Goal: Task Accomplishment & Management: Manage account settings

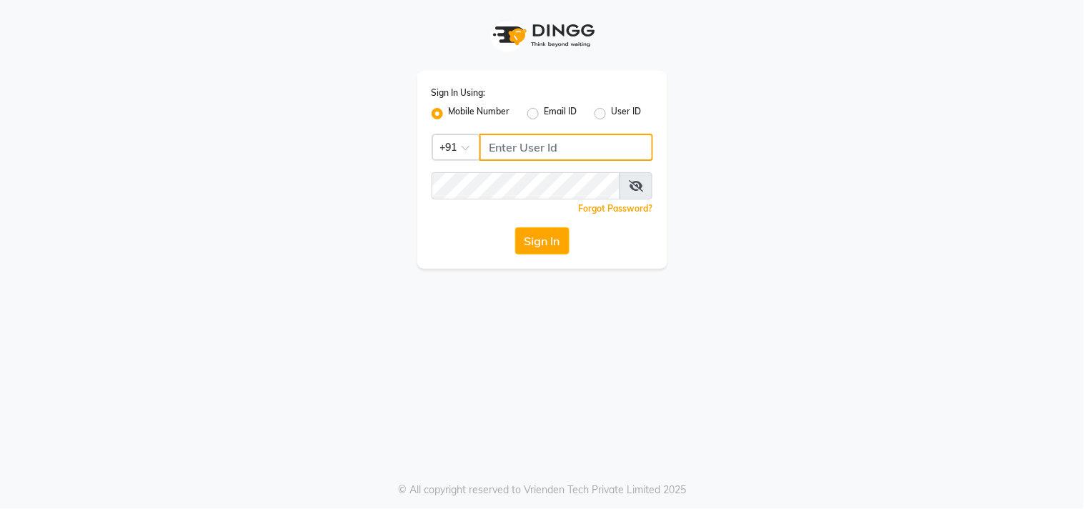
drag, startPoint x: 0, startPoint y: 0, endPoint x: 527, endPoint y: 141, distance: 545.0
click at [529, 147] on input "Username" at bounding box center [566, 147] width 174 height 27
type input "9874514731"
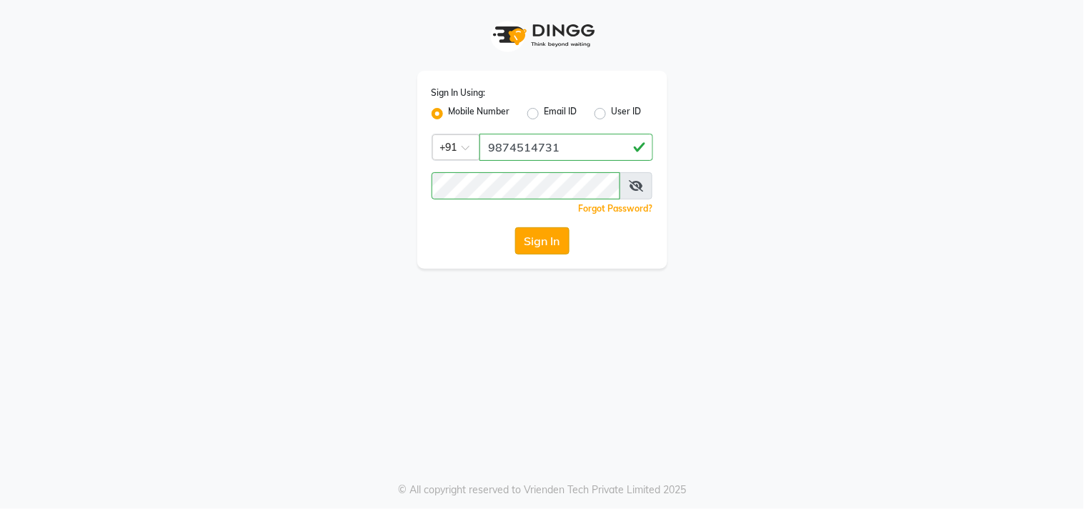
click at [547, 244] on button "Sign In" at bounding box center [542, 240] width 54 height 27
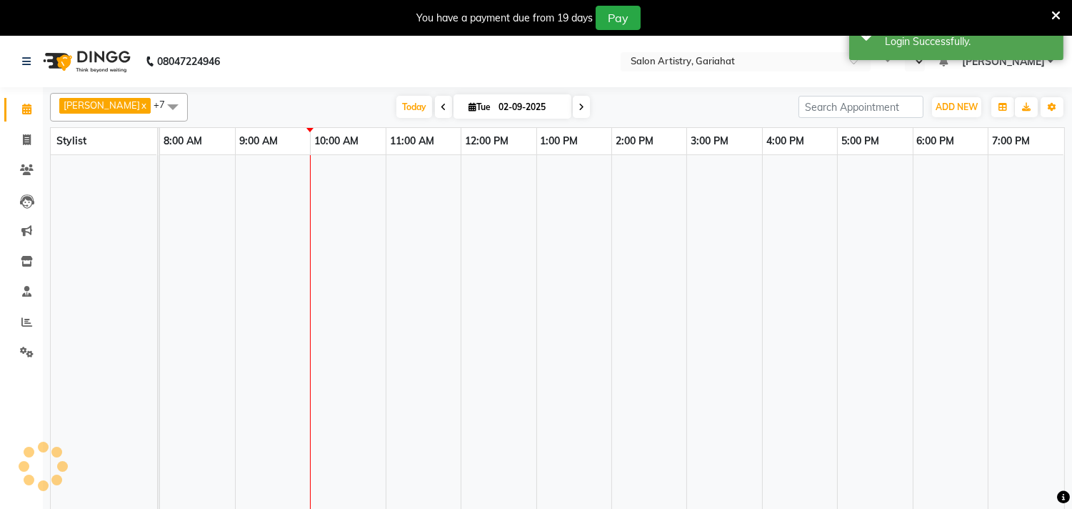
select select "en"
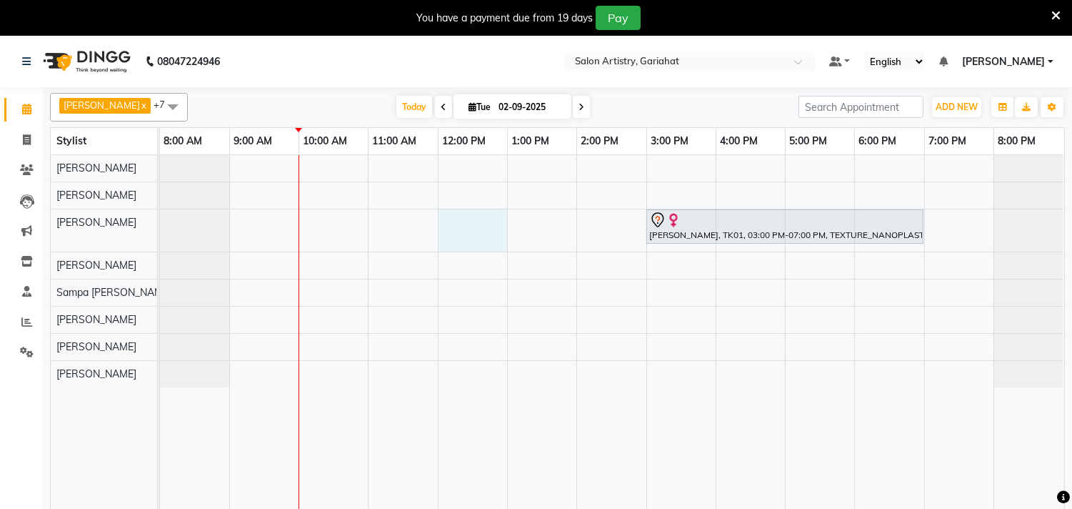
click at [465, 226] on div "[PERSON_NAME], TK01, 03:00 PM-07:00 PM, TEXTURE_NANOPLASTIA_MIDBACK" at bounding box center [612, 341] width 904 height 372
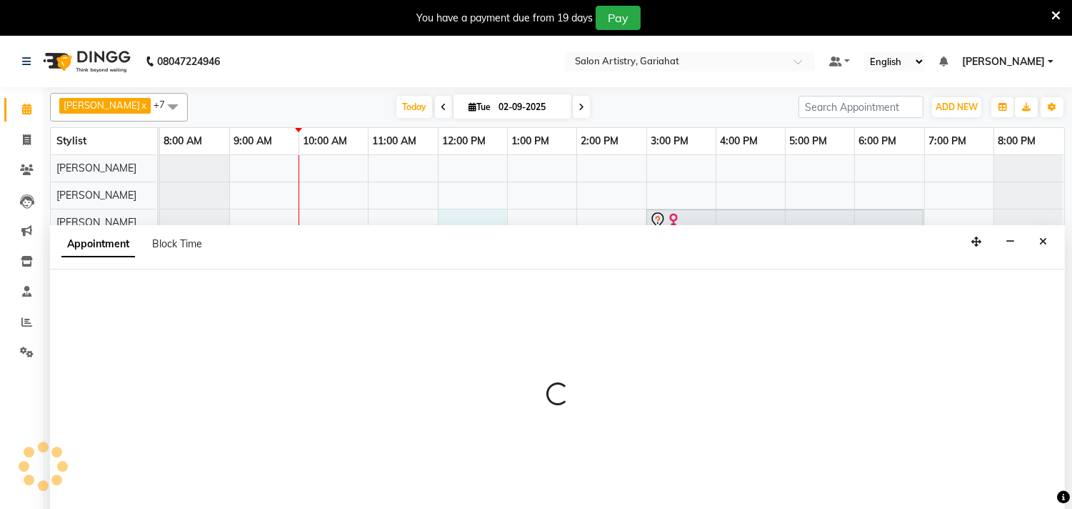
scroll to position [36, 0]
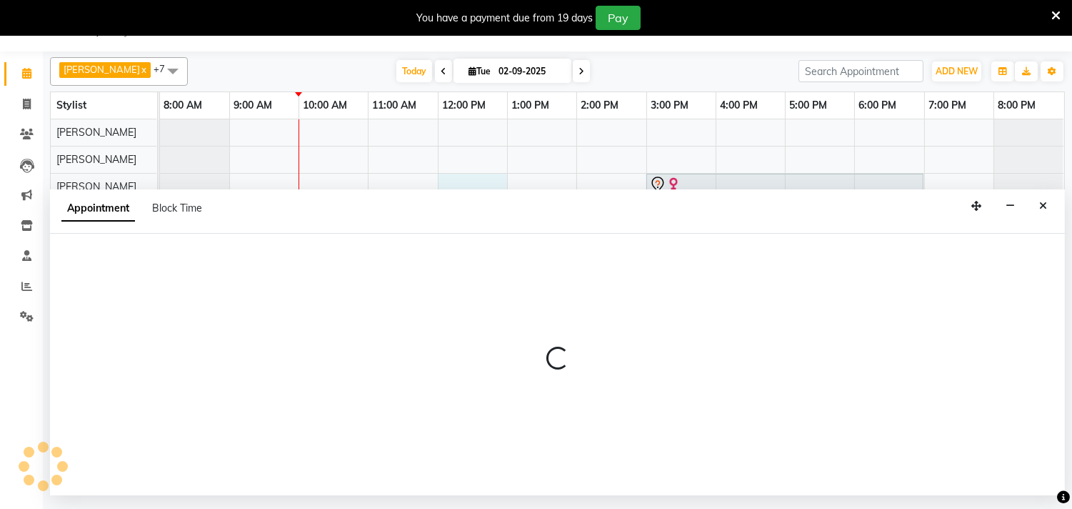
select select "82199"
select select "720"
select select "tentative"
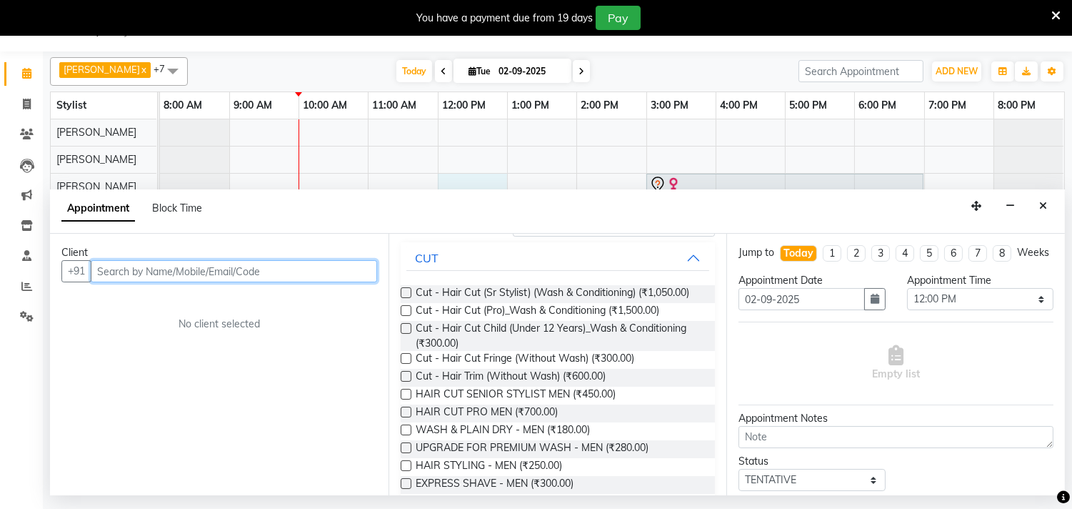
scroll to position [0, 0]
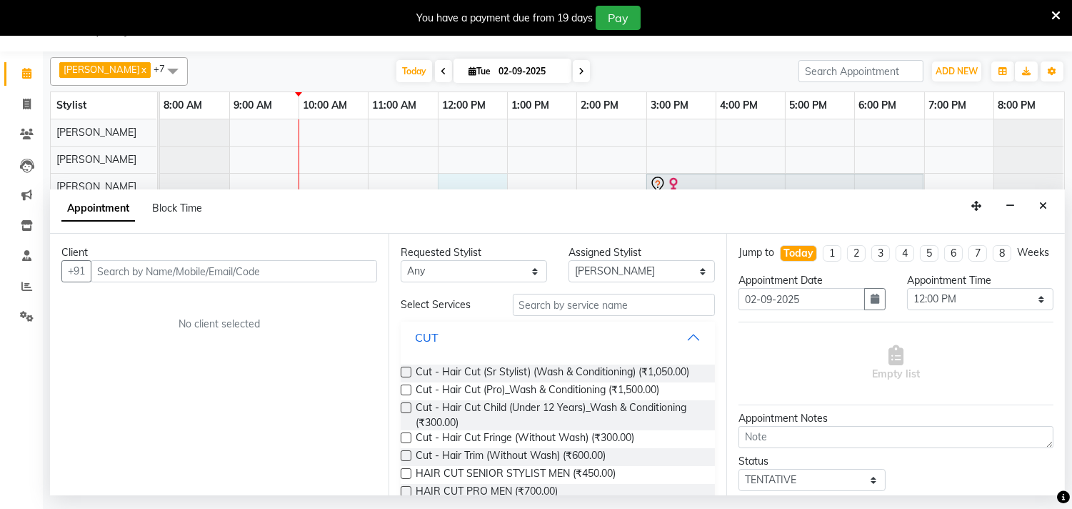
click at [674, 332] on button "CUT" at bounding box center [559, 337] width 304 height 26
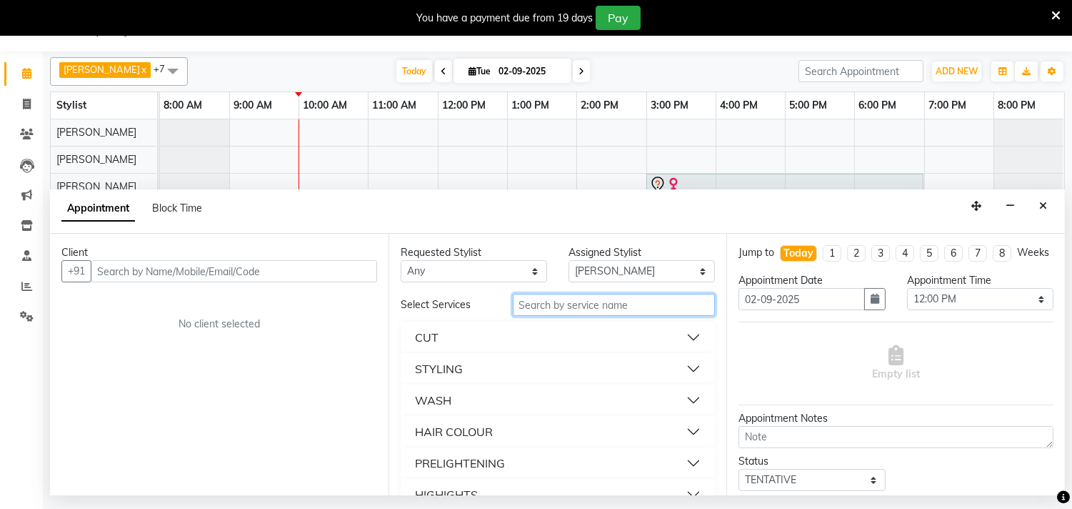
click at [656, 309] on input "text" at bounding box center [614, 305] width 203 height 22
type input "spa"
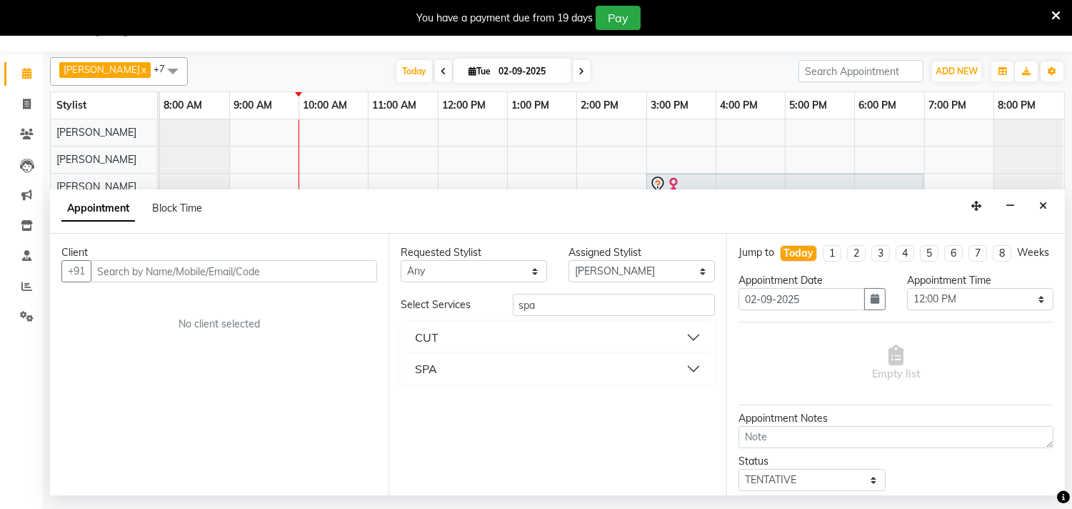
click at [662, 365] on button "SPA" at bounding box center [559, 369] width 304 height 26
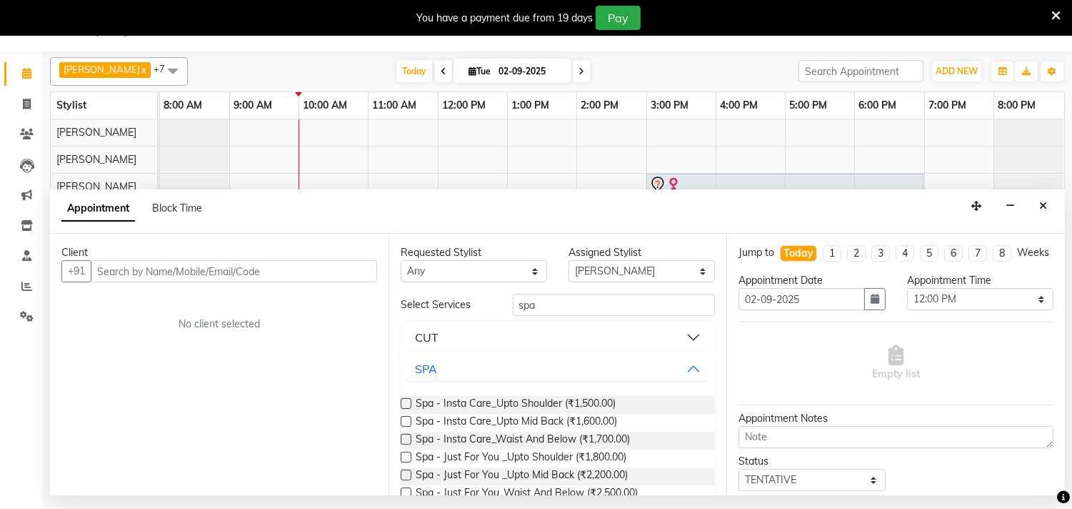
drag, startPoint x: 1047, startPoint y: 204, endPoint x: 1001, endPoint y: 204, distance: 45.7
click at [1046, 204] on icon "Close" at bounding box center [1044, 206] width 8 height 10
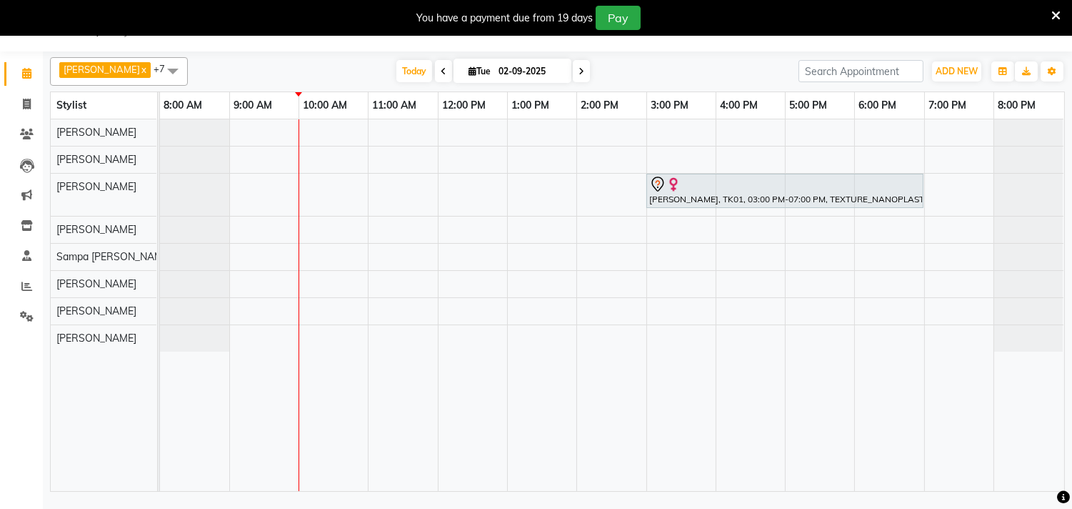
click at [931, 332] on div "[PERSON_NAME], TK01, 03:00 PM-07:00 PM, TEXTURE_NANOPLASTIA_MIDBACK" at bounding box center [612, 305] width 904 height 372
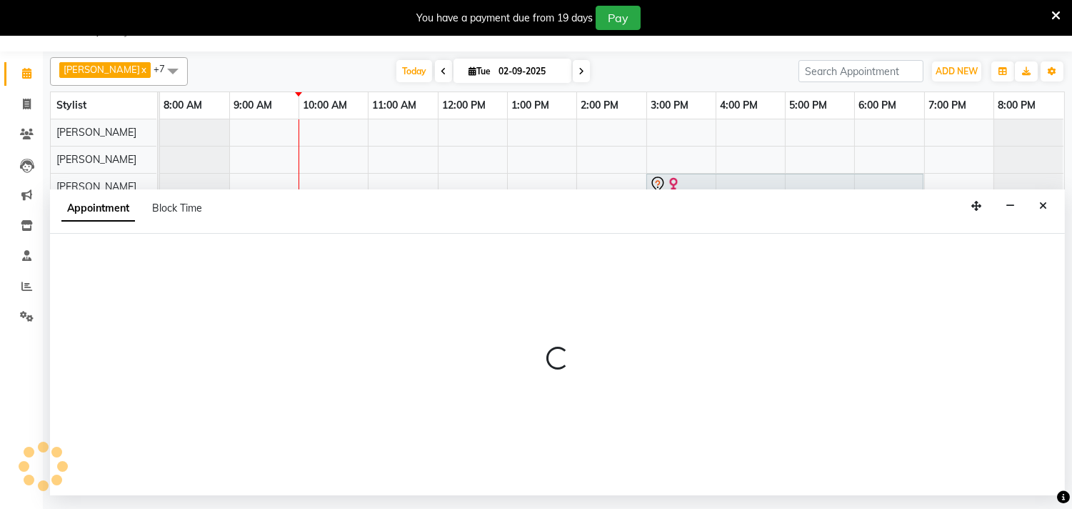
select select "88921"
select select "1140"
select select "tentative"
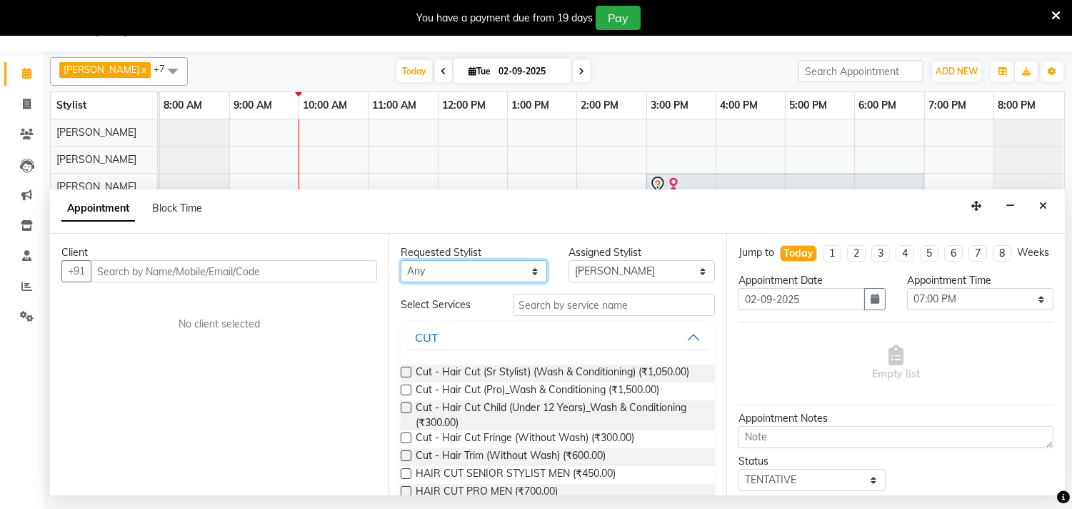
drag, startPoint x: 484, startPoint y: 272, endPoint x: 473, endPoint y: 280, distance: 13.3
click at [487, 272] on select "Any [PERSON_NAME] [PERSON_NAME] Puja [PERSON_NAME] [PERSON_NAME] [PERSON_NAME] …" at bounding box center [474, 271] width 146 height 22
select select "88921"
click at [401, 260] on select "Any [PERSON_NAME] [PERSON_NAME] Puja [PERSON_NAME] [PERSON_NAME] [PERSON_NAME] …" at bounding box center [474, 271] width 146 height 22
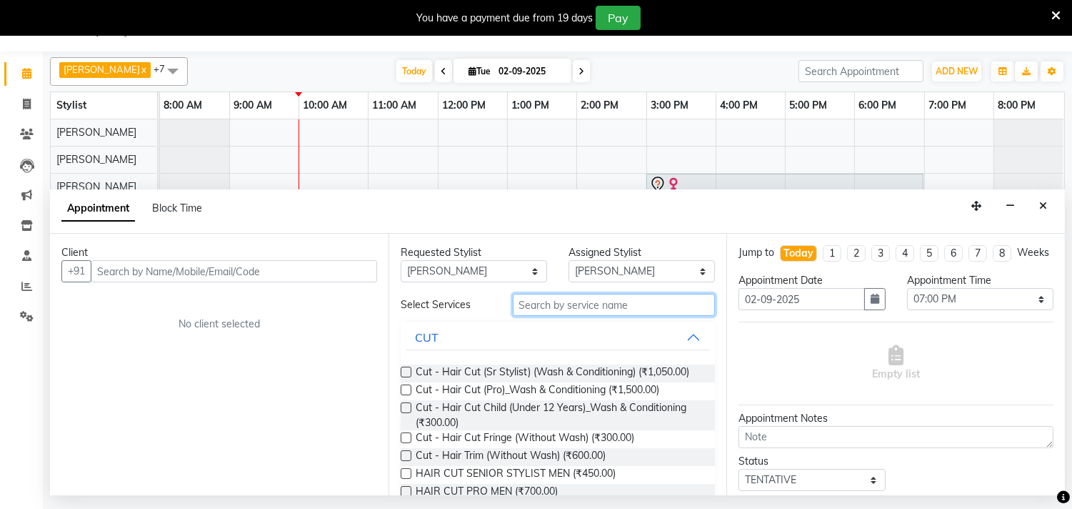
click at [572, 302] on input "text" at bounding box center [614, 305] width 203 height 22
click at [681, 337] on button "CUT" at bounding box center [559, 337] width 304 height 26
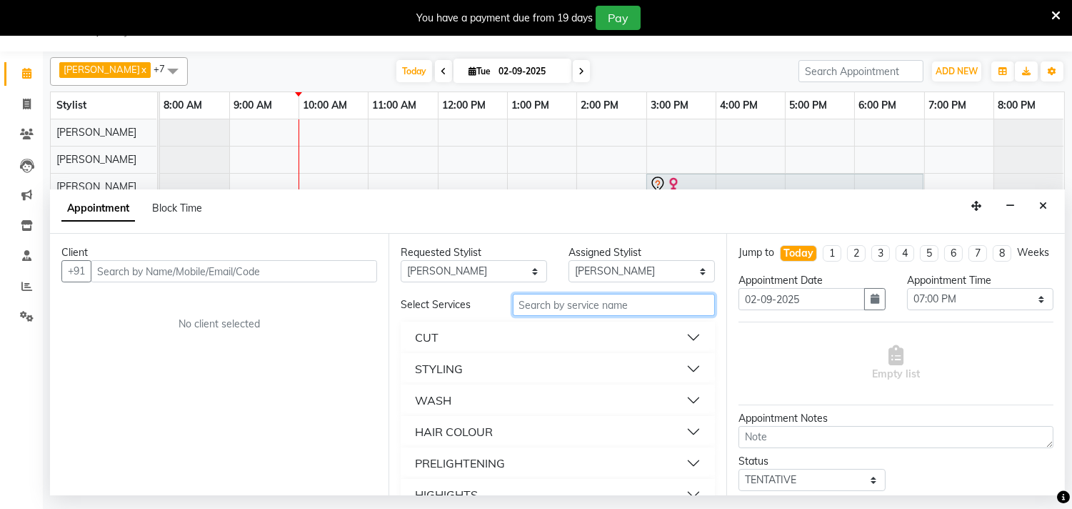
click at [604, 311] on input "text" at bounding box center [614, 305] width 203 height 22
type input "spa"
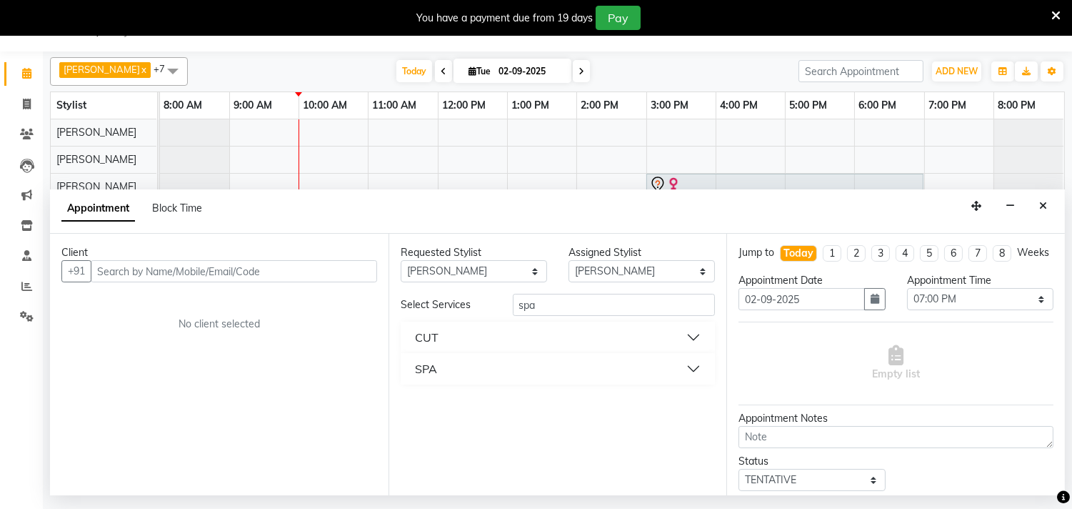
click at [612, 373] on button "SPA" at bounding box center [559, 369] width 304 height 26
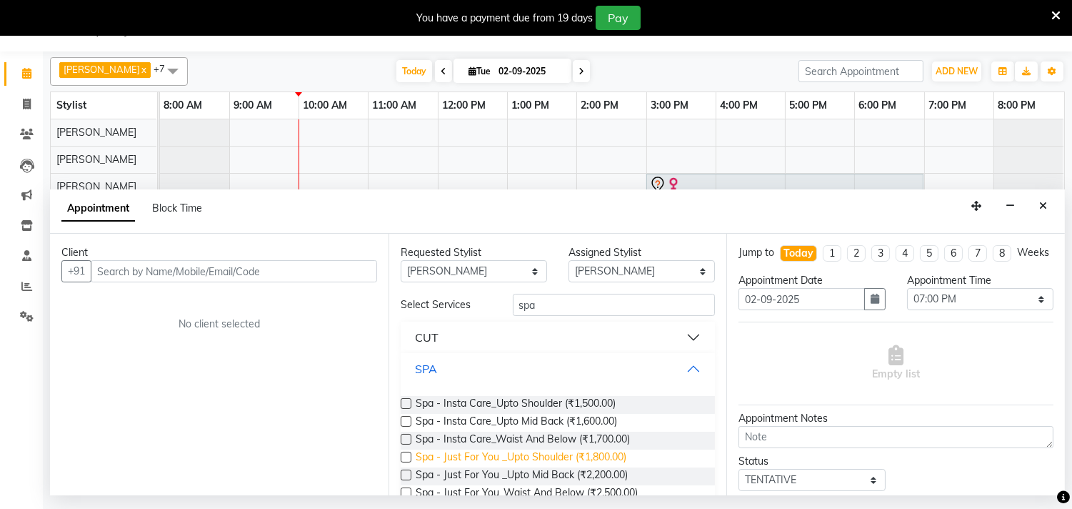
scroll to position [79, 0]
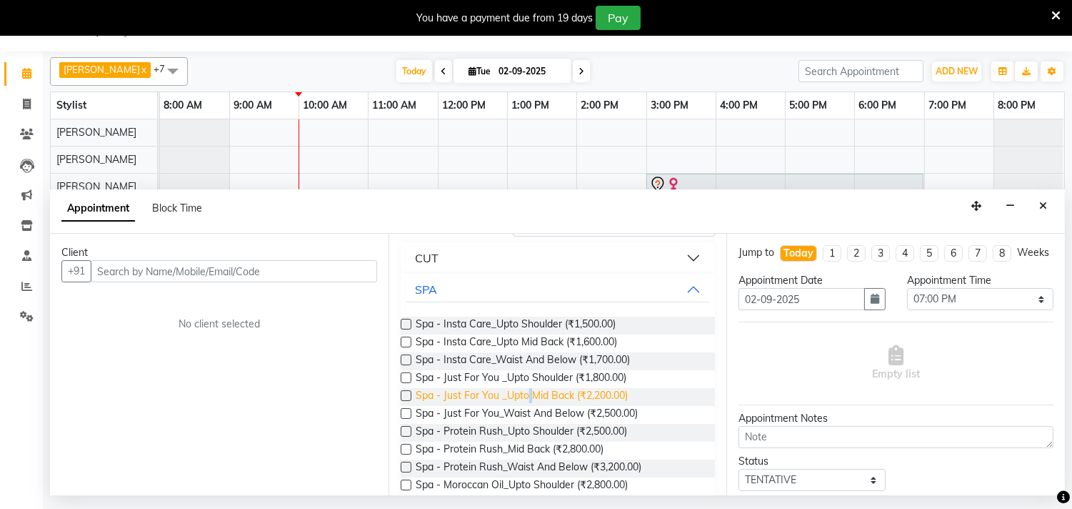
drag, startPoint x: 529, startPoint y: 398, endPoint x: 513, endPoint y: 388, distance: 19.2
click at [515, 389] on span "Spa - Just For You _Upto Mid Back (₹2,200.00)" at bounding box center [522, 397] width 212 height 18
checkbox input "false"
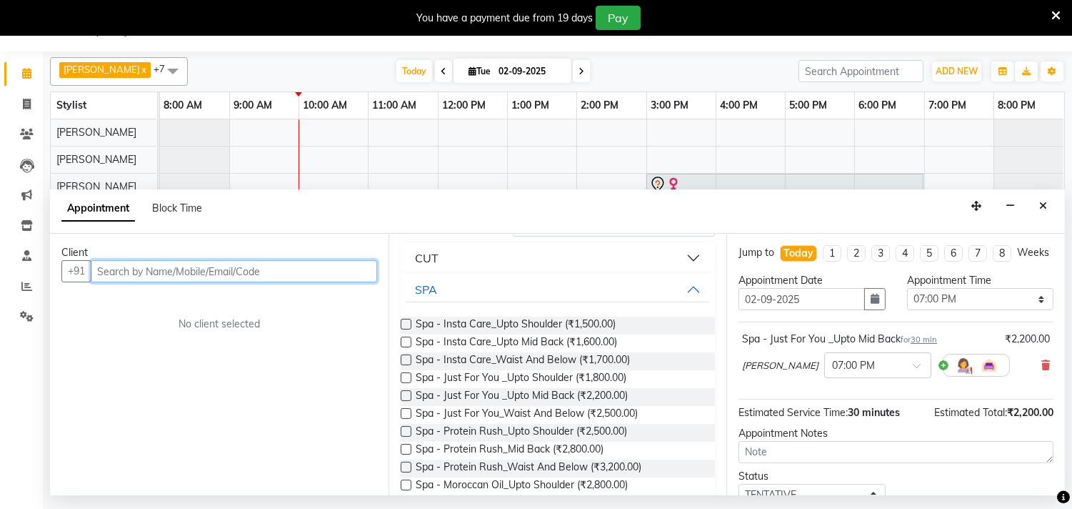
click at [304, 263] on input "text" at bounding box center [234, 271] width 286 height 22
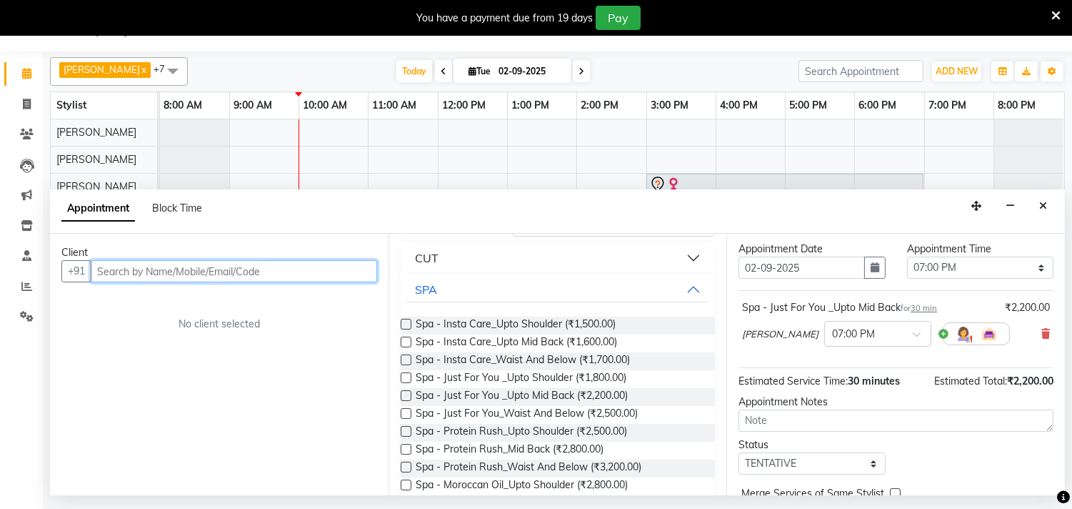
scroll to position [0, 0]
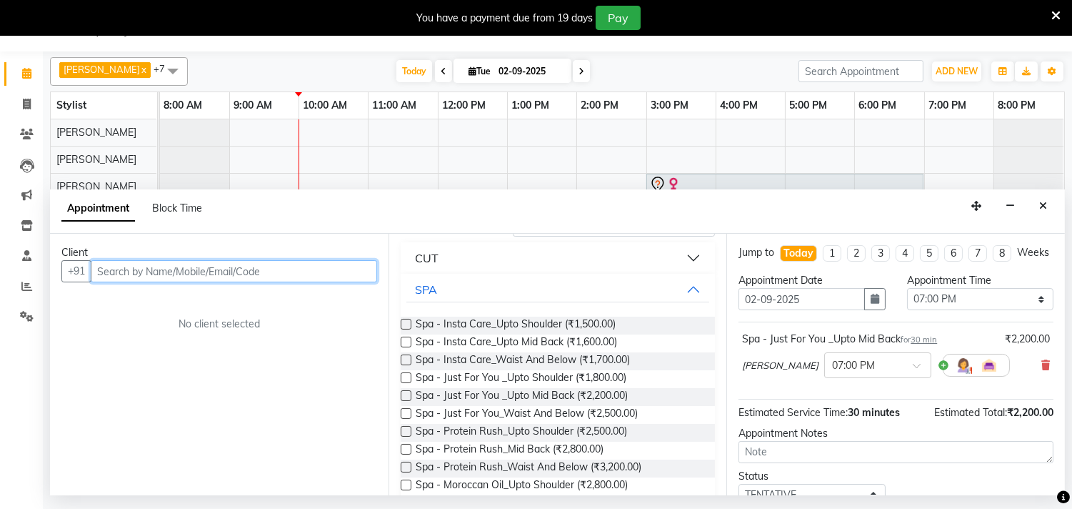
click at [323, 271] on input "text" at bounding box center [234, 271] width 286 height 22
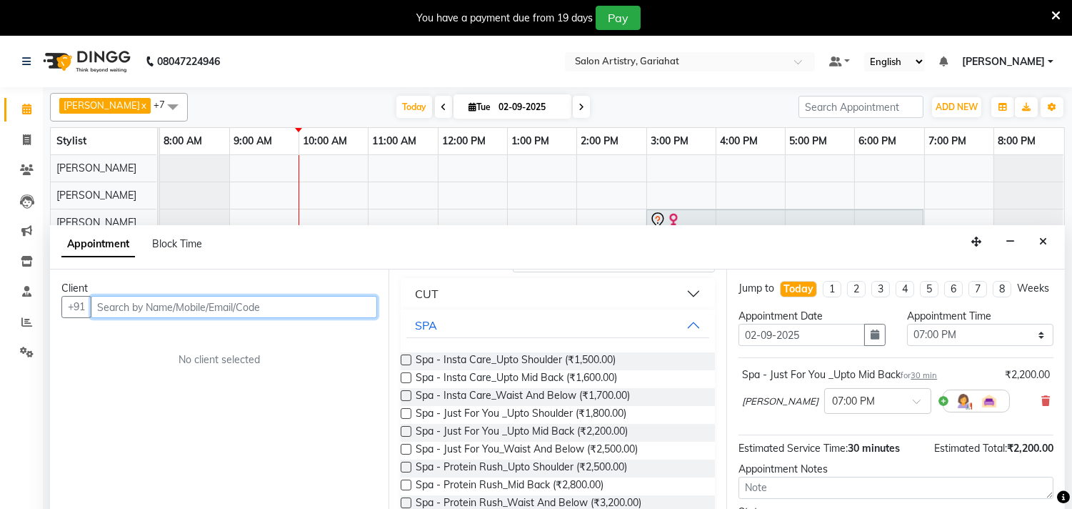
click at [359, 310] on input "text" at bounding box center [234, 307] width 286 height 22
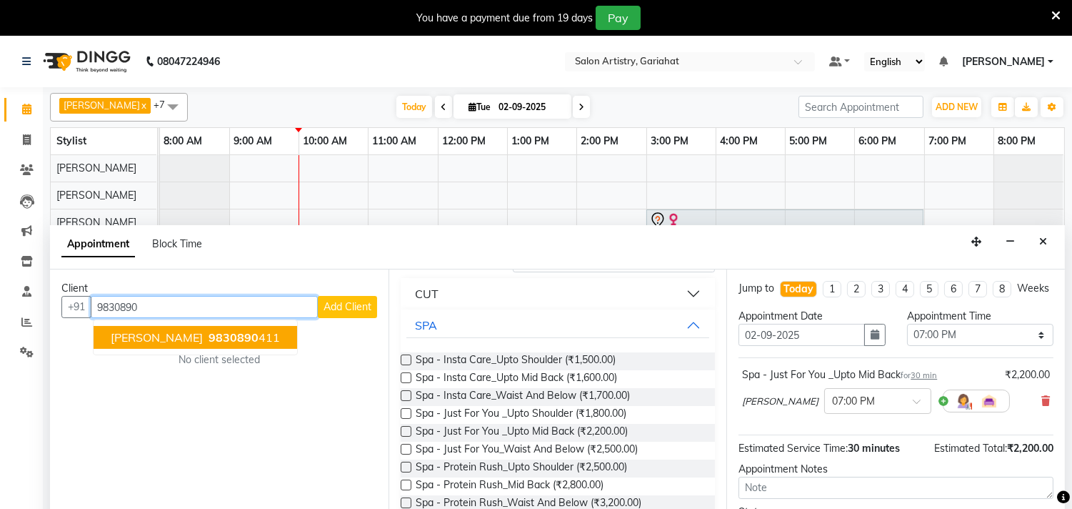
click at [280, 340] on ngb-highlight "9830890 411" at bounding box center [243, 337] width 74 height 14
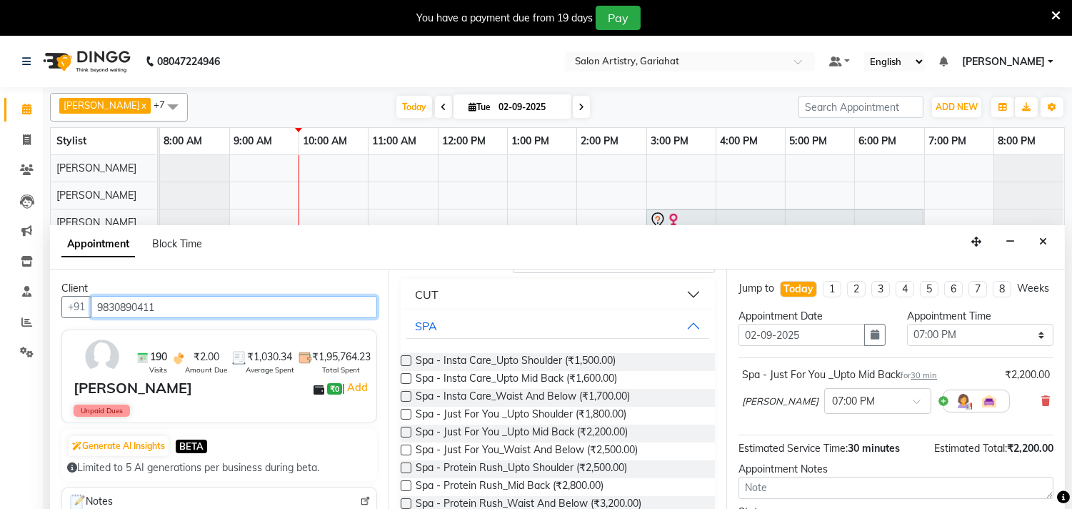
scroll to position [115, 0]
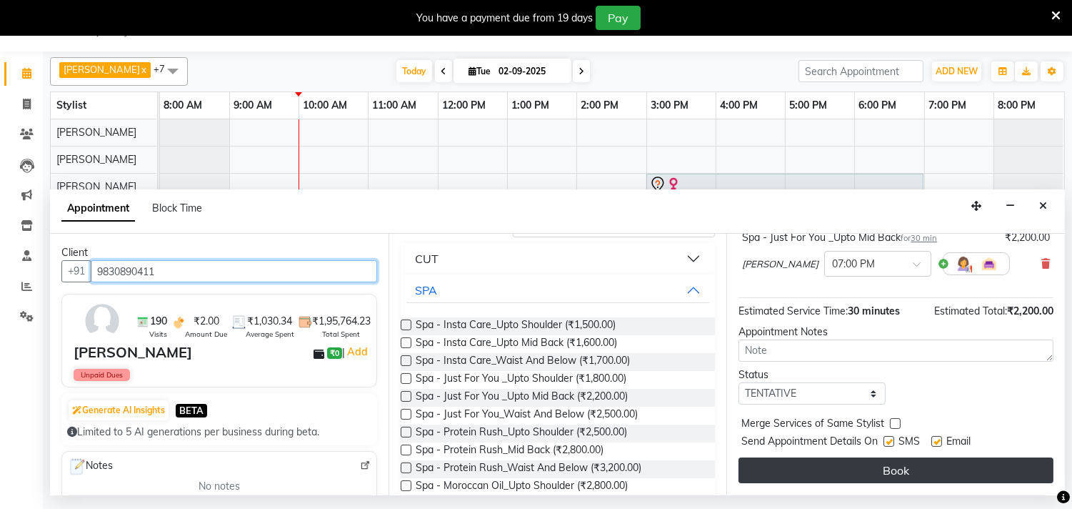
type input "9830890411"
click at [930, 469] on button "Book" at bounding box center [896, 470] width 315 height 26
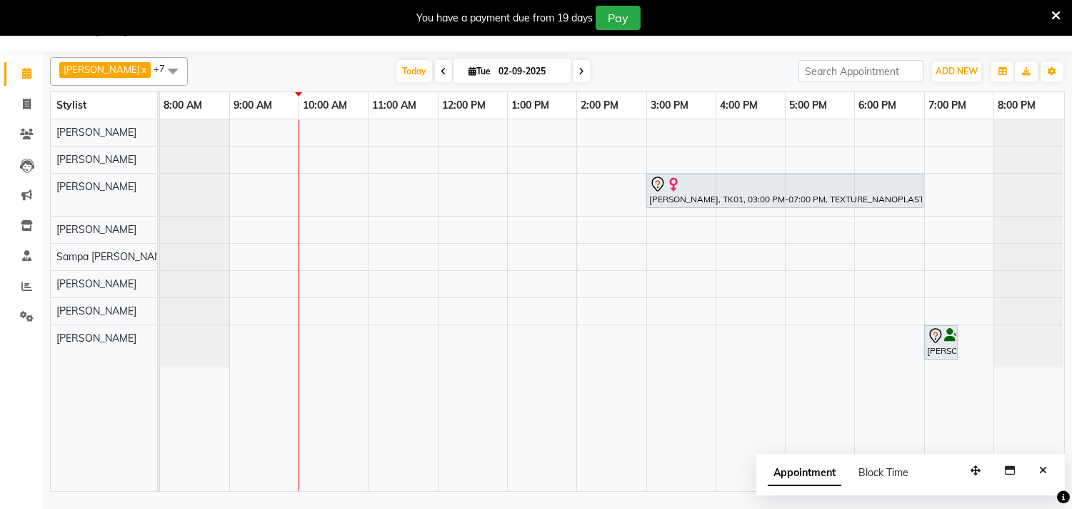
scroll to position [0, 0]
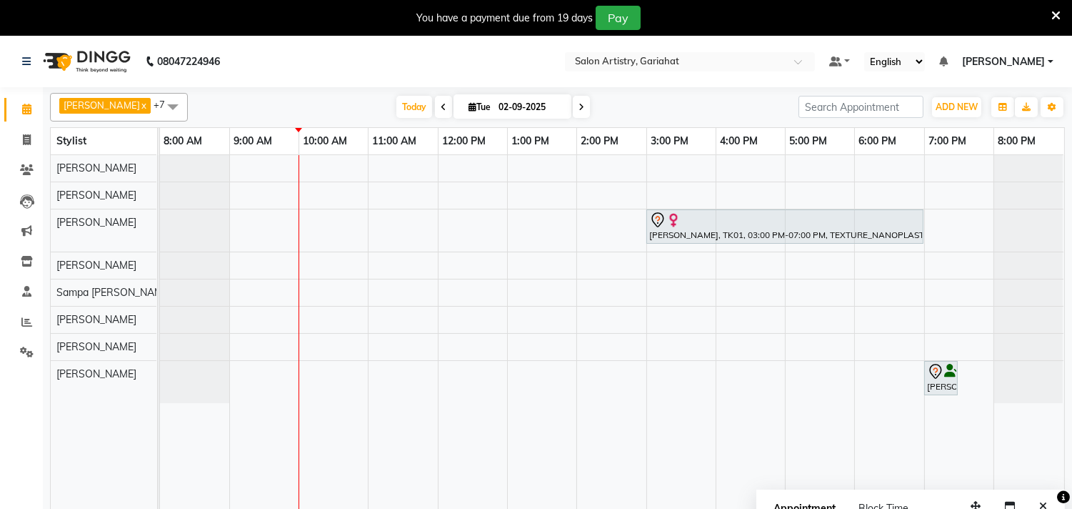
click at [372, 346] on div "[PERSON_NAME], TK01, 03:00 PM-07:00 PM, TEXTURE_NANOPLASTIA_MIDBACK [PERSON_NAM…" at bounding box center [612, 341] width 904 height 372
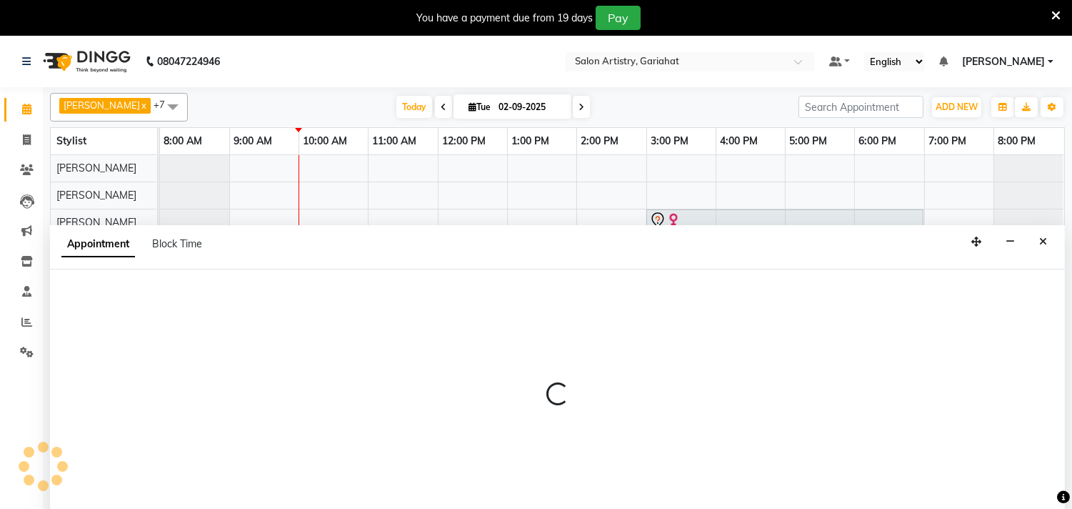
scroll to position [36, 0]
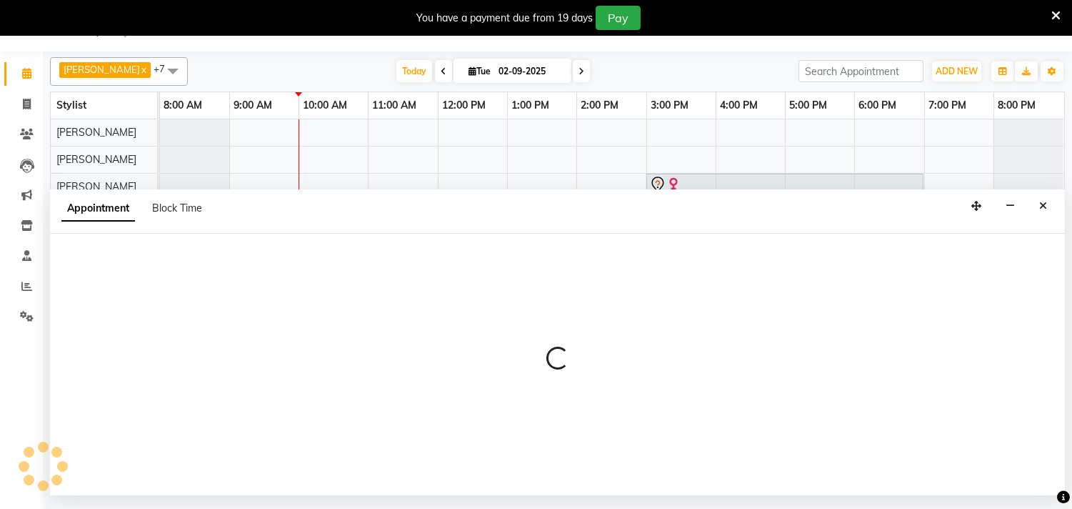
select select "85159"
select select "660"
select select "tentative"
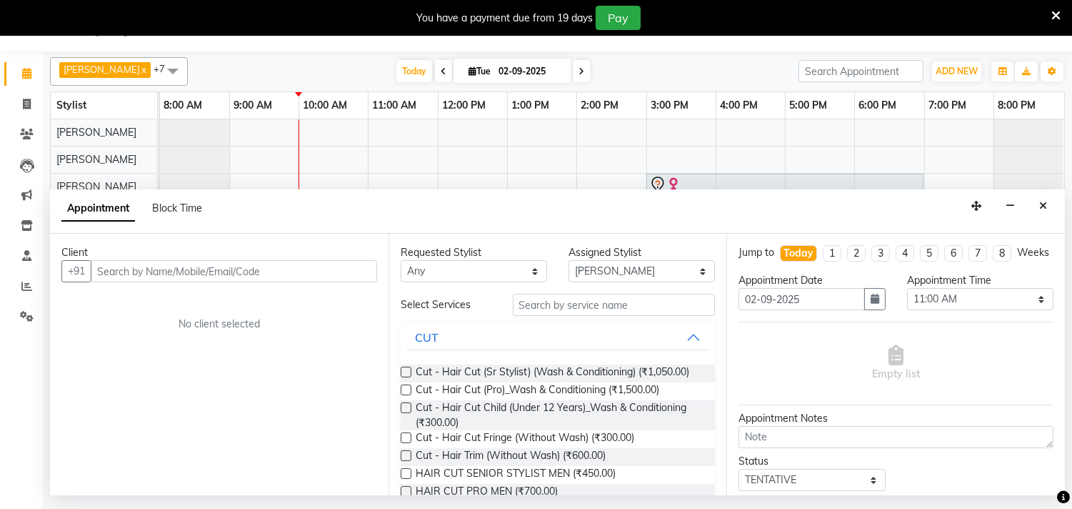
click at [225, 268] on input "text" at bounding box center [234, 271] width 286 height 22
click at [30, 126] on span at bounding box center [26, 134] width 25 height 16
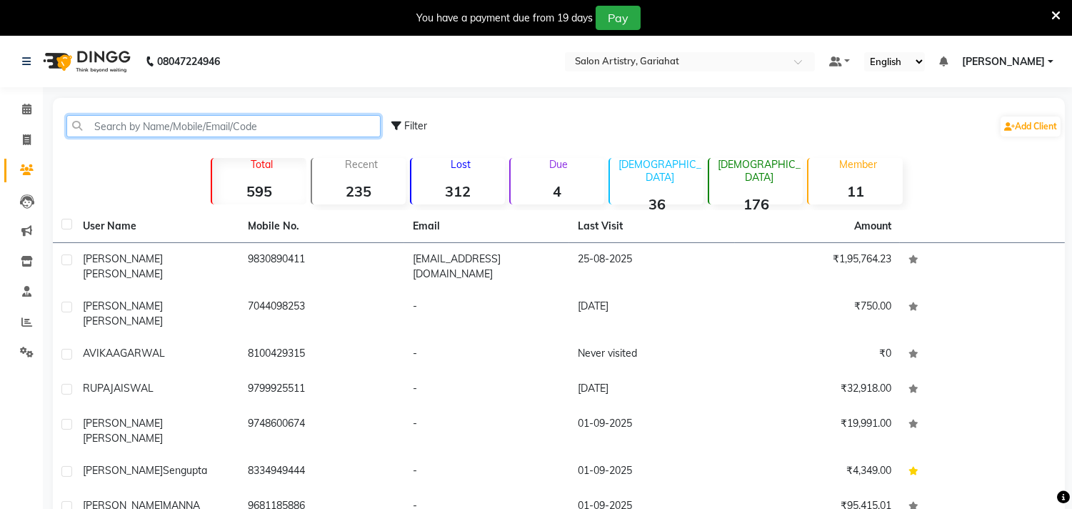
click at [201, 126] on input "text" at bounding box center [223, 126] width 314 height 22
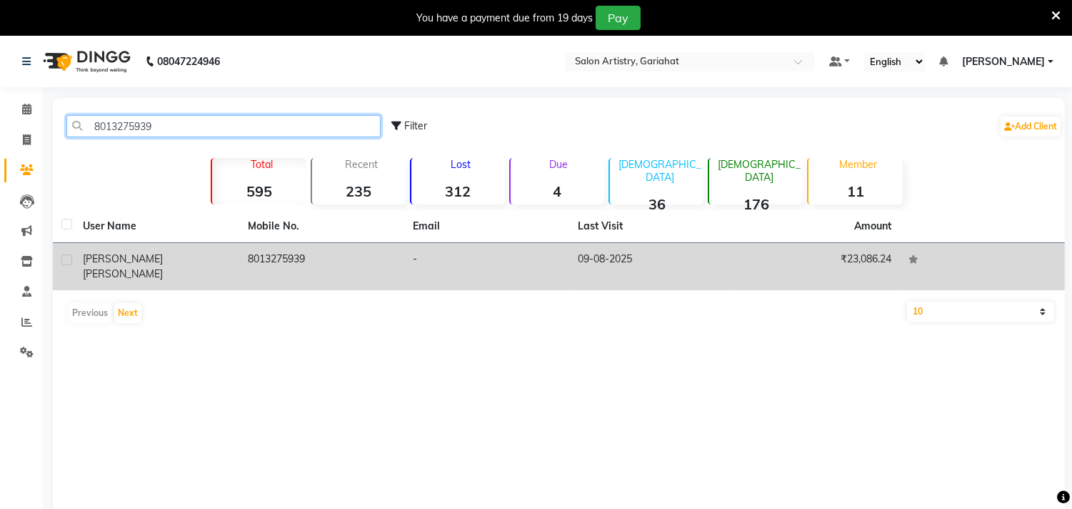
type input "8013275939"
click at [229, 256] on div "[PERSON_NAME]" at bounding box center [157, 266] width 148 height 30
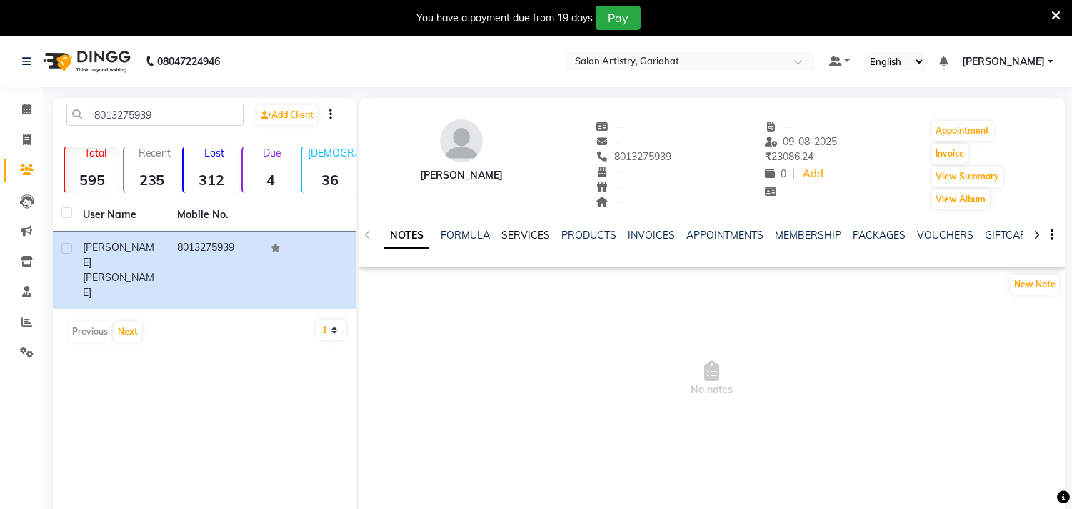
click at [541, 229] on link "SERVICES" at bounding box center [526, 235] width 49 height 13
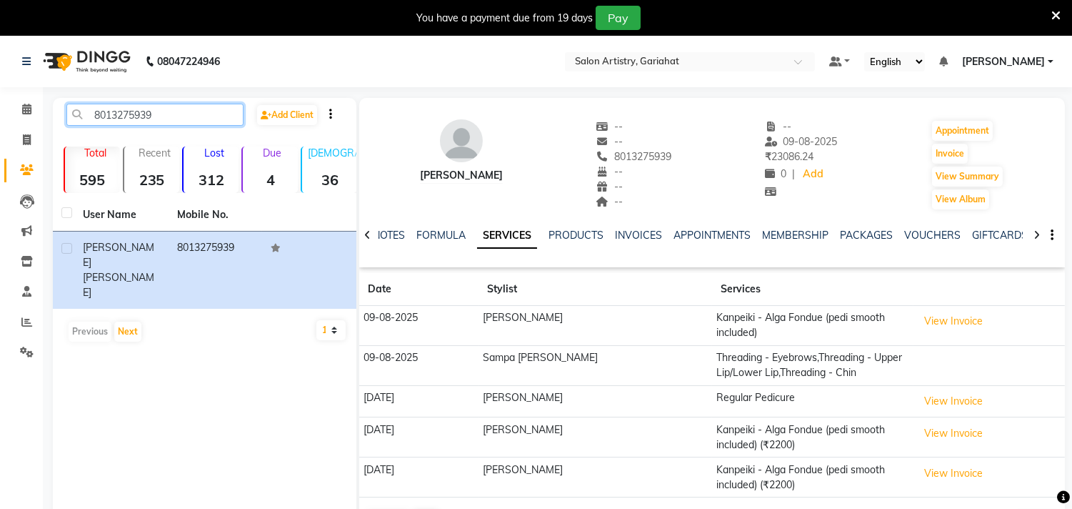
drag, startPoint x: 86, startPoint y: 115, endPoint x: 176, endPoint y: 115, distance: 90.0
click at [176, 115] on input "8013275939" at bounding box center [154, 115] width 177 height 22
click at [25, 106] on icon at bounding box center [26, 109] width 9 height 11
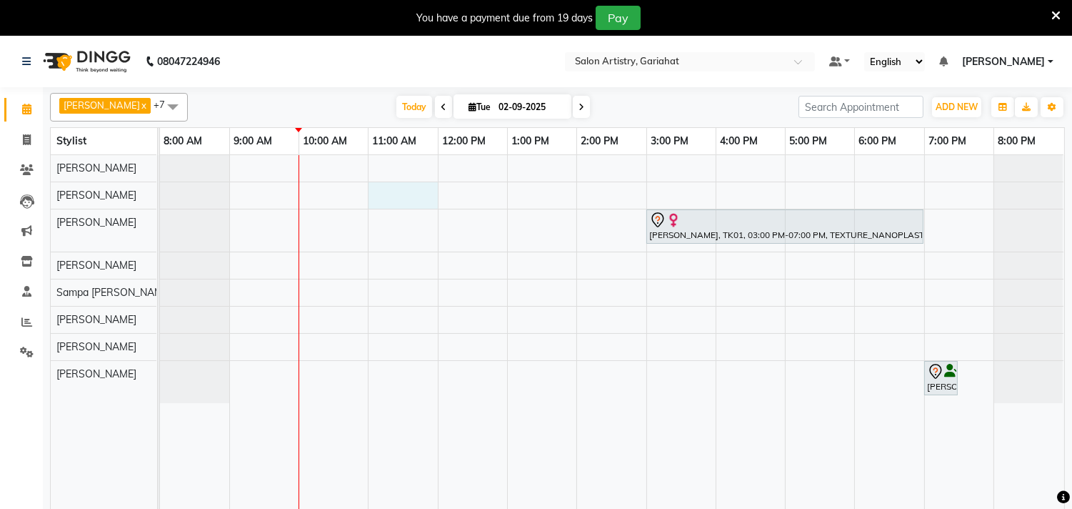
click at [388, 196] on div "[PERSON_NAME], TK01, 03:00 PM-07:00 PM, TEXTURE_NANOPLASTIA_MIDBACK [PERSON_NAM…" at bounding box center [612, 341] width 904 height 372
select select "82198"
select select "660"
select select "tentative"
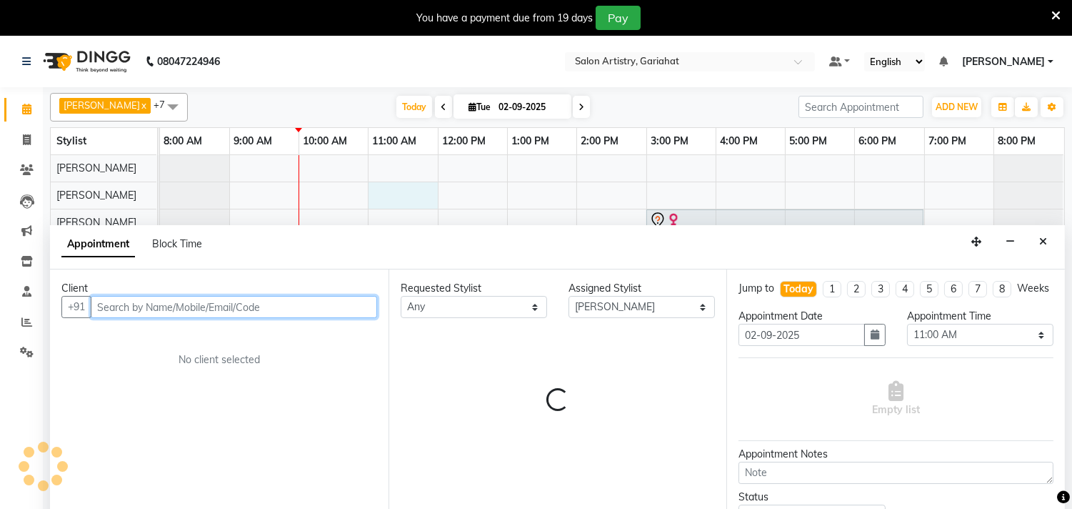
scroll to position [36, 0]
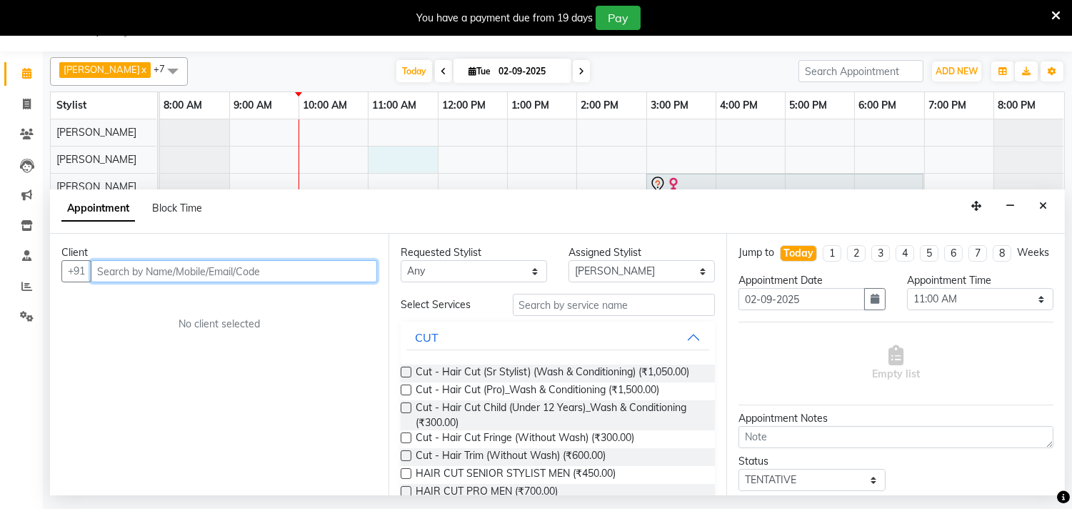
click at [234, 263] on input "text" at bounding box center [234, 271] width 286 height 22
paste input "8013275939"
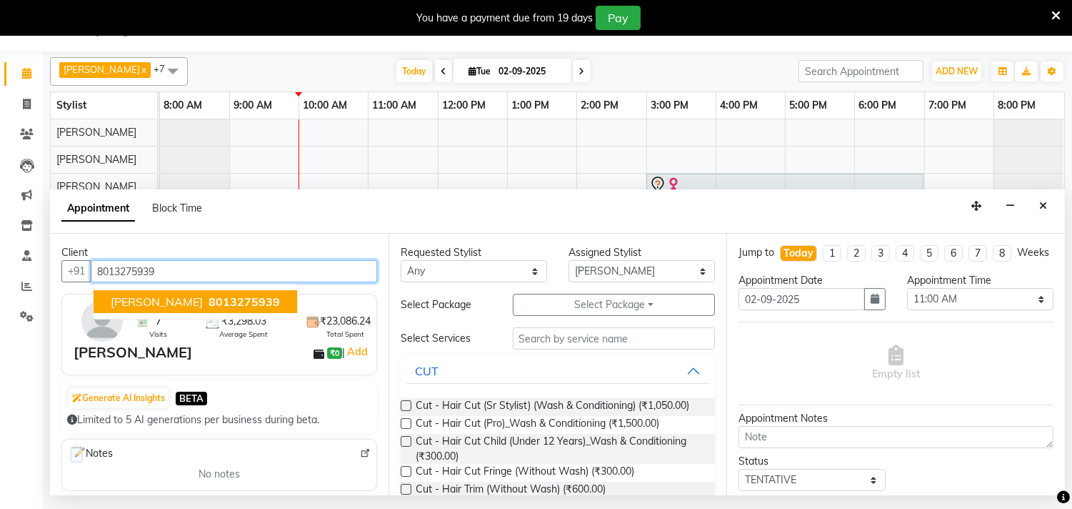
drag, startPoint x: 198, startPoint y: 297, endPoint x: 183, endPoint y: 297, distance: 15.0
click at [209, 296] on span "8013275939" at bounding box center [244, 301] width 71 height 14
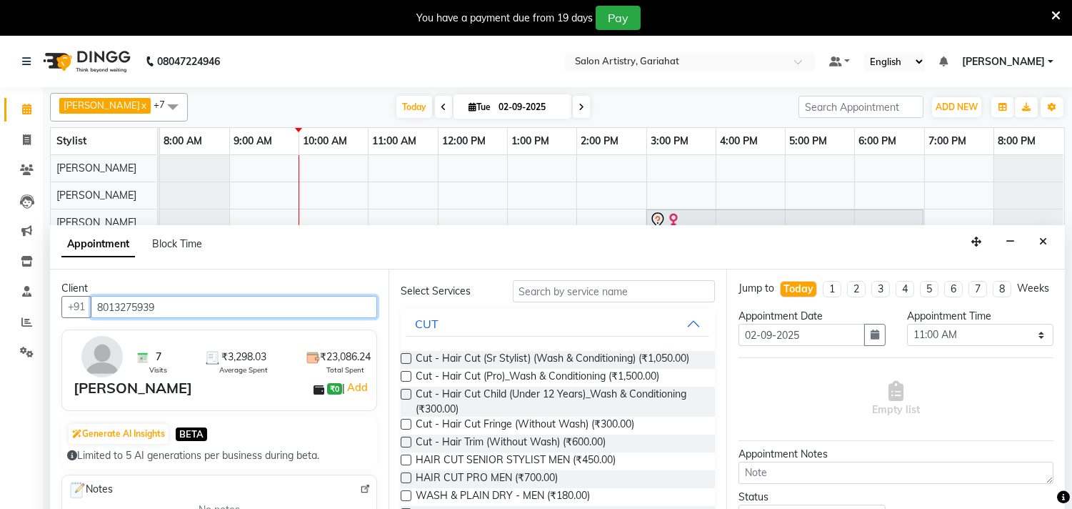
scroll to position [0, 0]
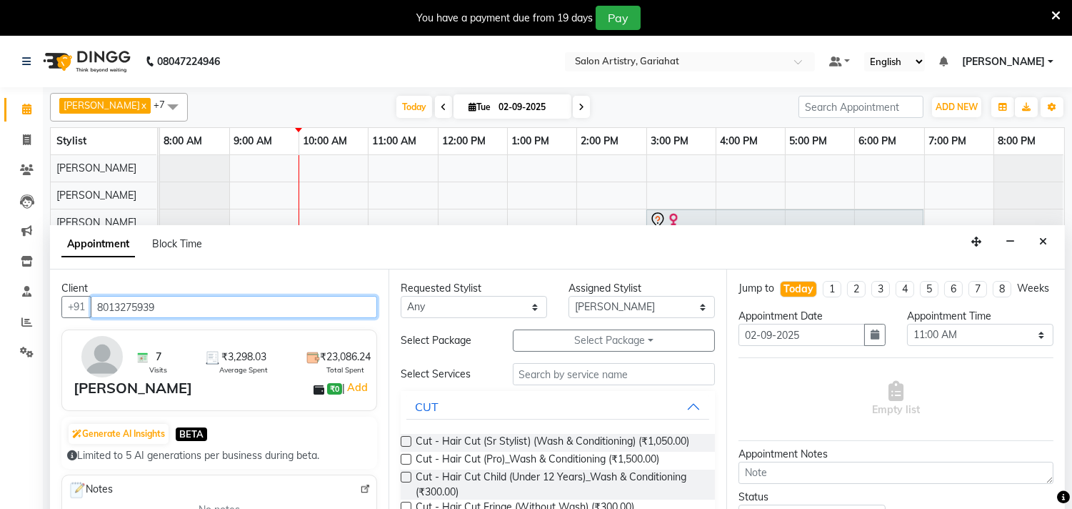
type input "8013275939"
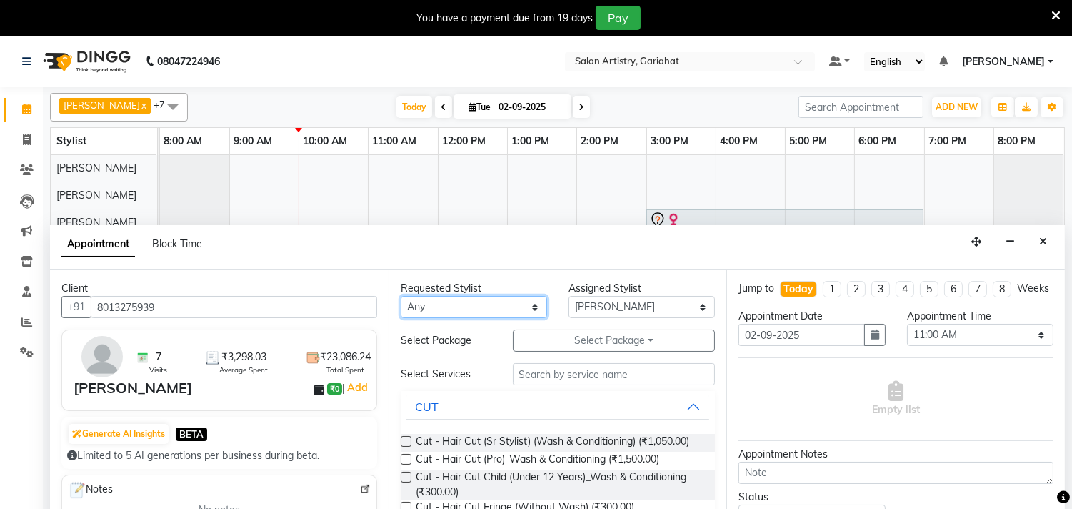
click at [499, 310] on select "Any [PERSON_NAME] [PERSON_NAME] Puja [PERSON_NAME] [PERSON_NAME] [PERSON_NAME] …" at bounding box center [474, 307] width 146 height 22
click at [519, 309] on select "Any [PERSON_NAME] [PERSON_NAME] Puja [PERSON_NAME] [PERSON_NAME] [PERSON_NAME] …" at bounding box center [474, 307] width 146 height 22
select select "82198"
click at [401, 296] on select "Any [PERSON_NAME] [PERSON_NAME] Puja [PERSON_NAME] [PERSON_NAME] [PERSON_NAME] …" at bounding box center [474, 307] width 146 height 22
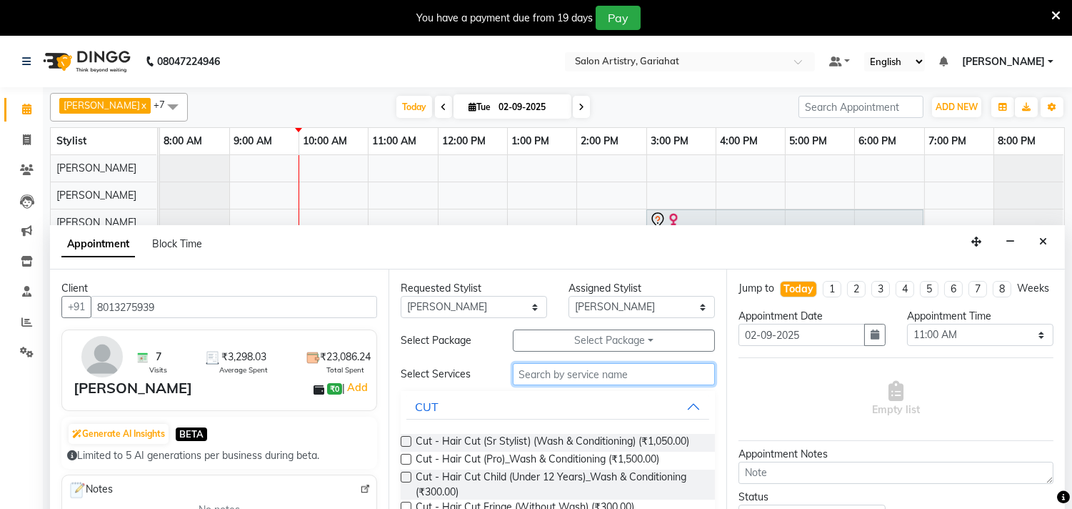
drag, startPoint x: 563, startPoint y: 370, endPoint x: 461, endPoint y: 362, distance: 102.5
click at [556, 374] on input "text" at bounding box center [614, 374] width 203 height 22
click at [692, 406] on button "CUT" at bounding box center [559, 407] width 304 height 26
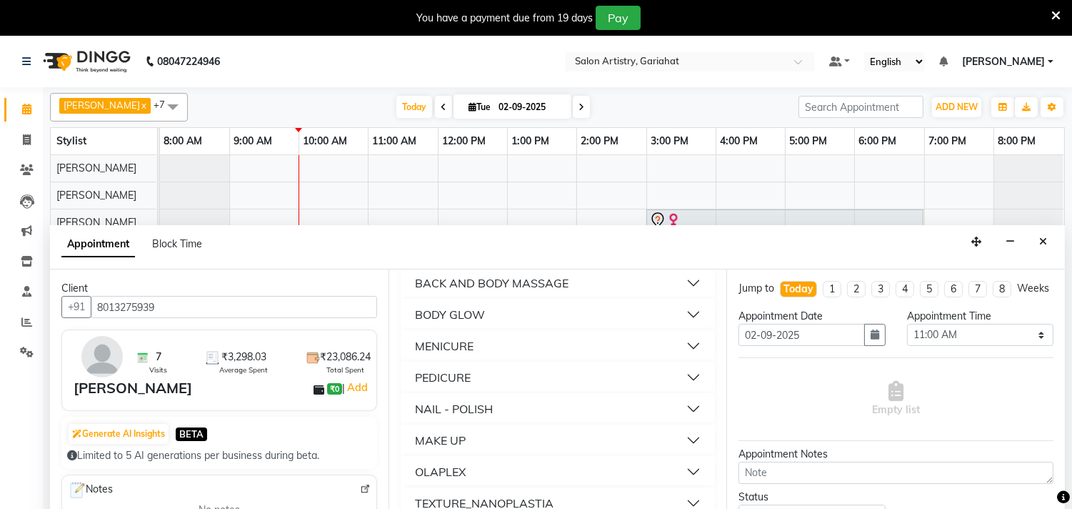
scroll to position [36, 0]
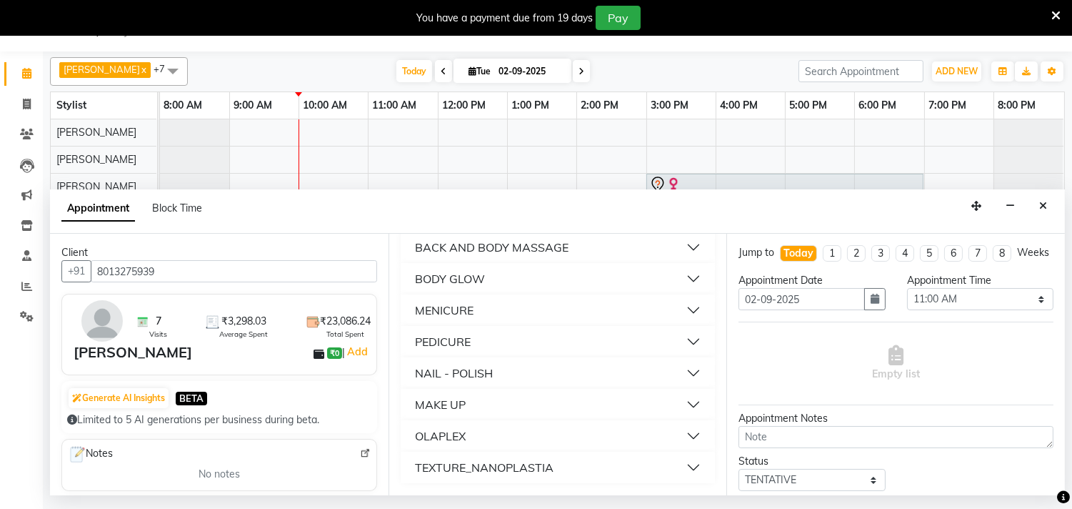
click at [444, 329] on button "PEDICURE" at bounding box center [559, 342] width 304 height 26
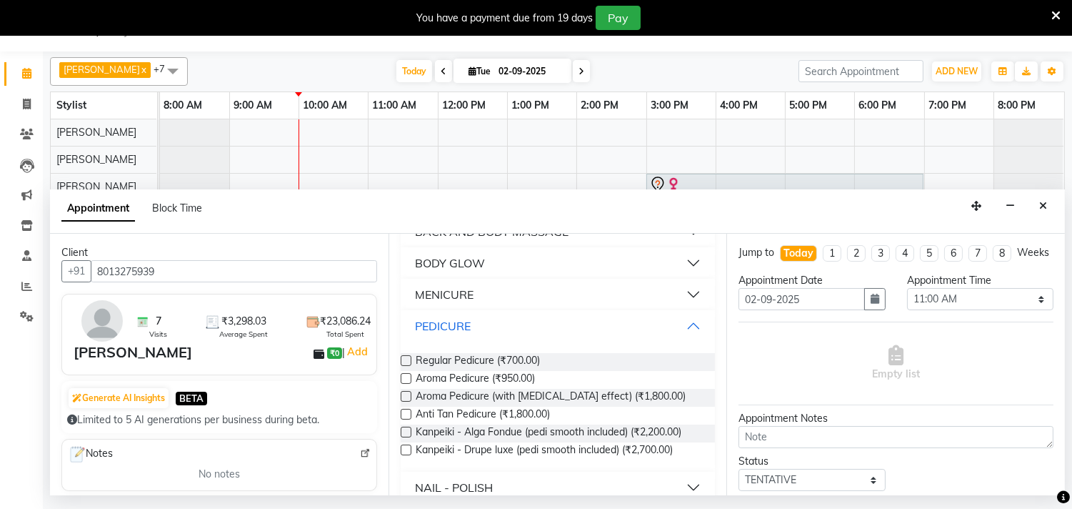
scroll to position [1133, 0]
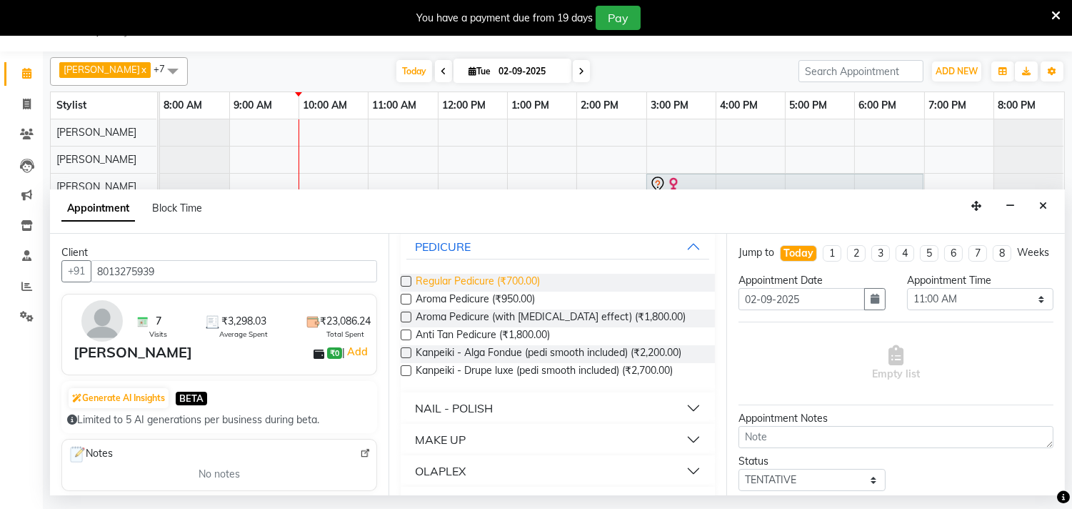
click at [472, 291] on span "Regular Pedicure (₹700.00)" at bounding box center [478, 283] width 124 height 18
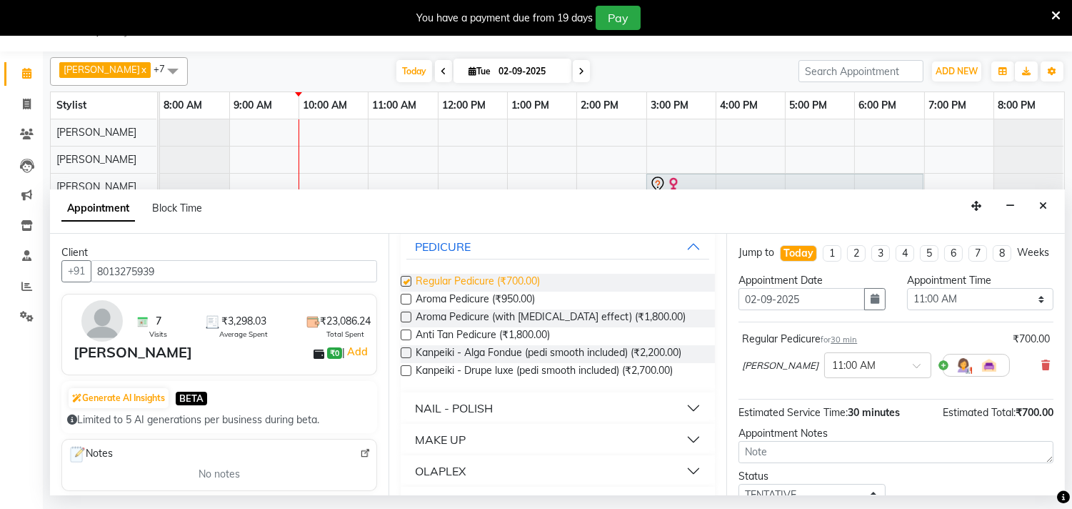
checkbox input "false"
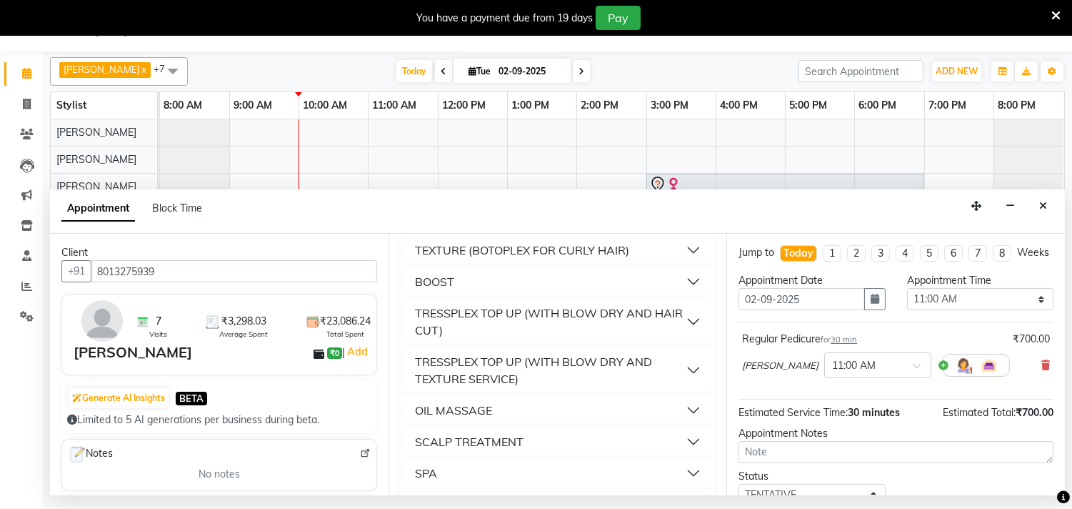
scroll to position [577, 0]
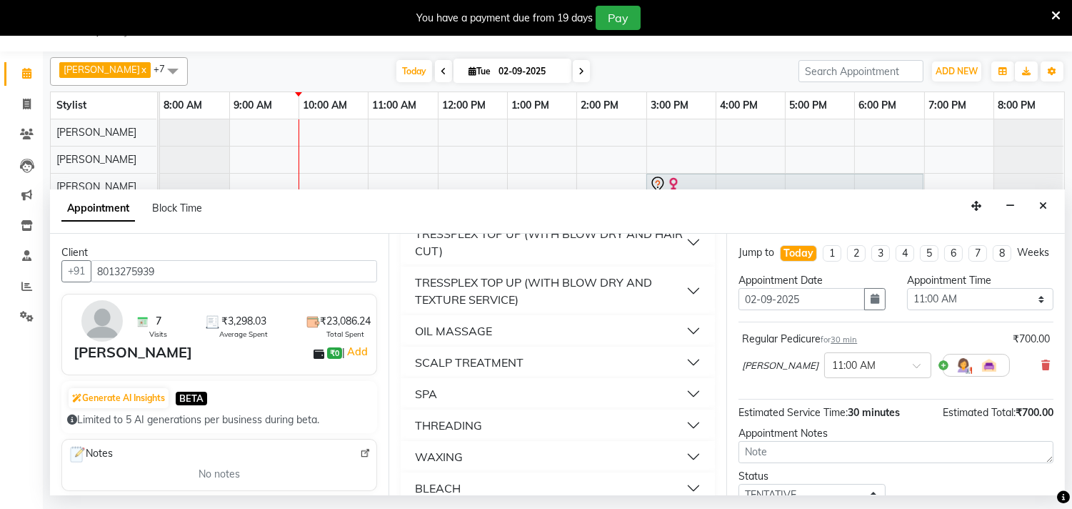
click at [632, 344] on button "OIL MASSAGE" at bounding box center [559, 331] width 304 height 26
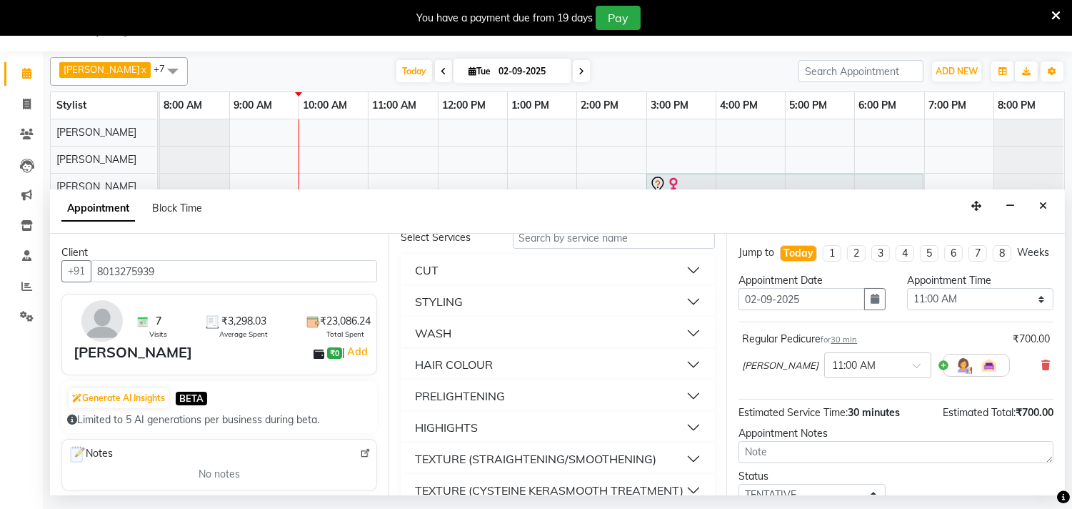
scroll to position [0, 0]
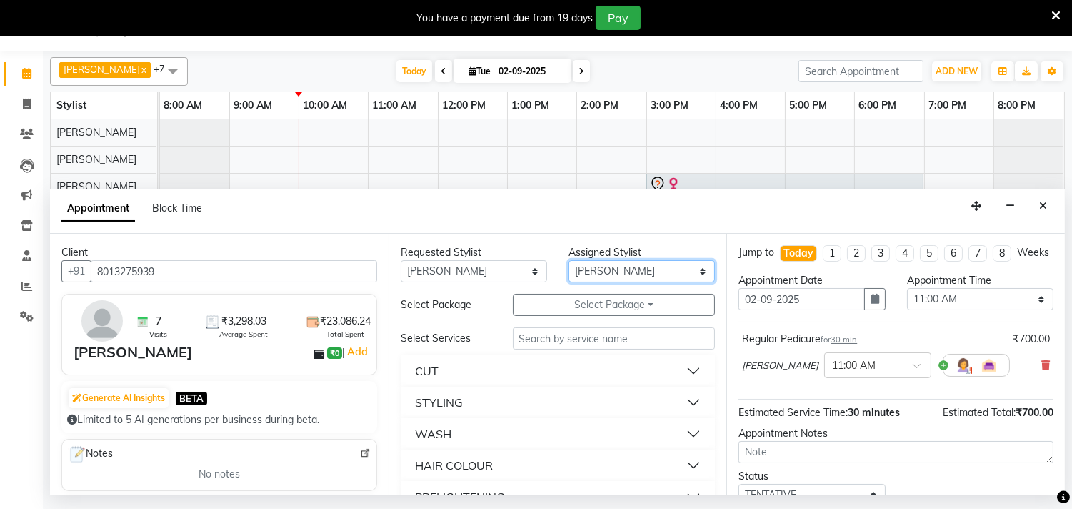
click at [614, 274] on select "Select Aditya [PERSON_NAME] [PERSON_NAME] Puja [PERSON_NAME] [PERSON_NAME] [PER…" at bounding box center [642, 271] width 146 height 22
select select "82199"
click at [569, 260] on select "Select Aditya [PERSON_NAME] [PERSON_NAME] Puja [PERSON_NAME] [PERSON_NAME] [PER…" at bounding box center [642, 271] width 146 height 22
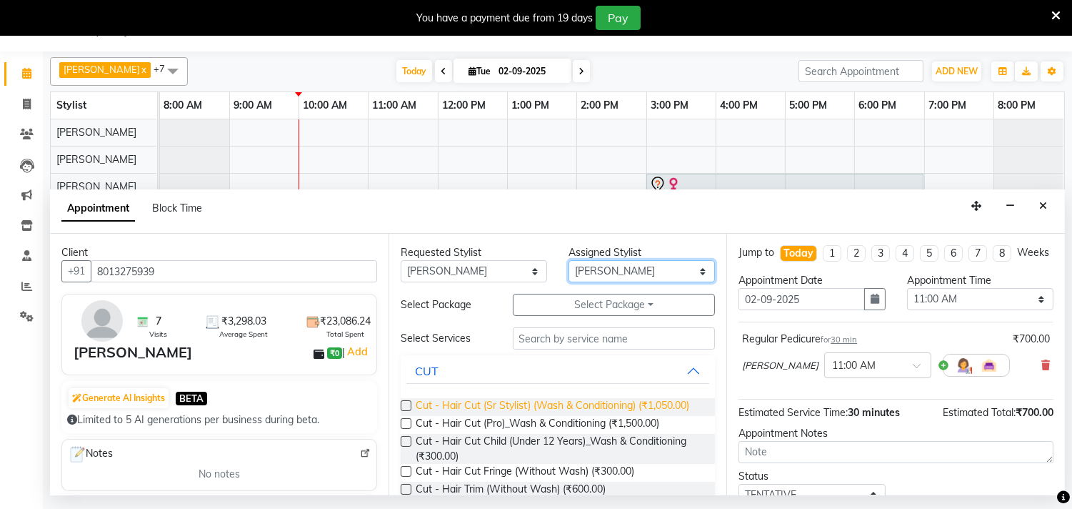
scroll to position [79, 0]
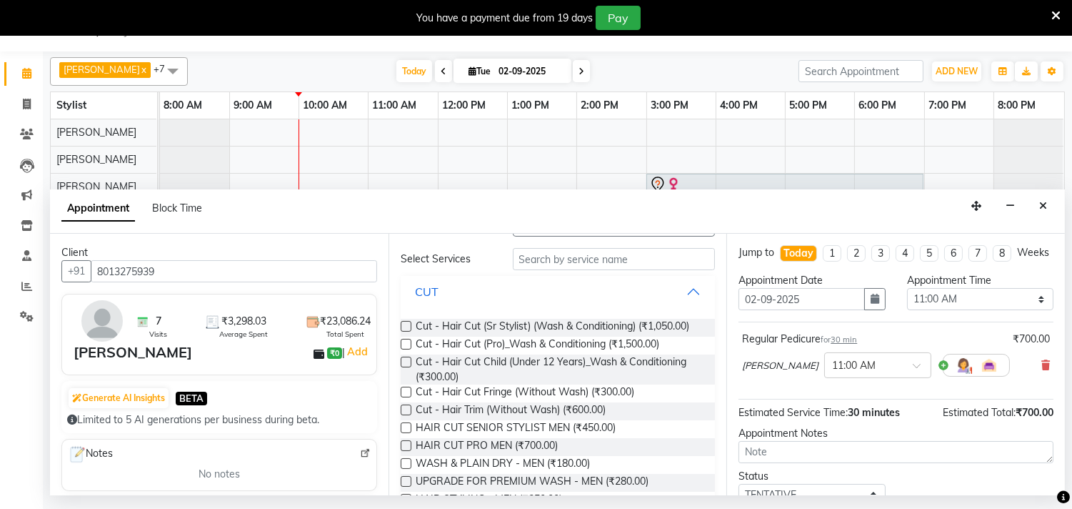
click at [679, 296] on button "CUT" at bounding box center [559, 292] width 304 height 26
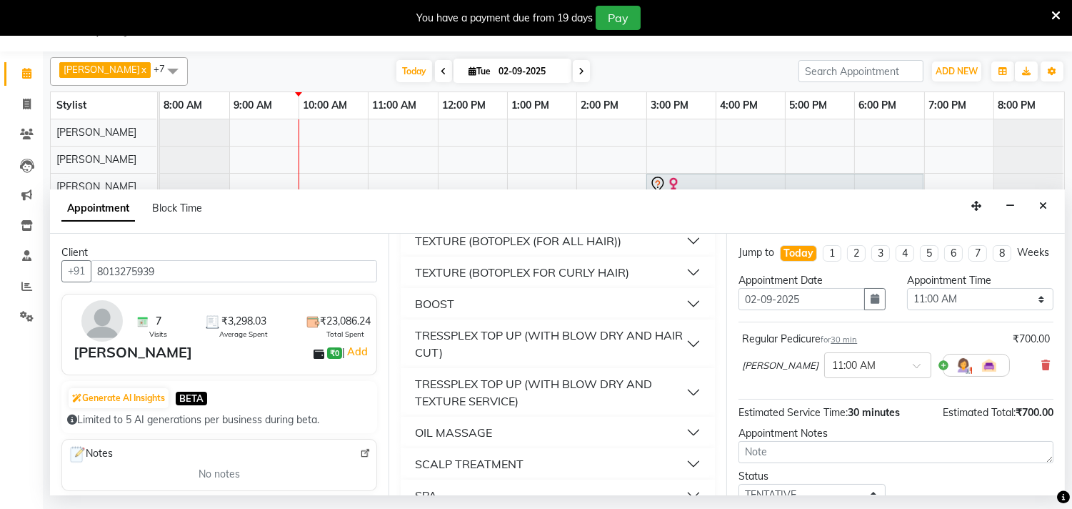
scroll to position [555, 0]
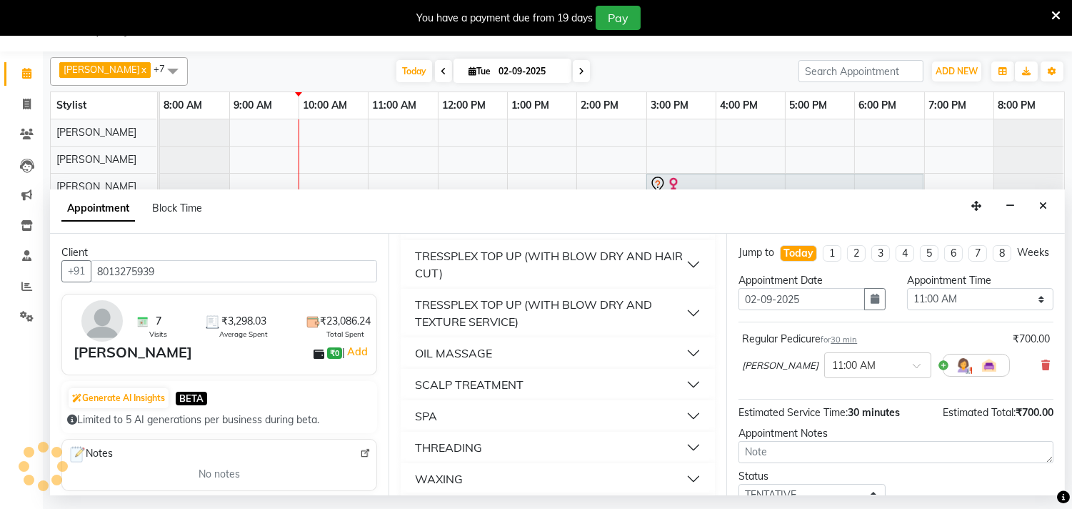
click at [589, 366] on button "OIL MASSAGE" at bounding box center [559, 353] width 304 height 26
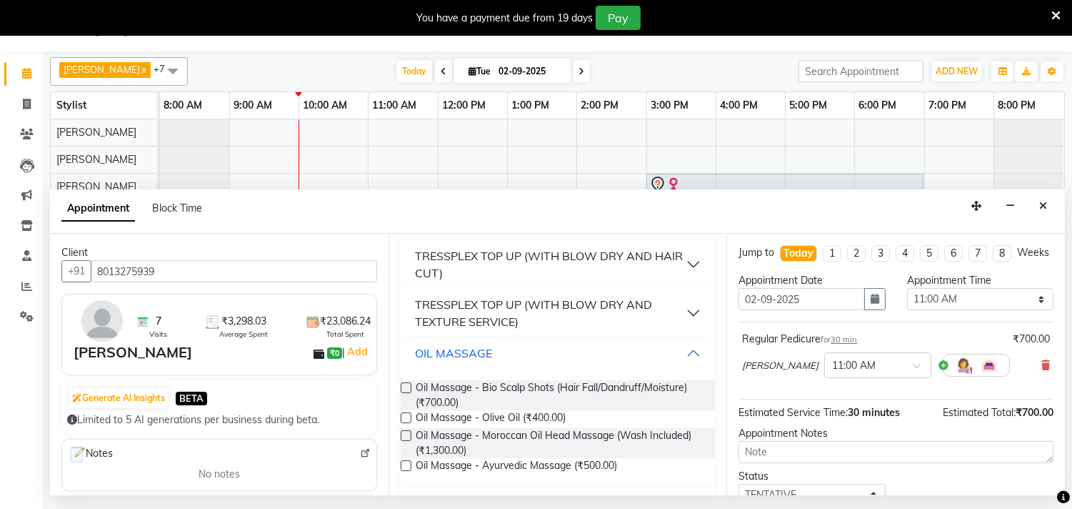
scroll to position [634, 0]
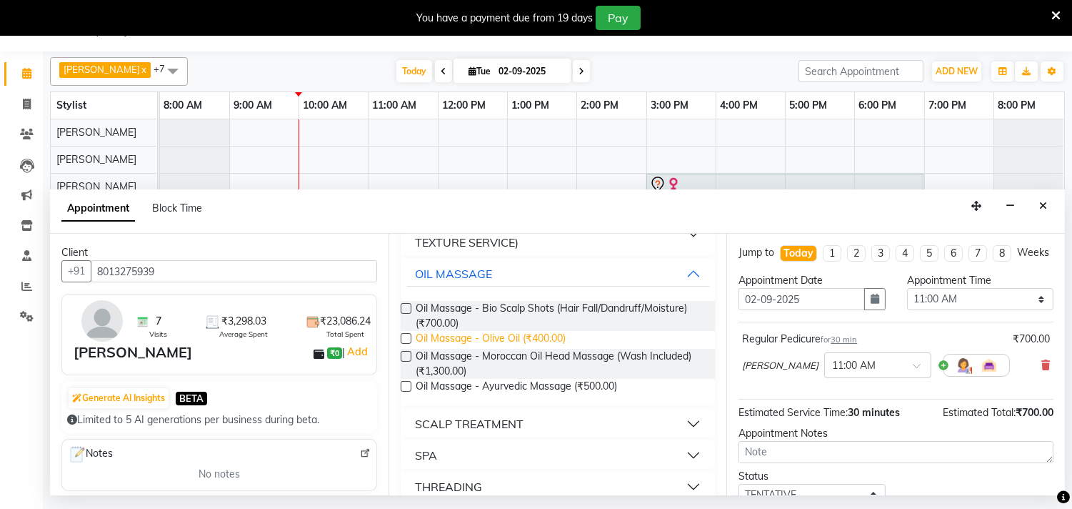
click at [506, 349] on span "Oil Massage - Olive Oil (₹400.00)" at bounding box center [491, 340] width 150 height 18
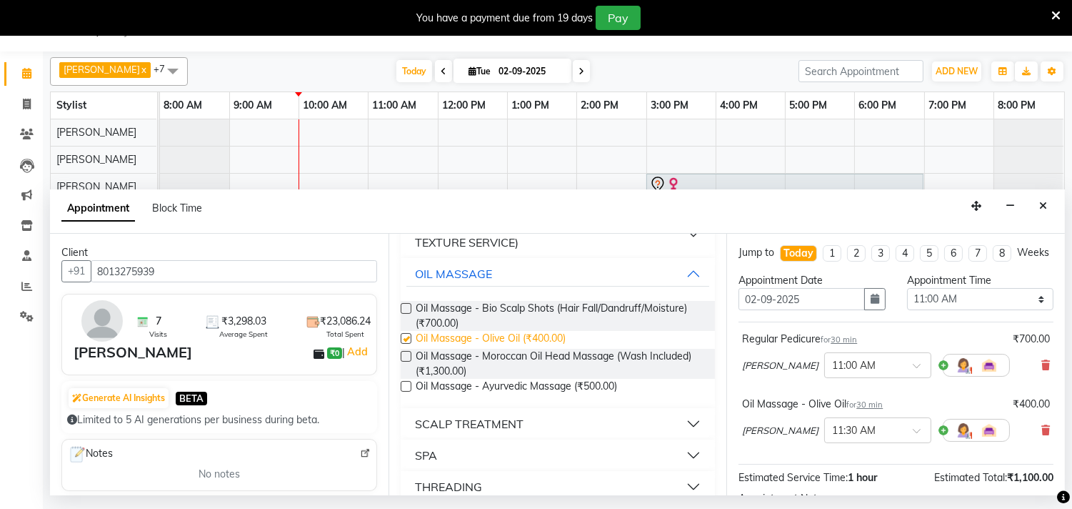
checkbox input "false"
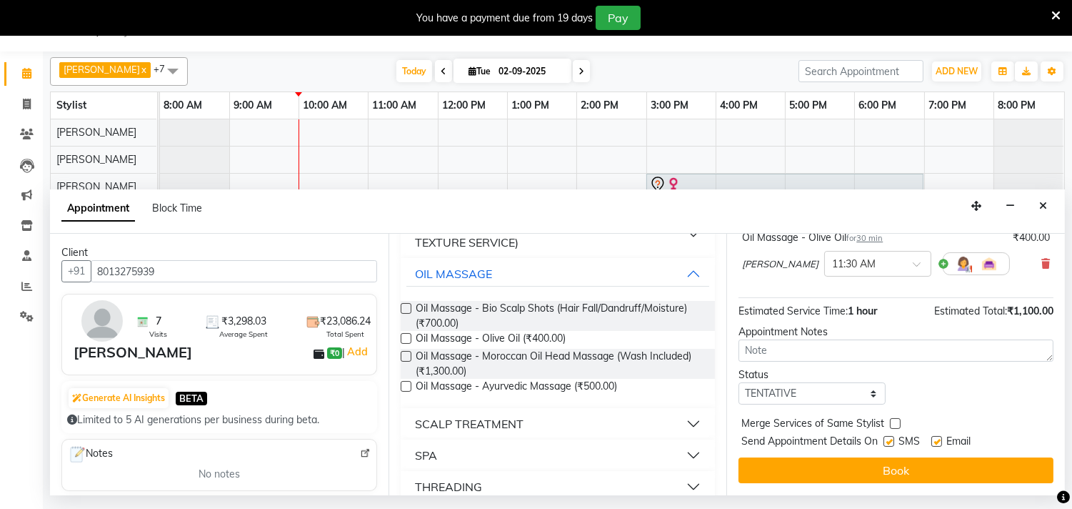
scroll to position [179, 0]
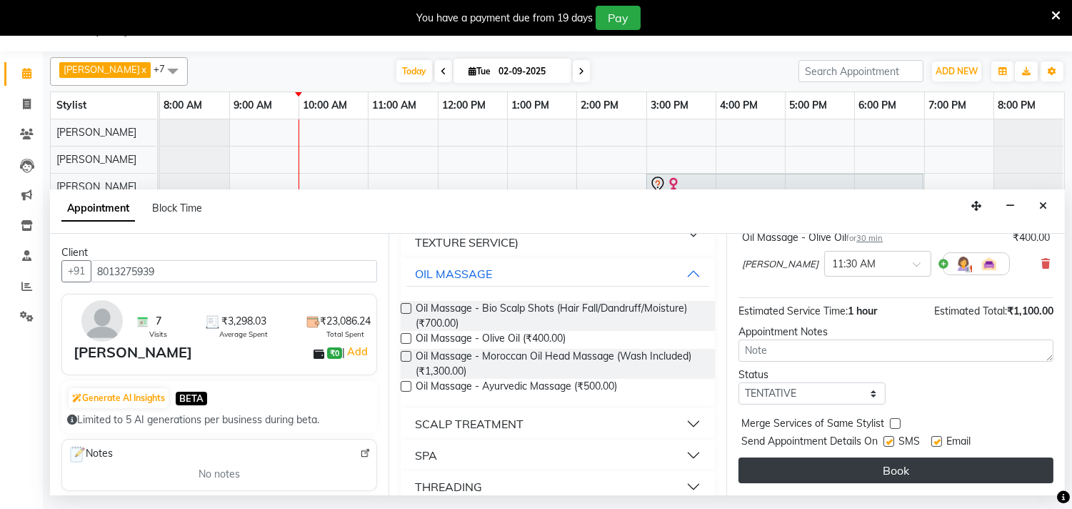
click at [864, 473] on button "Book" at bounding box center [896, 470] width 315 height 26
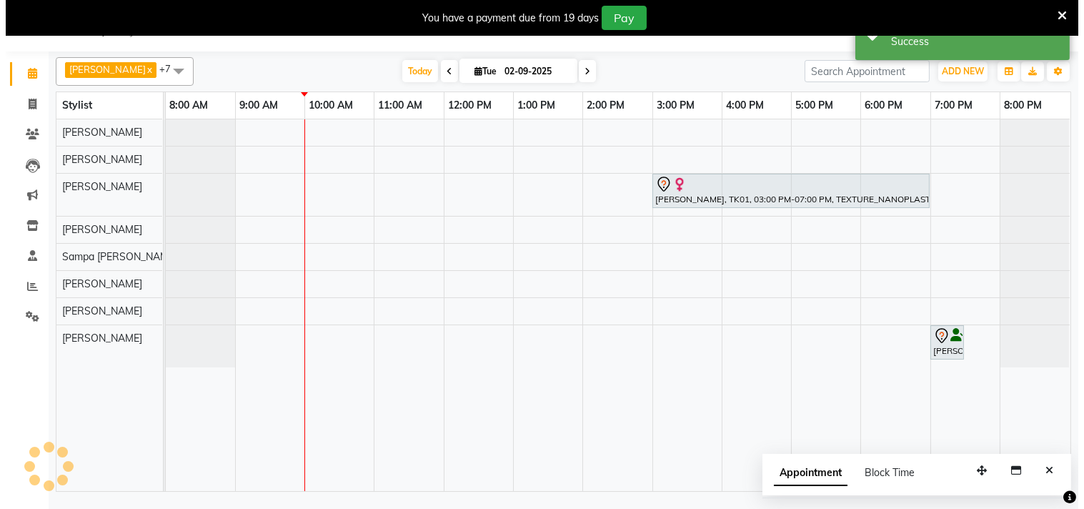
scroll to position [0, 0]
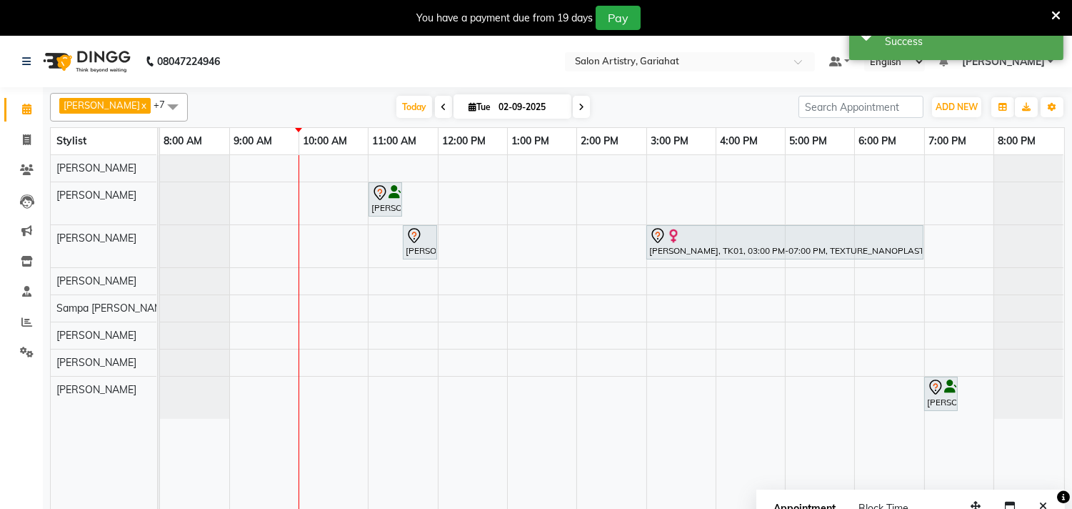
click at [1053, 15] on icon at bounding box center [1056, 15] width 9 height 13
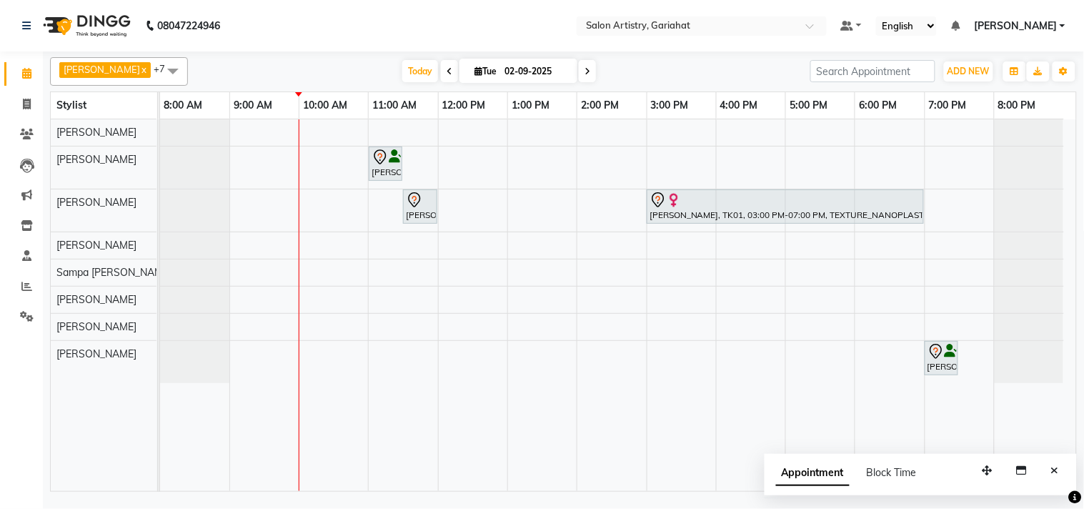
click at [814, 246] on div "[PERSON_NAME], TK03, 11:00 AM-11:30 AM, Regular Pedicure [PERSON_NAME], TK03, 1…" at bounding box center [618, 305] width 916 height 372
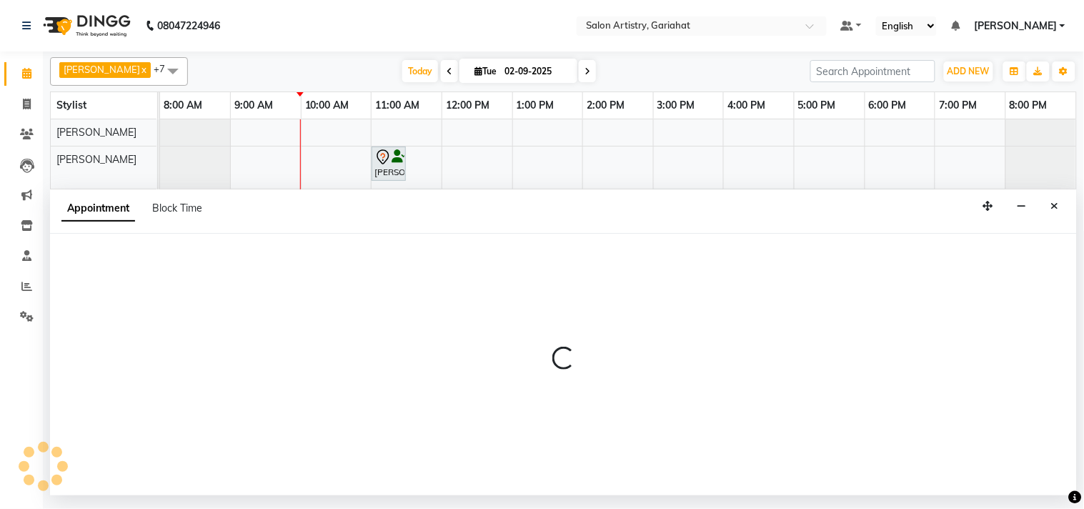
select select "82200"
select select "1020"
select select "tentative"
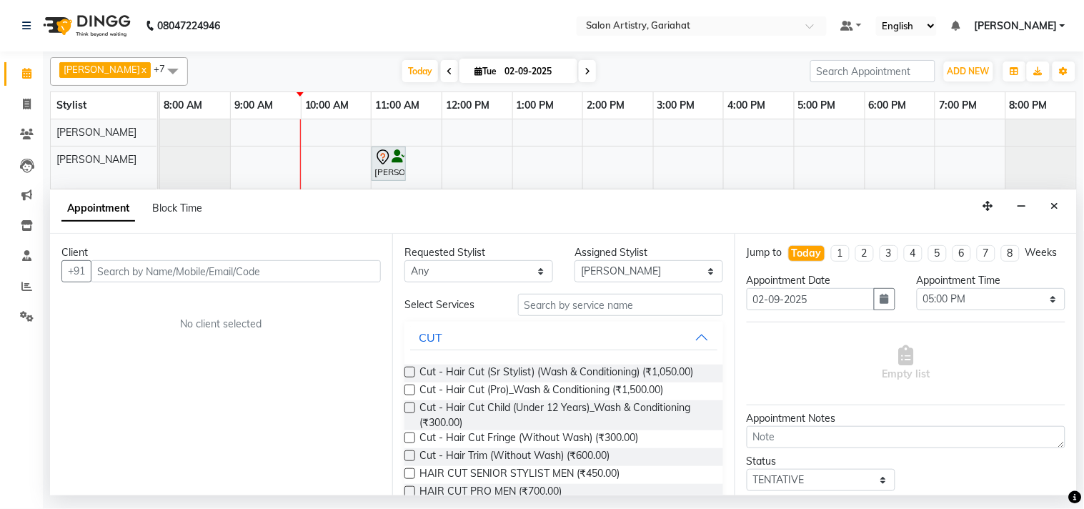
click at [251, 273] on input "text" at bounding box center [236, 271] width 290 height 22
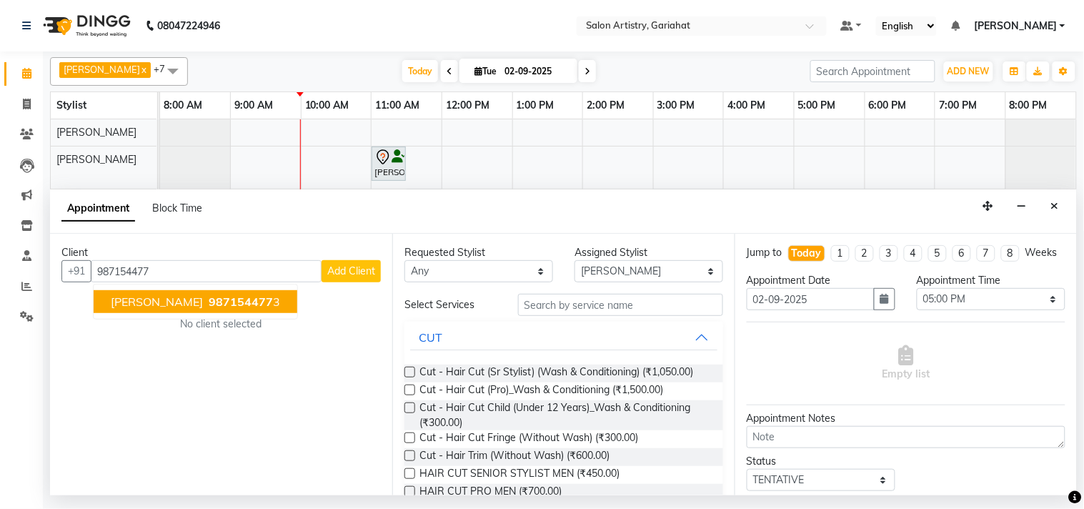
click at [254, 297] on span "987154477" at bounding box center [241, 301] width 64 height 14
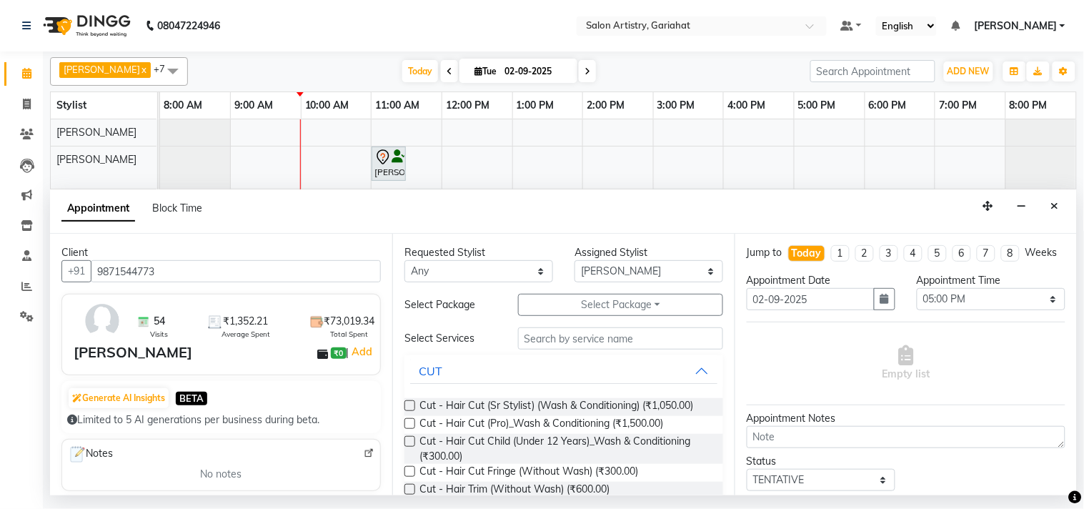
type input "9871544773"
click at [514, 271] on select "Any [PERSON_NAME] [PERSON_NAME] Puja [PERSON_NAME] [PERSON_NAME] [PERSON_NAME] …" at bounding box center [478, 271] width 149 height 22
select select "85159"
click at [404, 260] on select "Any [PERSON_NAME] [PERSON_NAME] Puja [PERSON_NAME] [PERSON_NAME] [PERSON_NAME] …" at bounding box center [478, 271] width 149 height 22
select select "85159"
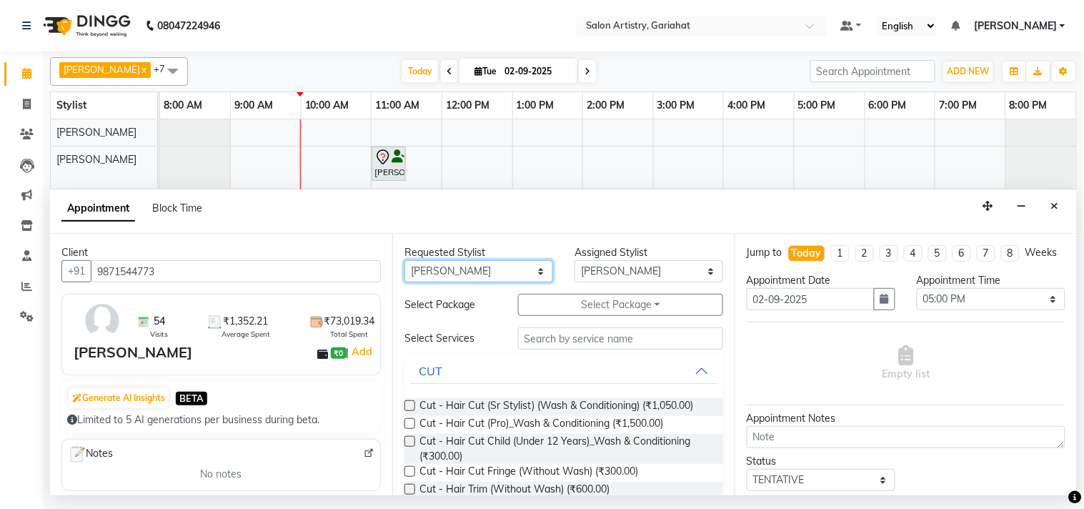
click at [467, 269] on select "Any [PERSON_NAME] [PERSON_NAME] Puja [PERSON_NAME] [PERSON_NAME] [PERSON_NAME] …" at bounding box center [478, 271] width 149 height 22
select select "82200"
click at [404, 260] on select "Any [PERSON_NAME] [PERSON_NAME] Puja [PERSON_NAME] [PERSON_NAME] [PERSON_NAME] …" at bounding box center [478, 271] width 149 height 22
select select "82200"
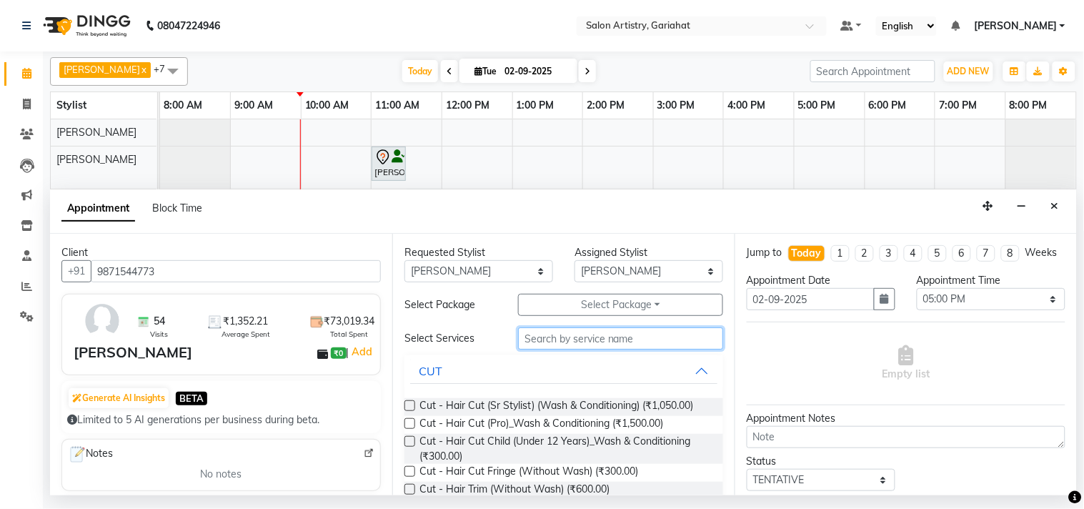
click at [572, 344] on input "text" at bounding box center [620, 338] width 205 height 22
click at [694, 369] on button "CUT" at bounding box center [563, 371] width 307 height 26
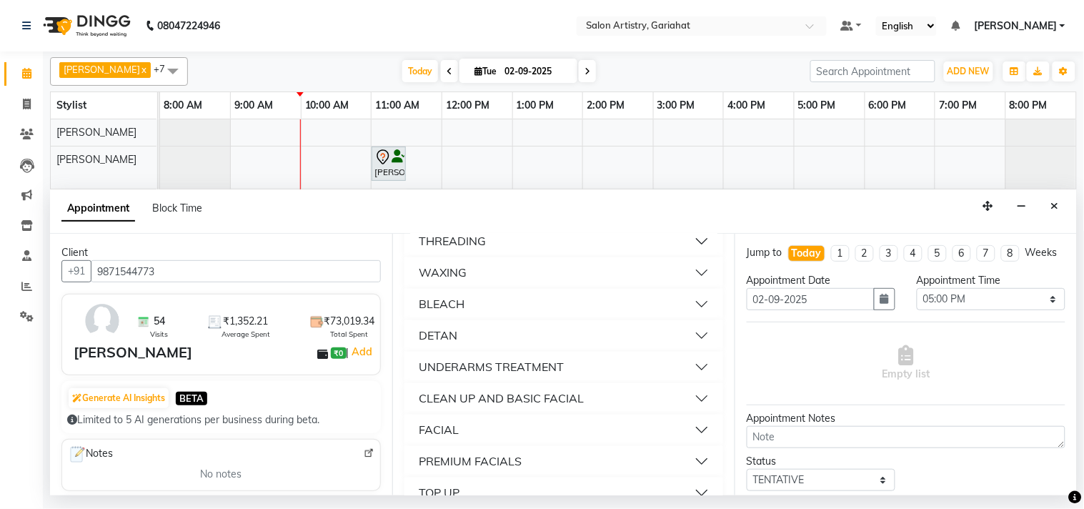
scroll to position [794, 0]
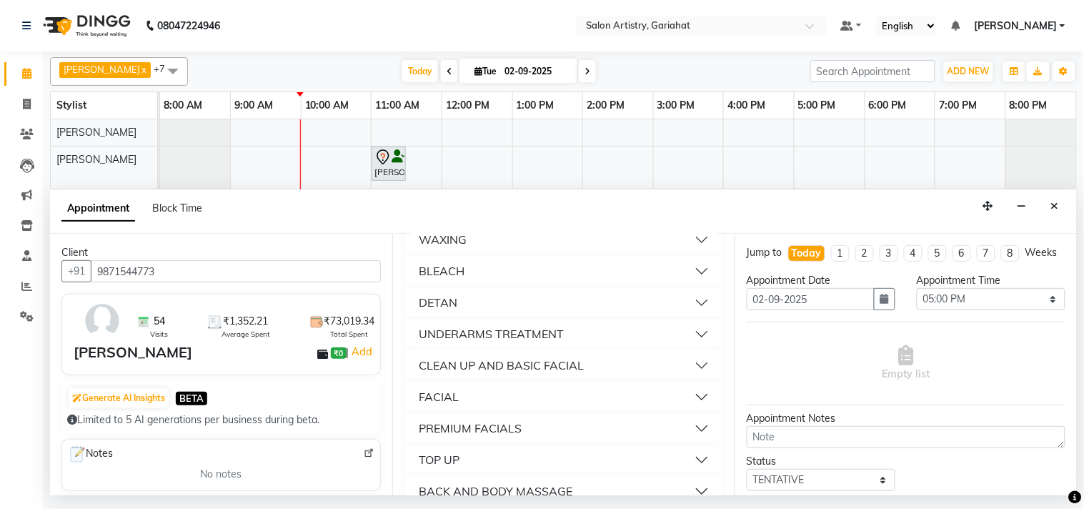
click at [619, 401] on button "FACIAL" at bounding box center [563, 397] width 307 height 26
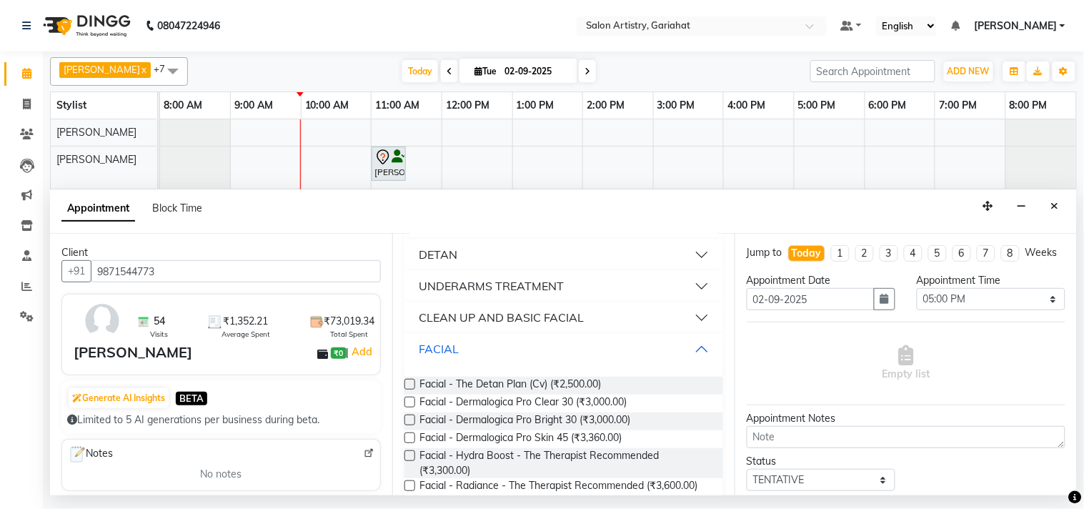
scroll to position [873, 0]
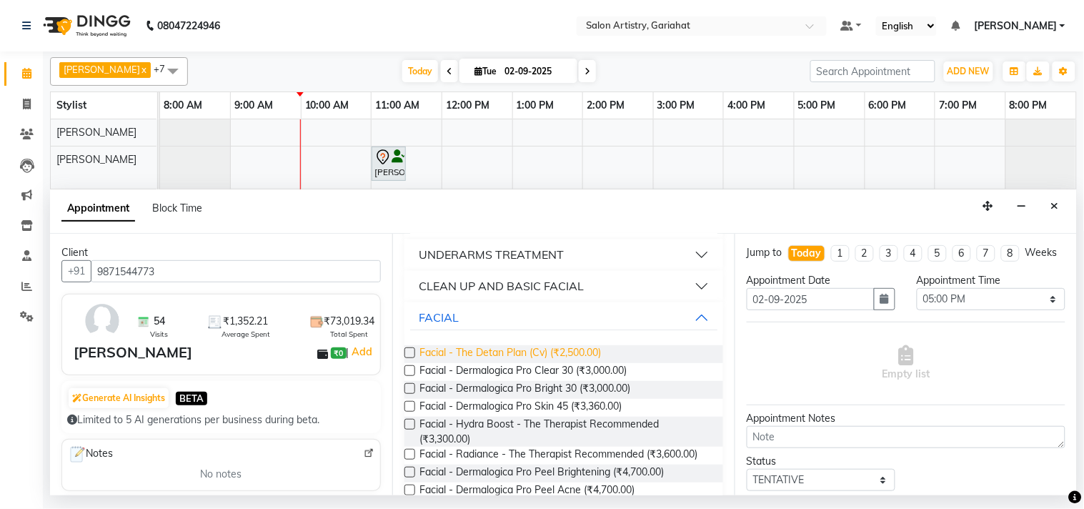
click at [590, 363] on span "Facial - The Detan Plan (Cv) (₹2,500.00)" at bounding box center [509, 354] width 181 height 18
checkbox input "false"
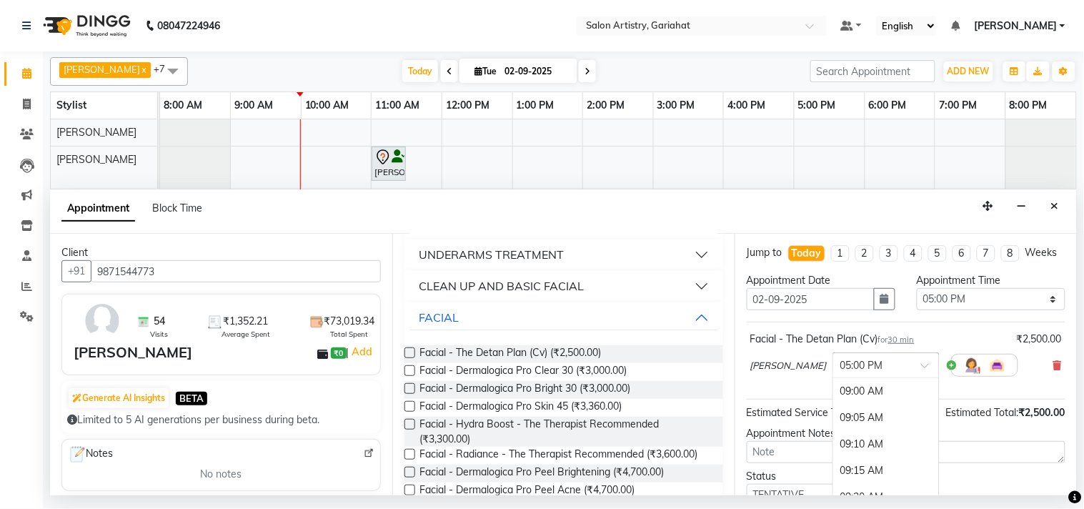
click at [867, 372] on input "text" at bounding box center [871, 364] width 63 height 15
click at [851, 484] on div "05:30 PM" at bounding box center [886, 474] width 106 height 26
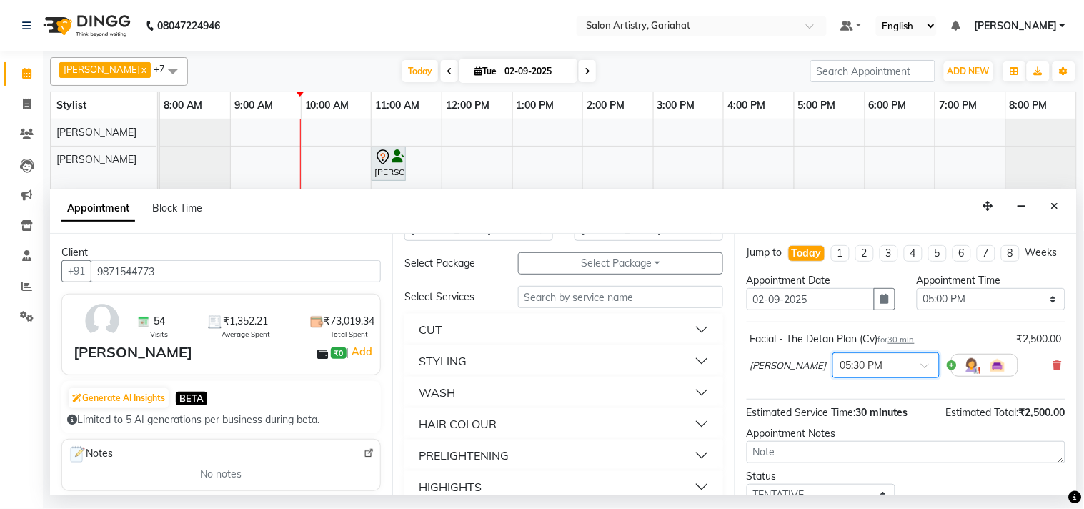
scroll to position [0, 0]
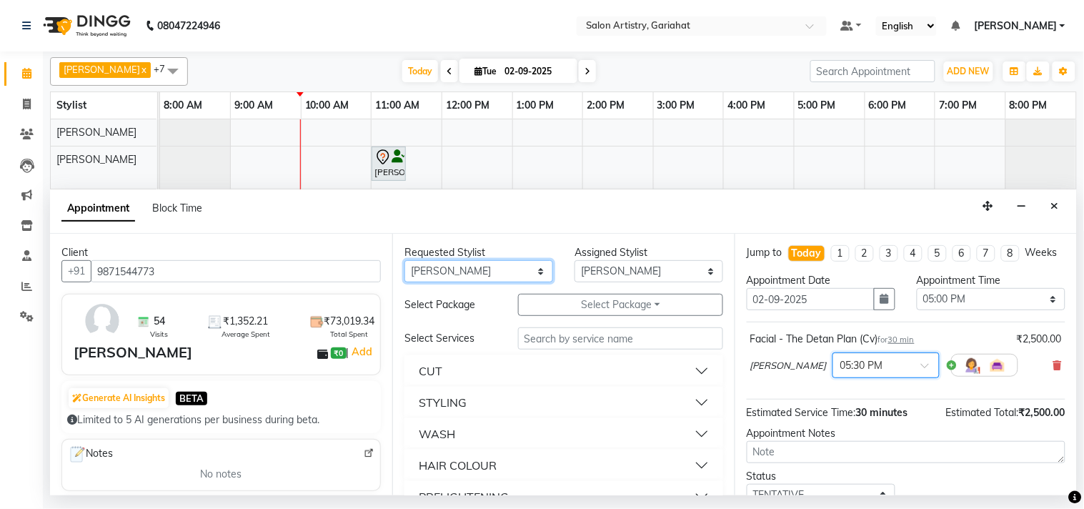
click at [469, 273] on select "Any [PERSON_NAME] [PERSON_NAME] Puja [PERSON_NAME] [PERSON_NAME] [PERSON_NAME] …" at bounding box center [478, 271] width 149 height 22
select select "88921"
click at [404, 260] on select "Any [PERSON_NAME] [PERSON_NAME] Puja [PERSON_NAME] [PERSON_NAME] [PERSON_NAME] …" at bounding box center [478, 271] width 149 height 22
select select "88921"
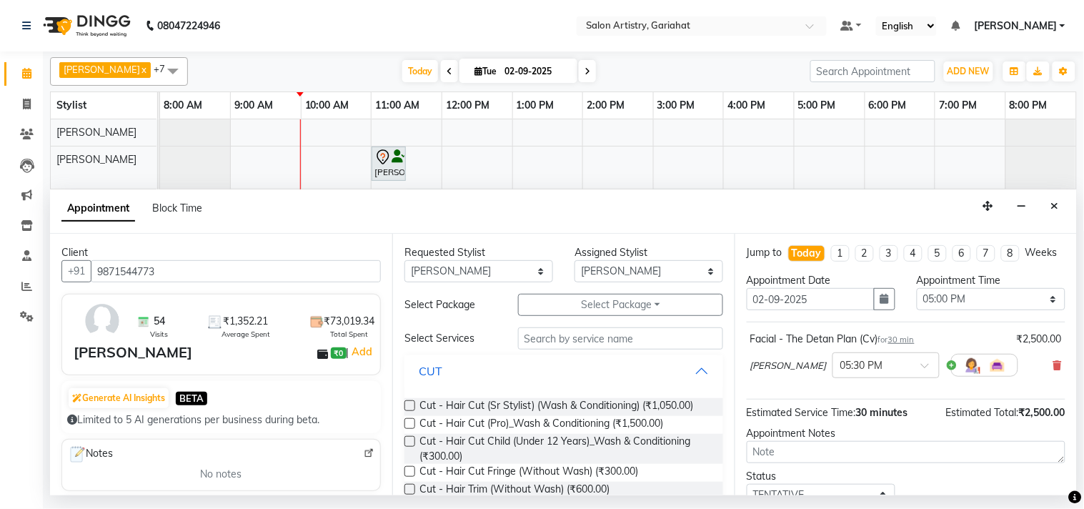
click at [672, 372] on button "CUT" at bounding box center [563, 371] width 307 height 26
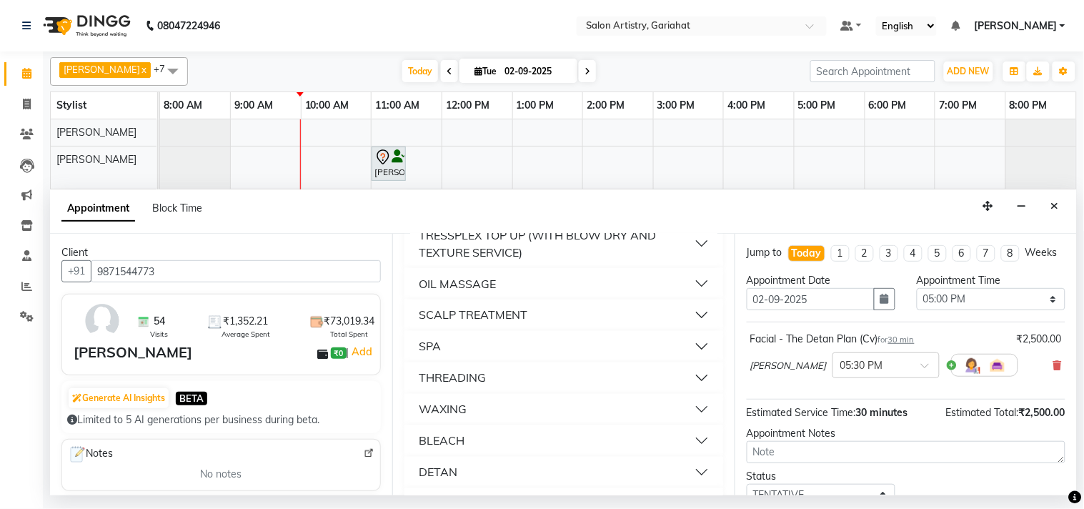
scroll to position [634, 0]
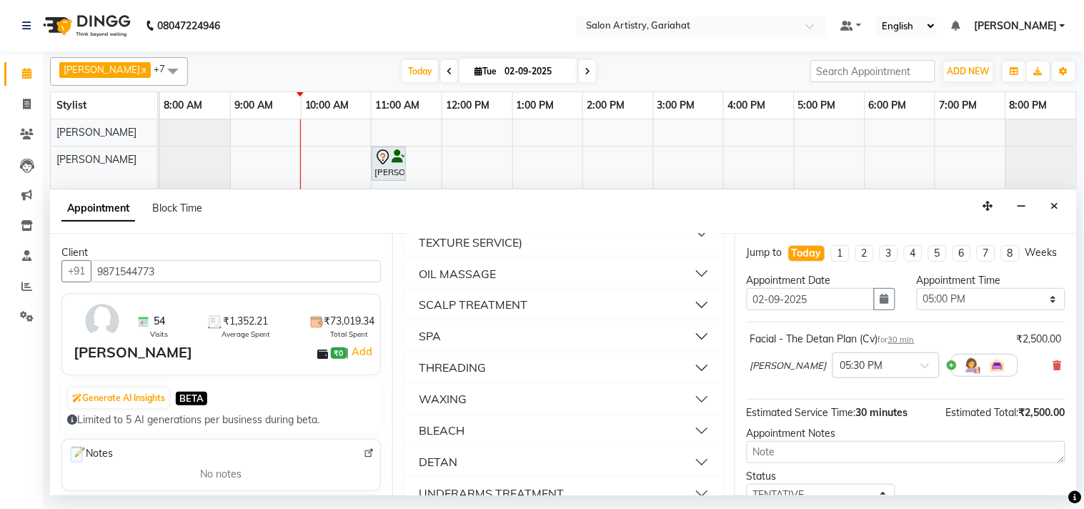
click at [502, 347] on button "SPA" at bounding box center [563, 337] width 307 height 26
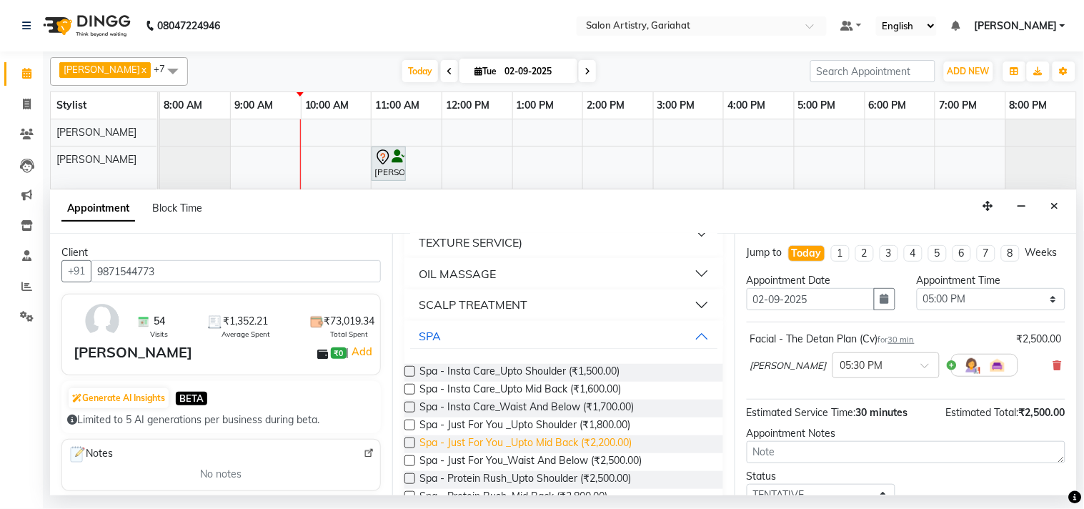
click at [522, 453] on span "Spa - Just For You _Upto Mid Back (₹2,200.00)" at bounding box center [525, 444] width 212 height 18
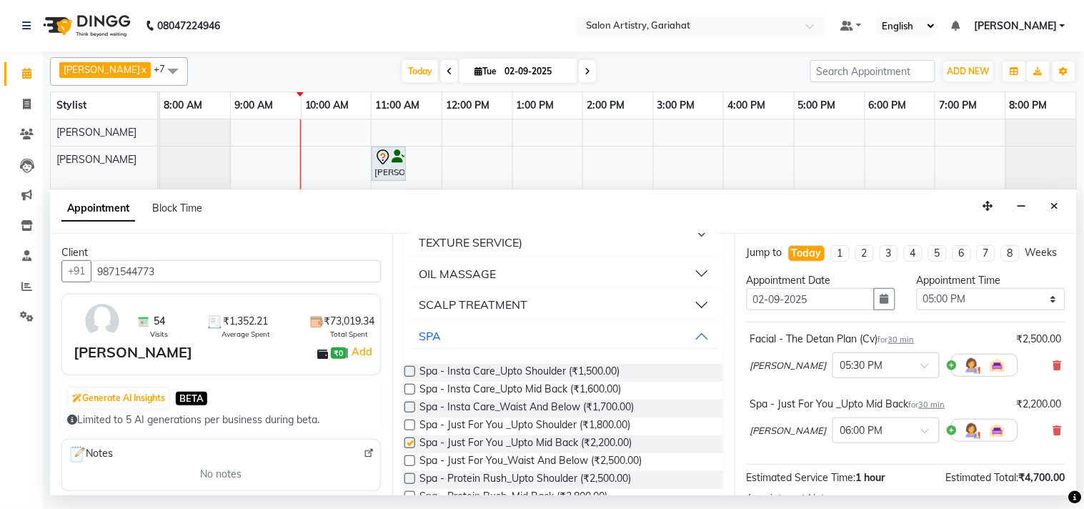
checkbox input "false"
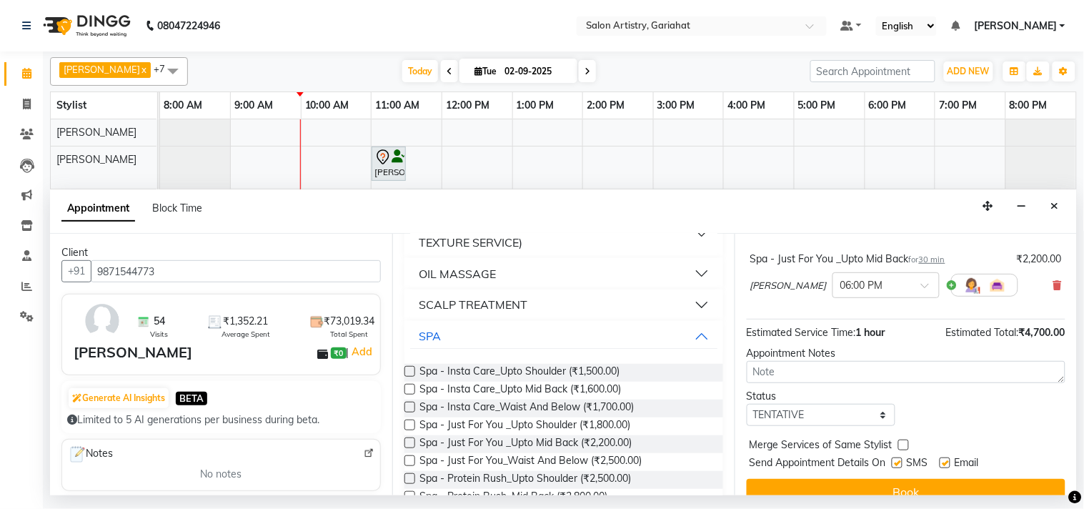
scroll to position [179, 0]
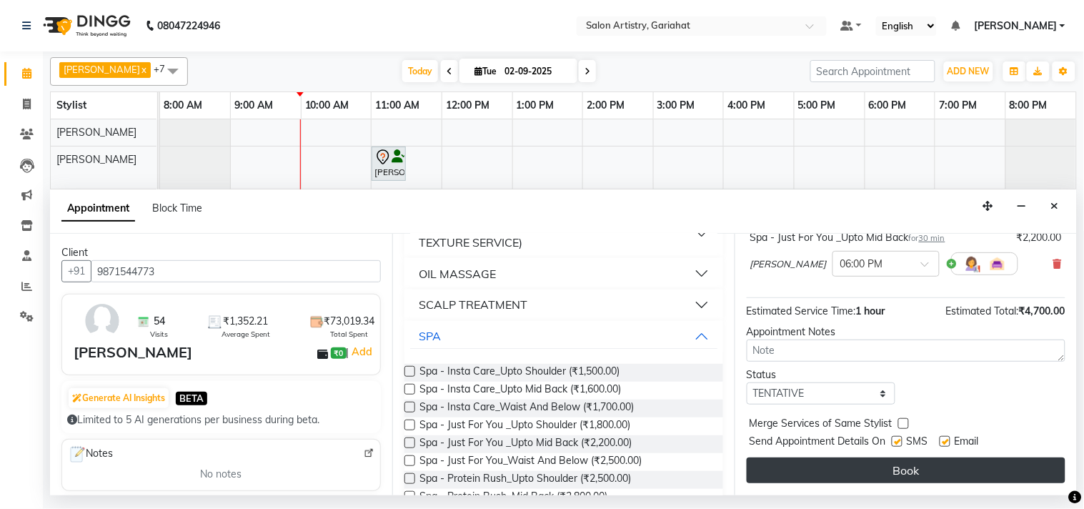
click at [833, 467] on button "Book" at bounding box center [906, 470] width 319 height 26
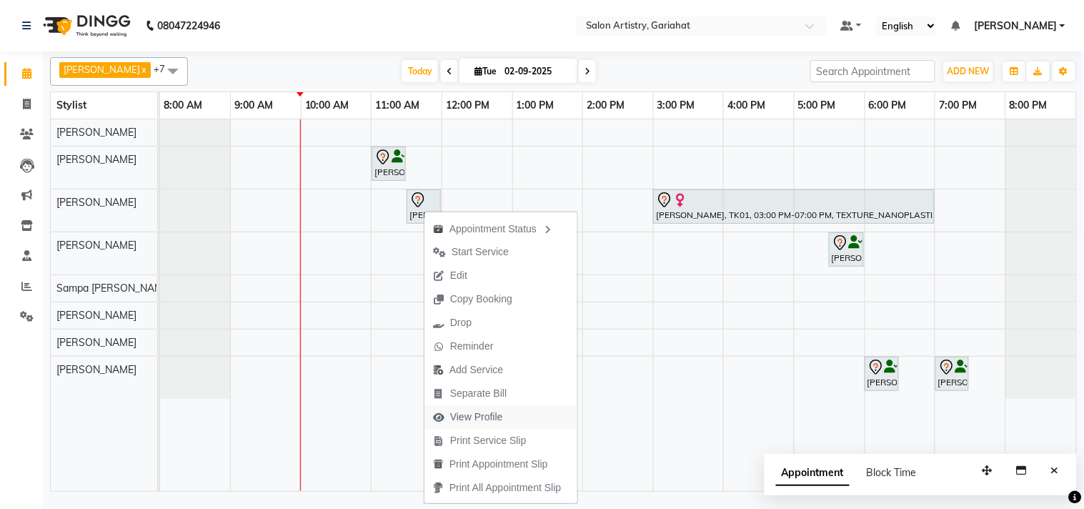
click at [475, 424] on span "View Profile" at bounding box center [467, 417] width 87 height 24
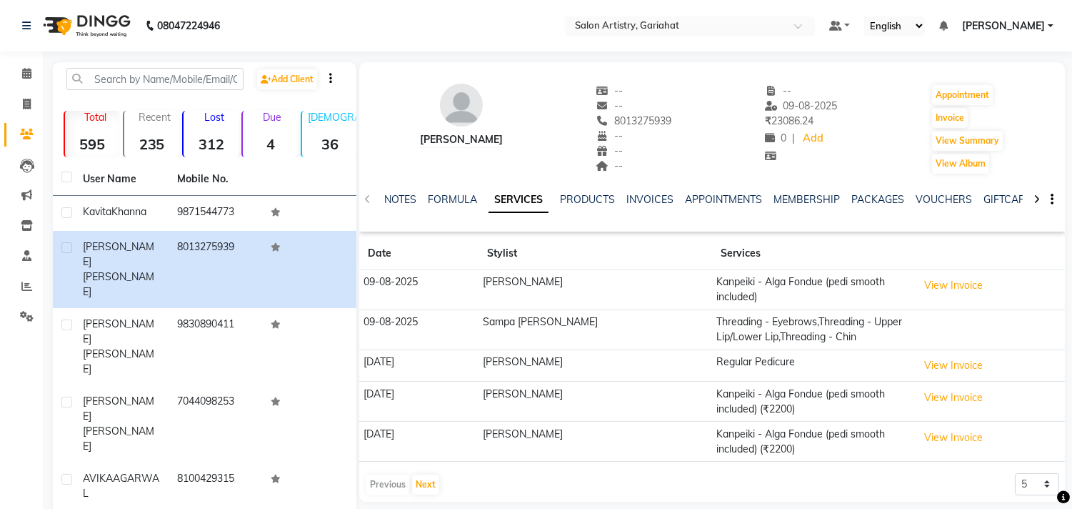
click at [870, 190] on div "NOTES FORMULA SERVICES PRODUCTS INVOICES APPOINTMENTS MEMBERSHIP PACKAGES VOUCH…" at bounding box center [712, 199] width 706 height 49
click at [876, 198] on link "PACKAGES" at bounding box center [878, 199] width 53 height 13
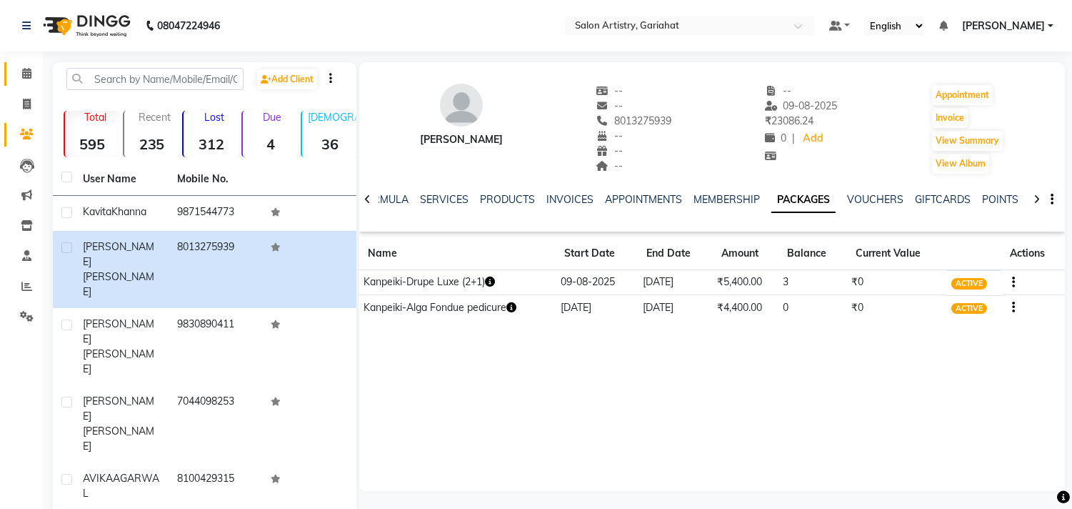
click at [11, 71] on link "Calendar" at bounding box center [21, 74] width 34 height 24
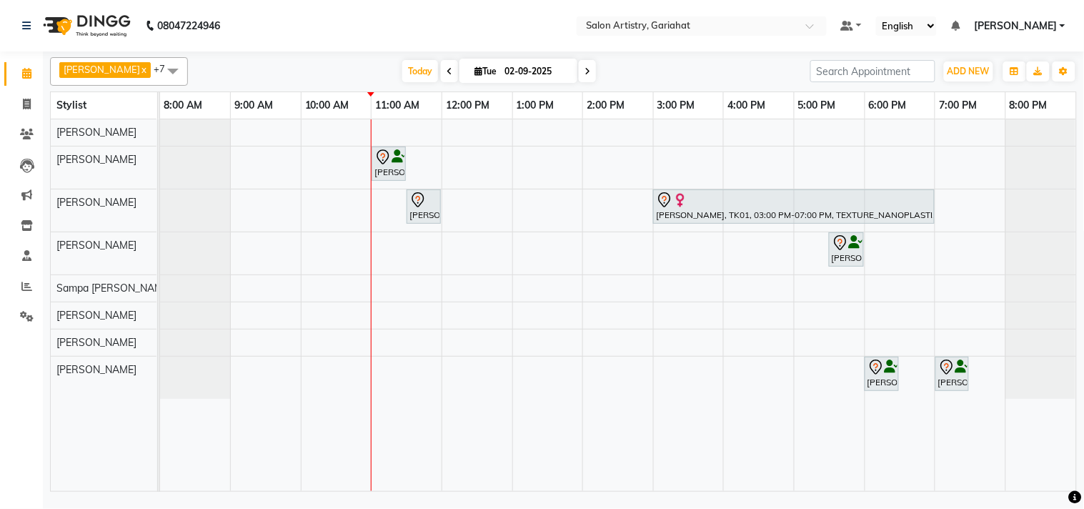
click at [556, 341] on div "[PERSON_NAME], TK03, 11:00 AM-11:30 AM, Regular Pedicure [PERSON_NAME], TK03, 1…" at bounding box center [618, 305] width 916 height 372
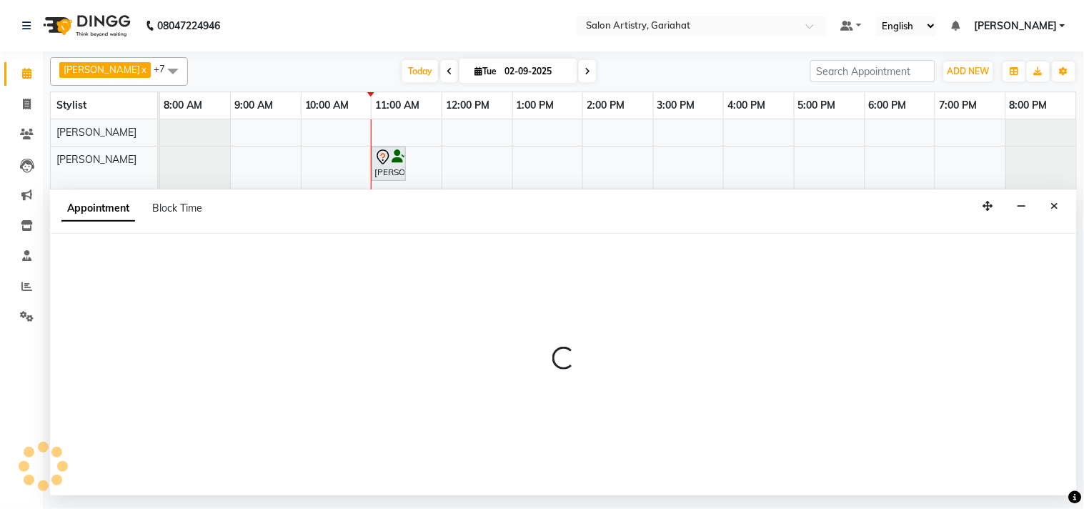
select select "85159"
select select "tentative"
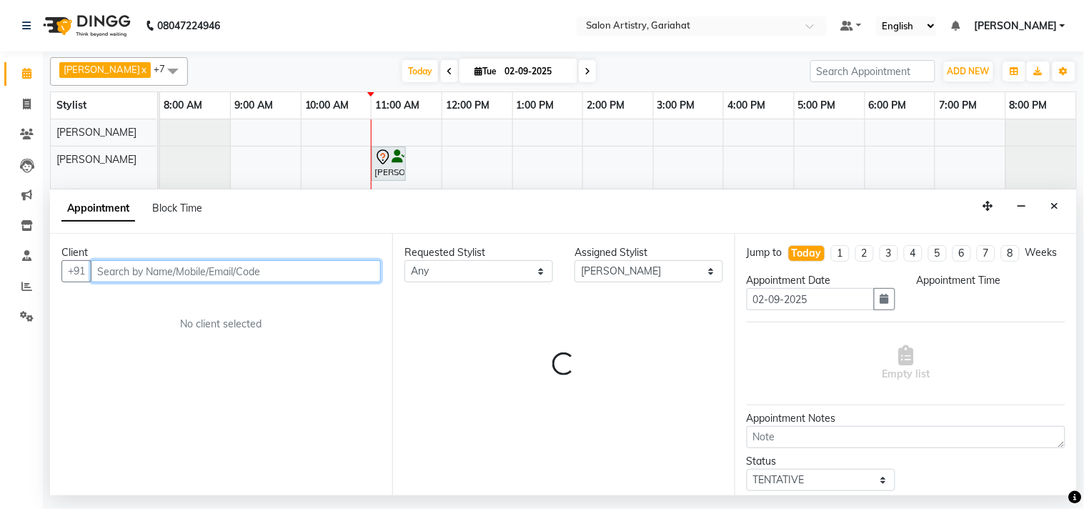
select select "780"
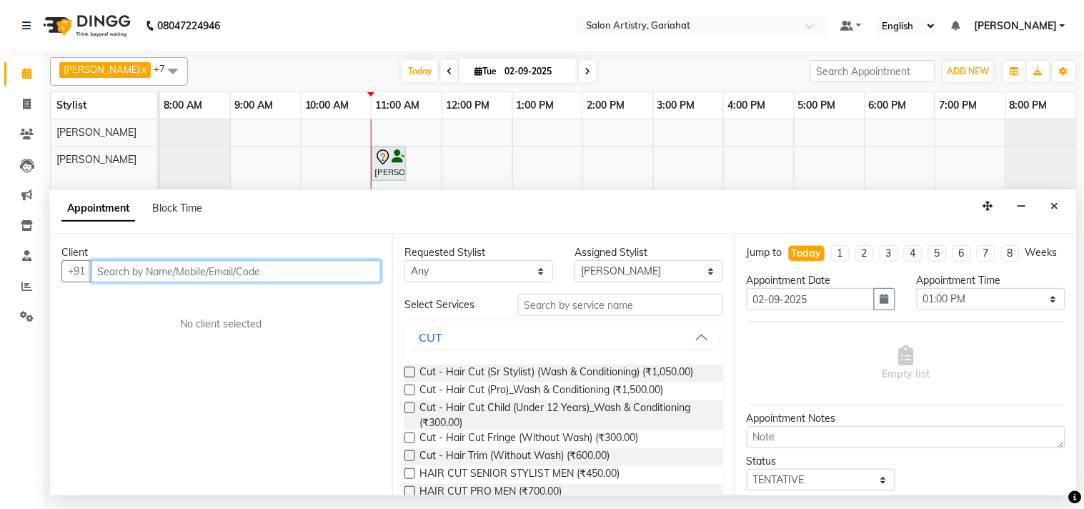
click at [183, 264] on input "text" at bounding box center [236, 271] width 290 height 22
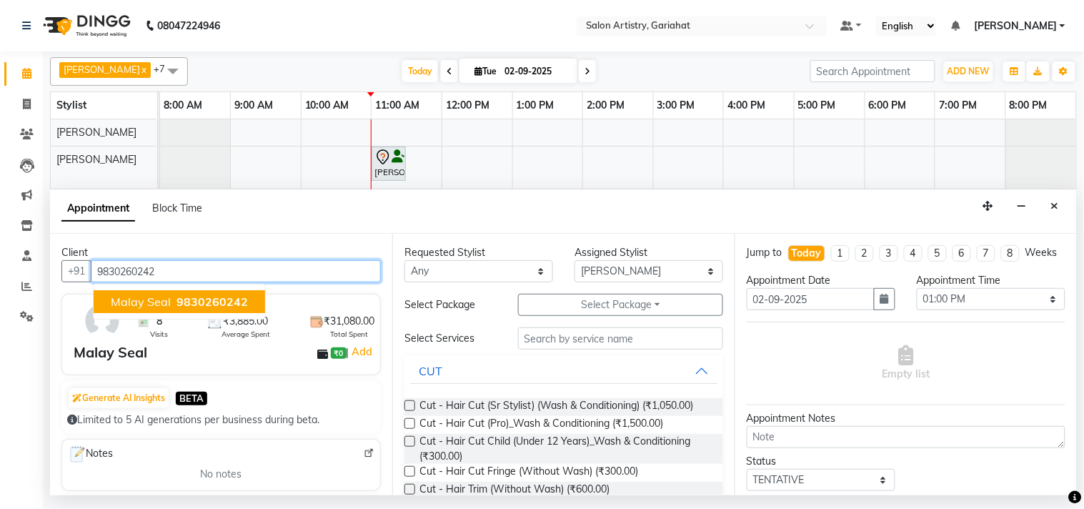
click at [149, 290] on button "Malay Seal 9830260242" at bounding box center [179, 301] width 171 height 23
type input "9830260242"
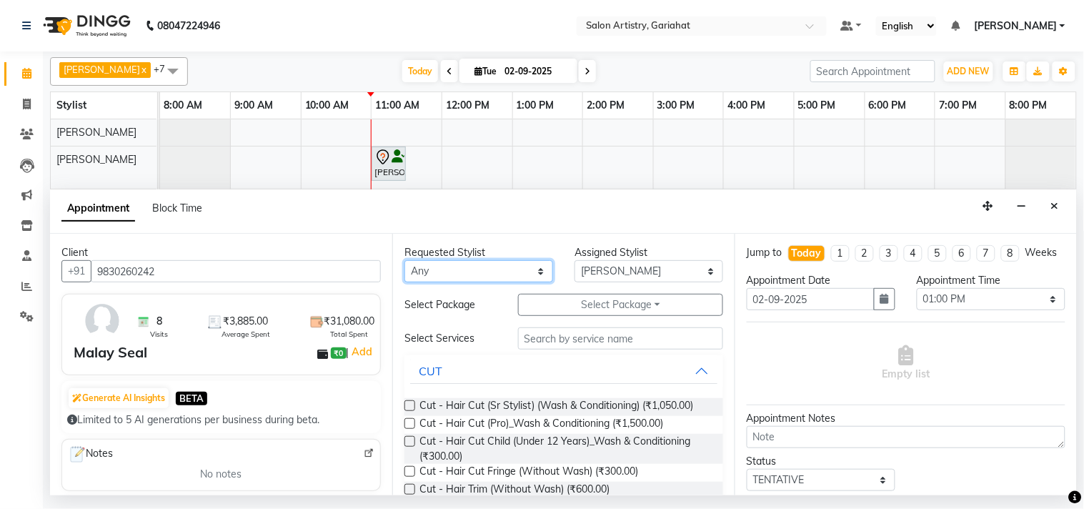
click at [514, 273] on select "Any [PERSON_NAME] [PERSON_NAME] Puja [PERSON_NAME] [PERSON_NAME] [PERSON_NAME] …" at bounding box center [478, 271] width 149 height 22
select select "85159"
click at [404, 260] on select "Any [PERSON_NAME] [PERSON_NAME] Puja [PERSON_NAME] [PERSON_NAME] [PERSON_NAME] …" at bounding box center [478, 271] width 149 height 22
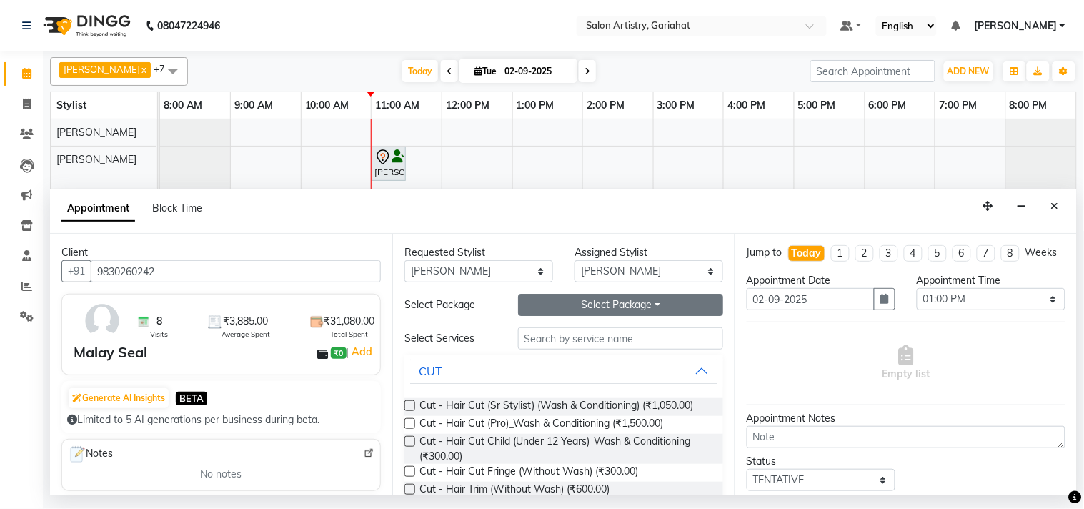
click at [610, 302] on button "Select Package Toggle Dropdown" at bounding box center [620, 305] width 205 height 22
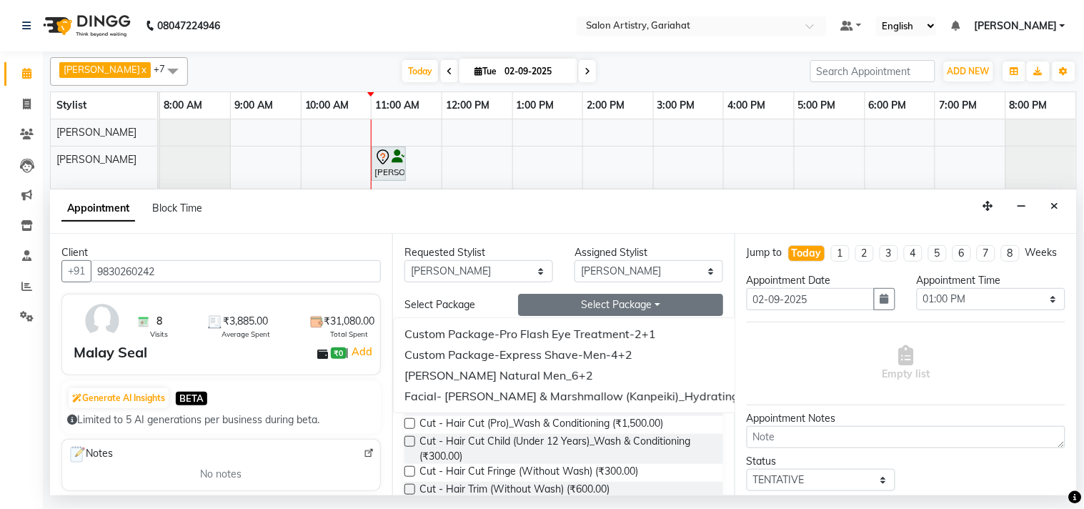
click at [610, 304] on button "Select Package Toggle Dropdown" at bounding box center [620, 305] width 205 height 22
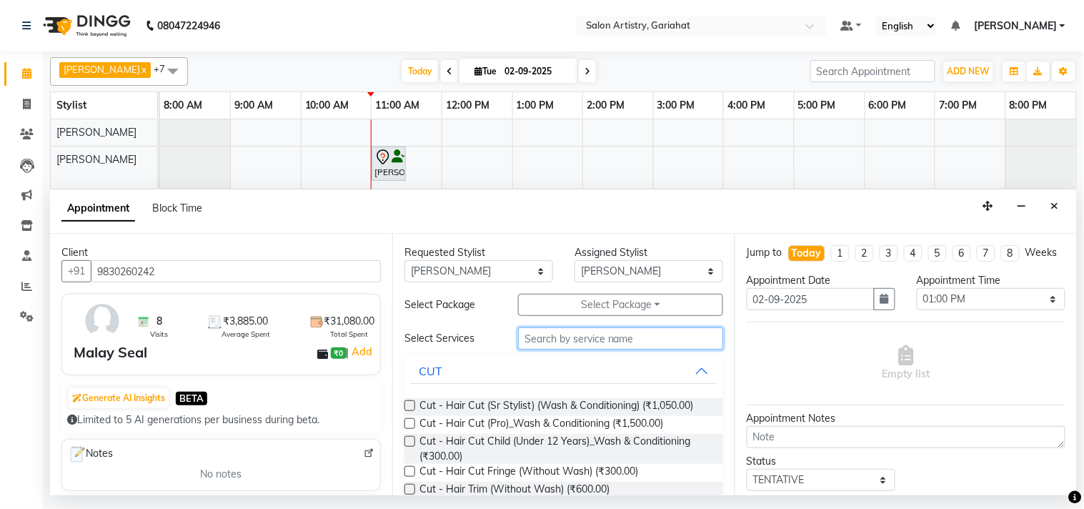
click at [604, 333] on input "text" at bounding box center [620, 338] width 205 height 22
click at [584, 341] on input "text" at bounding box center [620, 338] width 205 height 22
click at [684, 366] on button "CUT" at bounding box center [563, 371] width 307 height 26
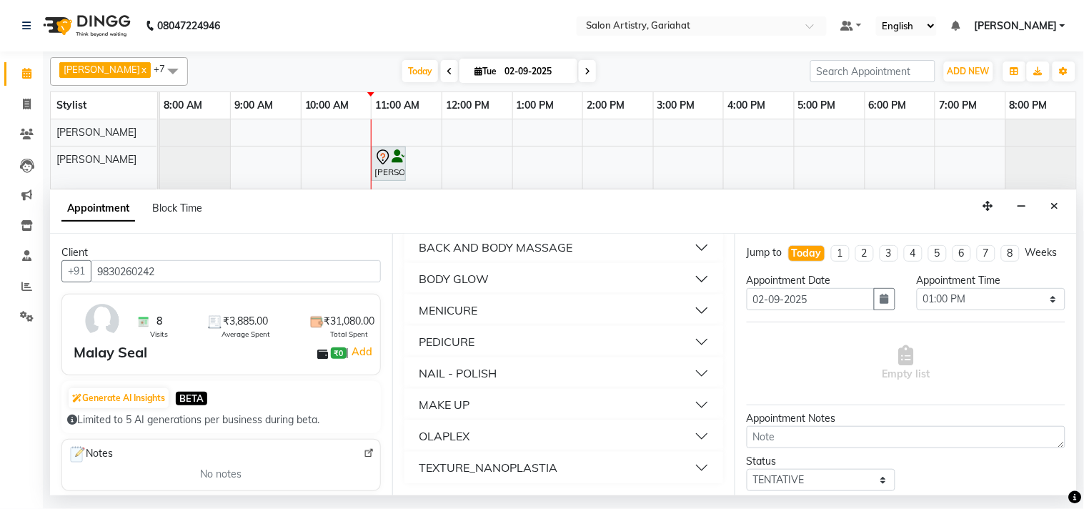
scroll to position [1054, 0]
click at [445, 344] on div "PEDICURE" at bounding box center [447, 341] width 56 height 17
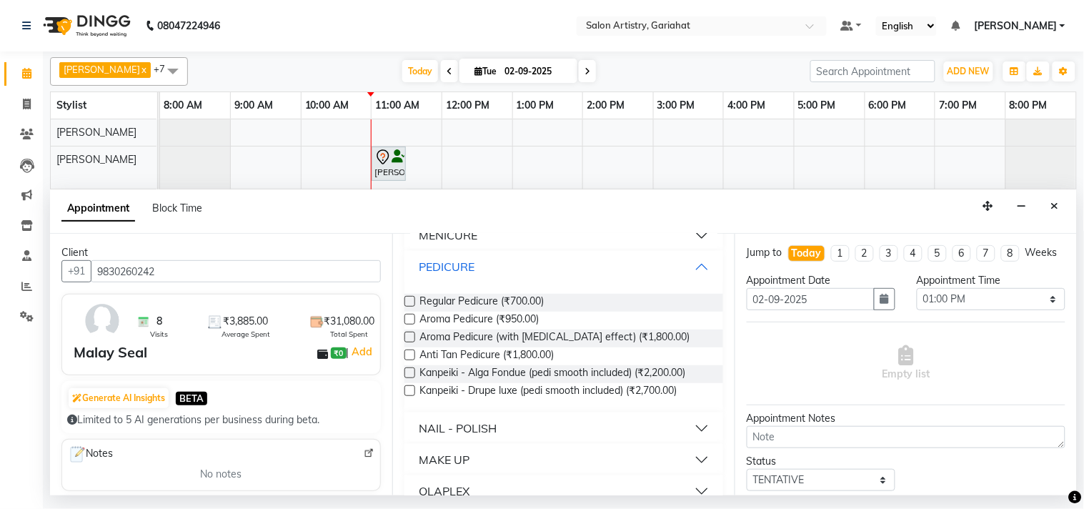
scroll to position [1133, 0]
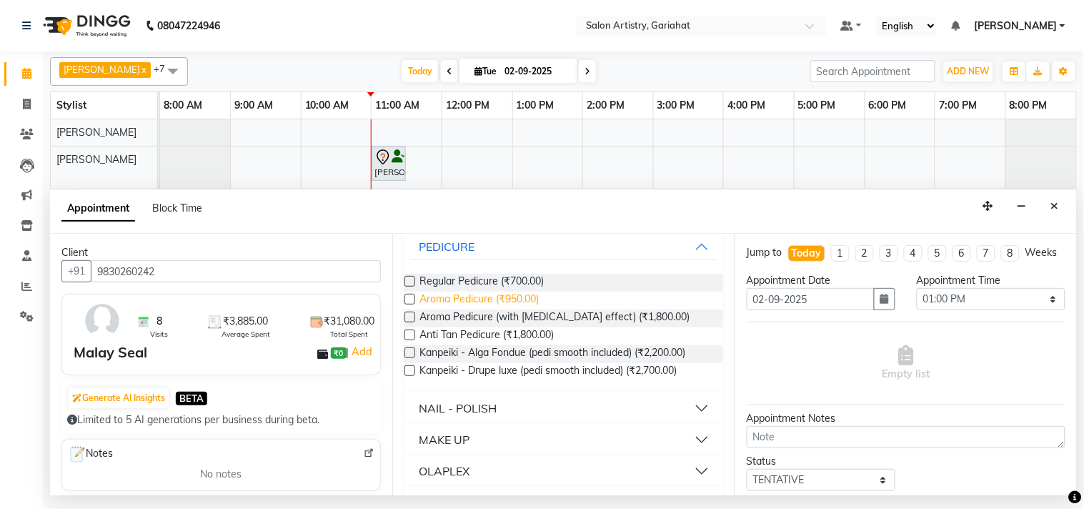
click at [514, 309] on span "Aroma Pedicure (₹950.00)" at bounding box center [478, 300] width 119 height 18
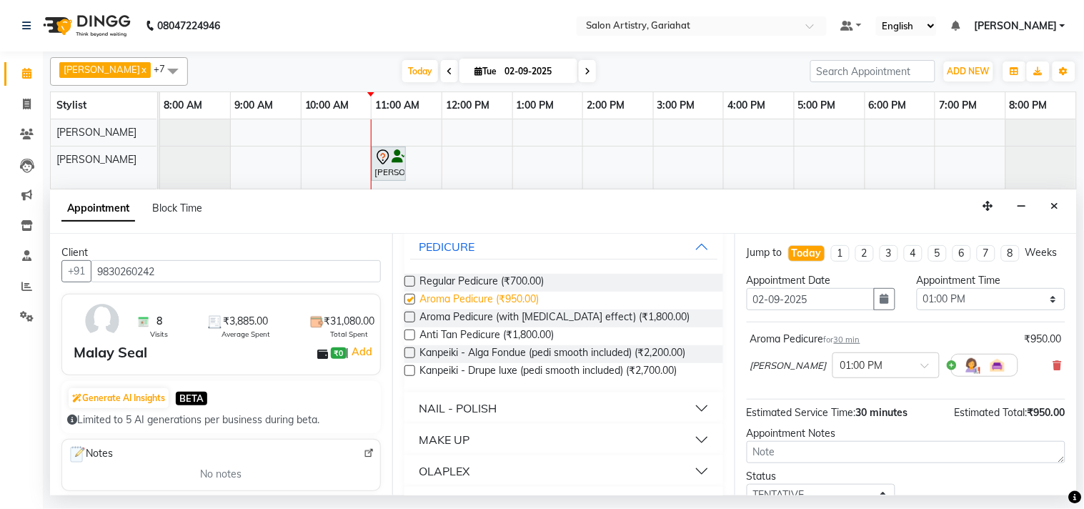
checkbox input "false"
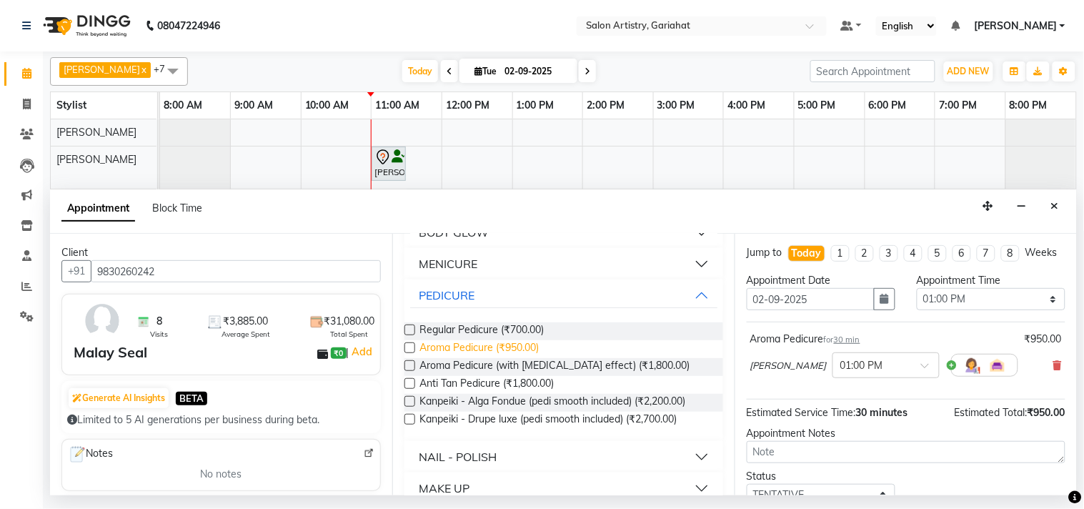
scroll to position [1054, 0]
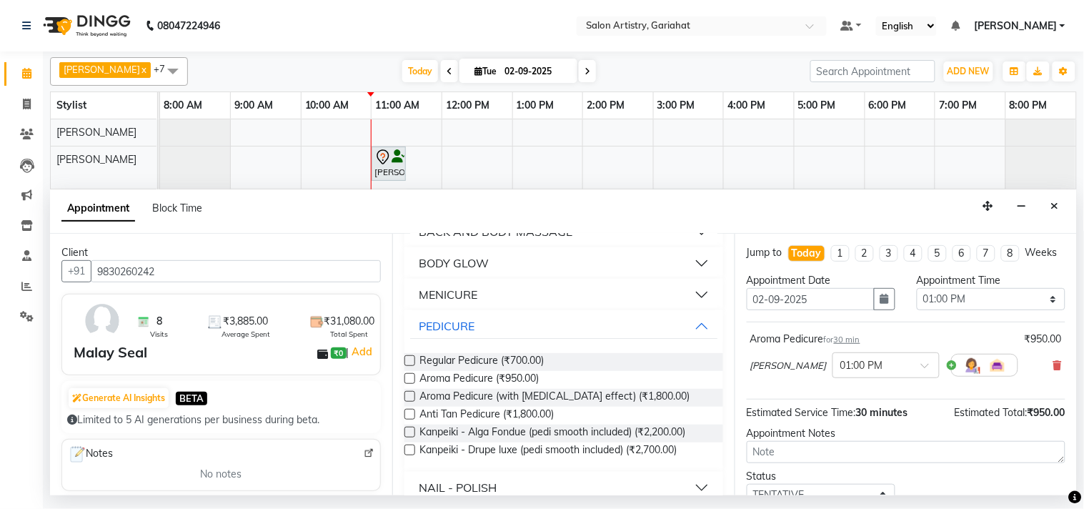
drag, startPoint x: 464, startPoint y: 303, endPoint x: 420, endPoint y: 320, distance: 47.5
click at [460, 303] on div "MENICURE" at bounding box center [448, 294] width 59 height 17
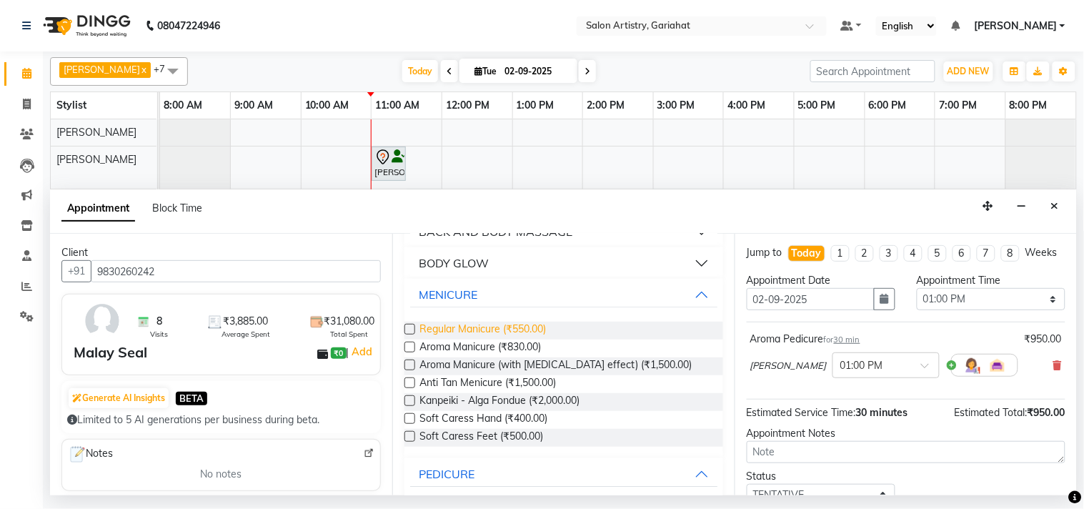
click at [534, 339] on span "Regular Manicure (₹550.00)" at bounding box center [482, 330] width 126 height 18
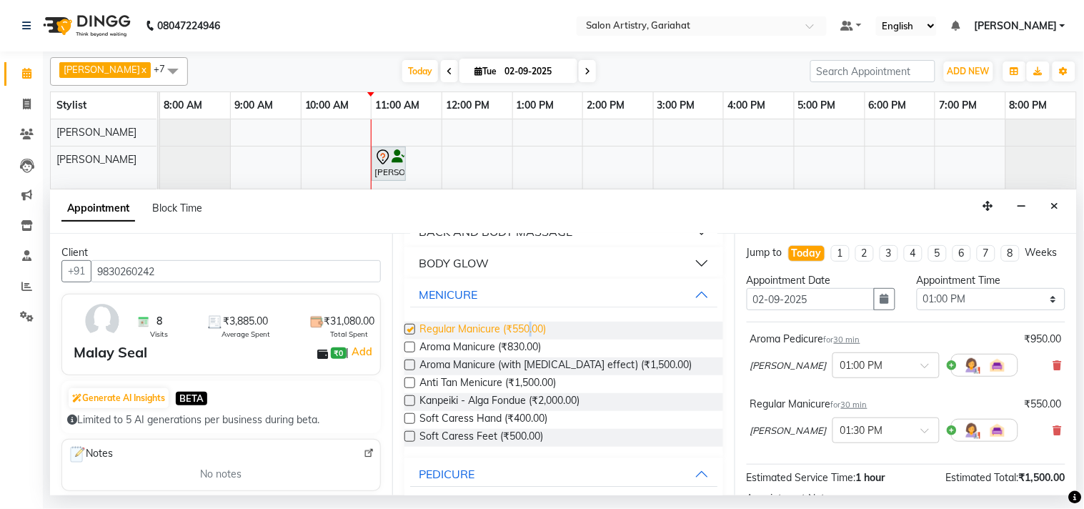
checkbox input "false"
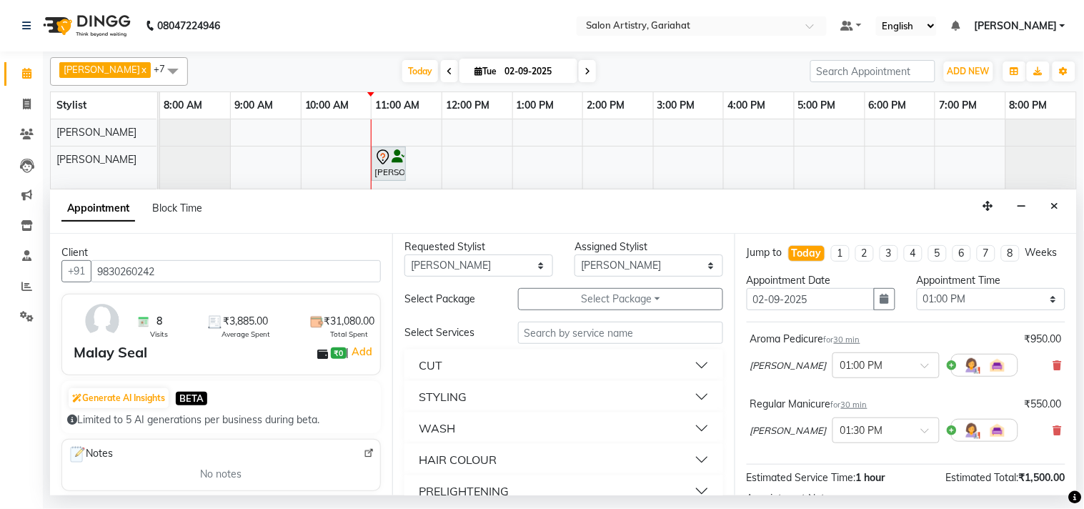
scroll to position [0, 0]
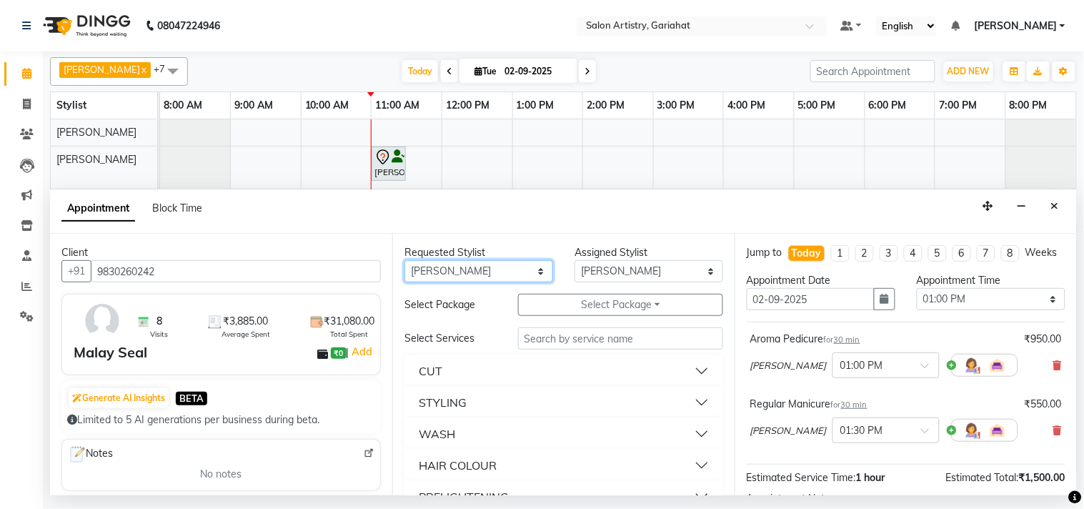
click at [489, 271] on select "Any [PERSON_NAME] [PERSON_NAME] Puja [PERSON_NAME] [PERSON_NAME] [PERSON_NAME] …" at bounding box center [478, 271] width 149 height 22
select select "82201"
click at [404, 260] on select "Any [PERSON_NAME] [PERSON_NAME] Puja [PERSON_NAME] [PERSON_NAME] [PERSON_NAME] …" at bounding box center [478, 271] width 149 height 22
select select "82201"
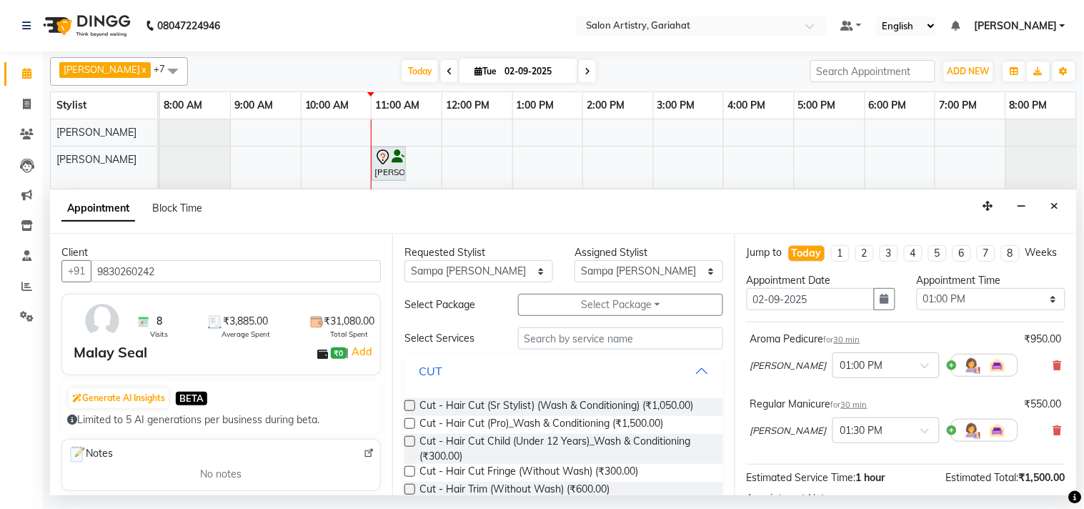
click at [689, 367] on button "CUT" at bounding box center [563, 371] width 307 height 26
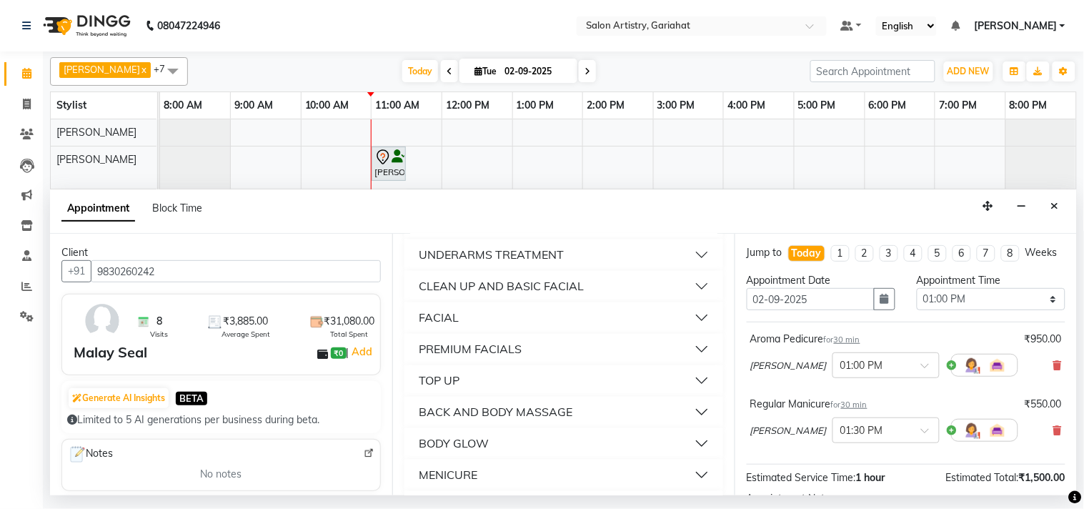
scroll to position [952, 0]
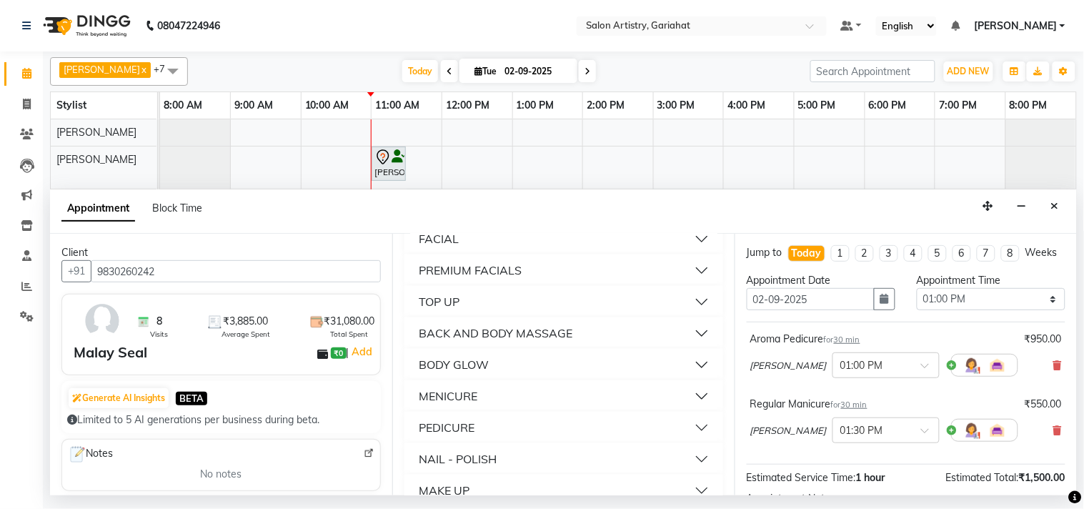
click at [529, 251] on button "FACIAL" at bounding box center [563, 239] width 307 height 26
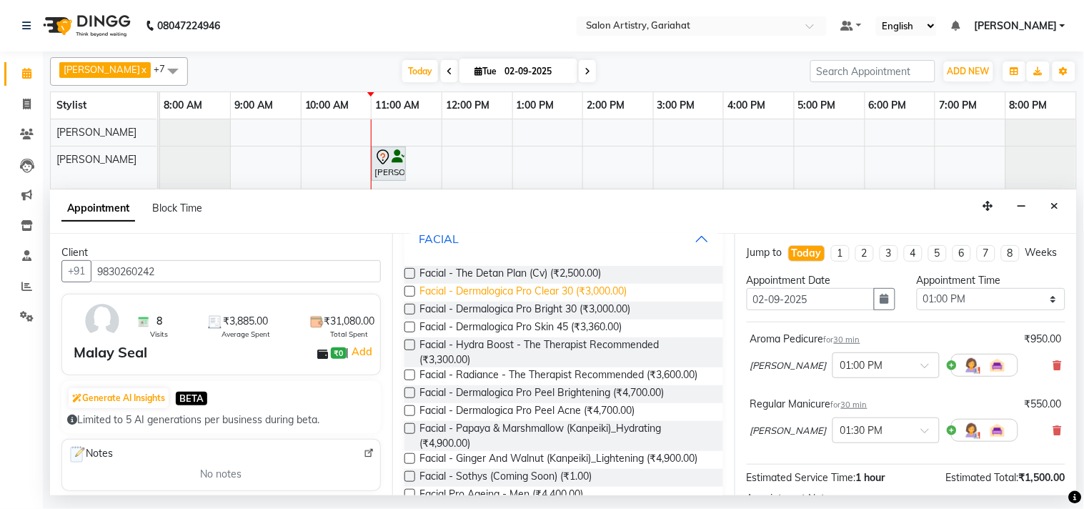
scroll to position [873, 0]
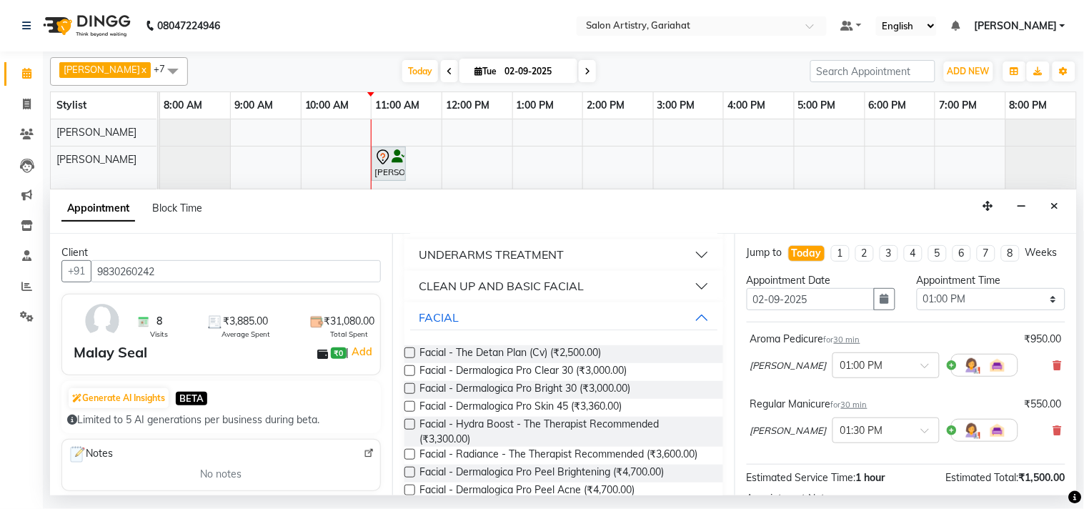
click at [558, 295] on div "CLEAN UP AND BASIC FACIAL" at bounding box center [501, 286] width 165 height 17
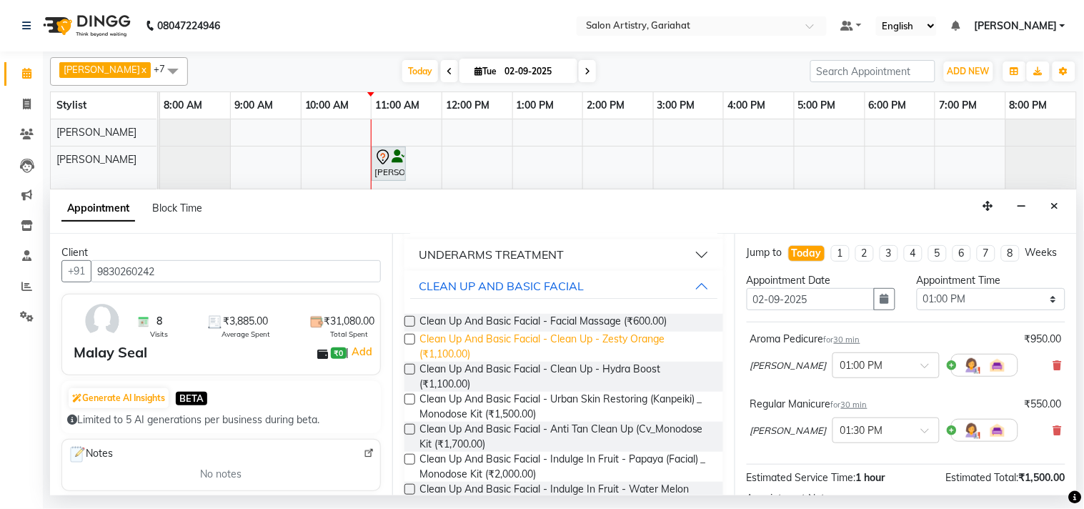
click at [498, 359] on span "Clean Up And Basic Facial - Clean Up - Zesty Orange (₹1,100.00)" at bounding box center [565, 347] width 292 height 30
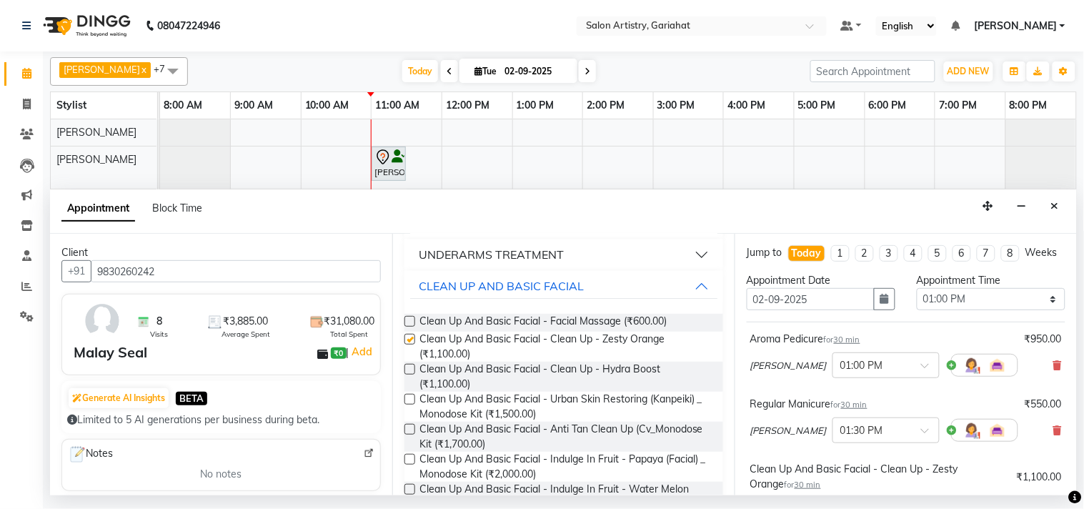
checkbox input "false"
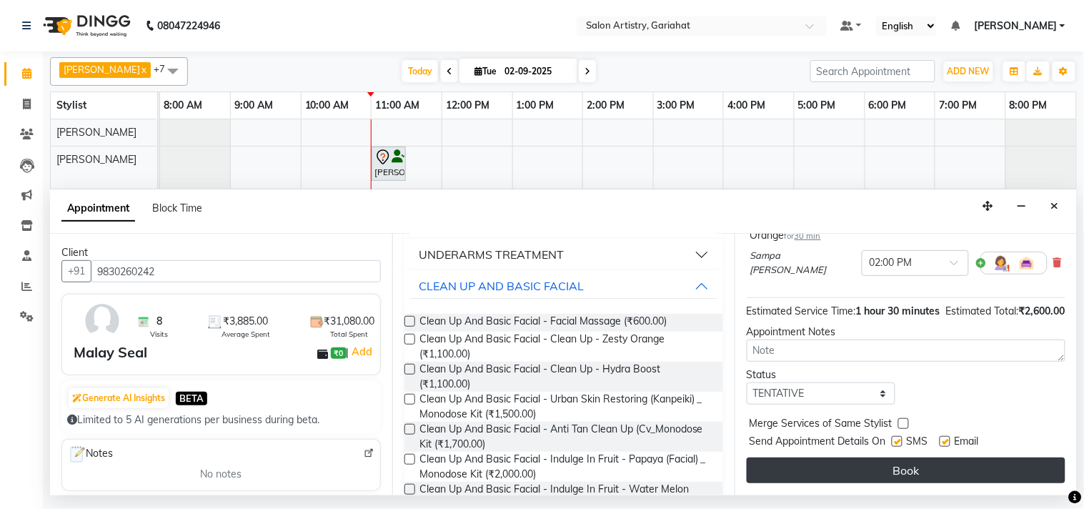
scroll to position [274, 0]
click at [856, 473] on button "Book" at bounding box center [906, 470] width 319 height 26
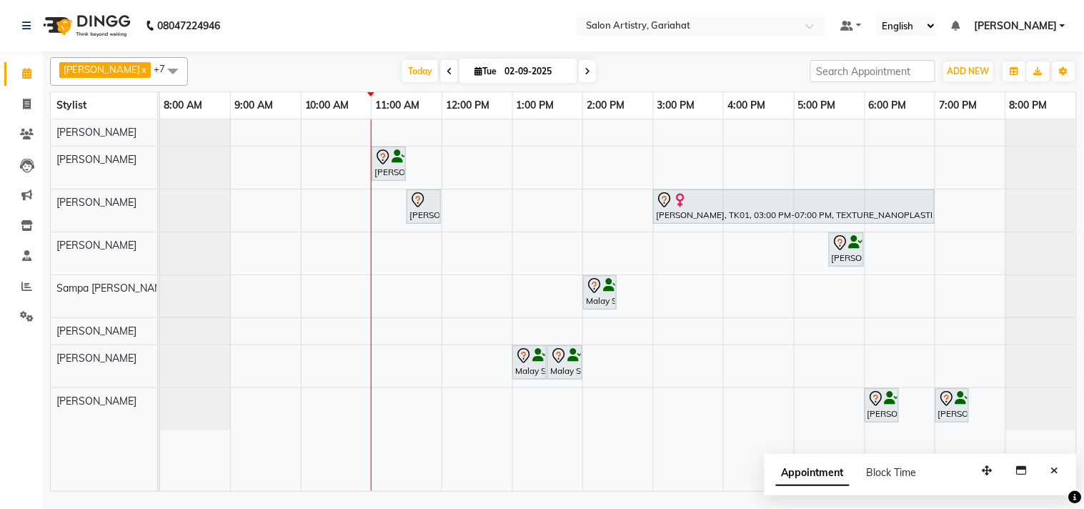
click at [460, 247] on div "[PERSON_NAME], TK03, 11:00 AM-11:30 AM, Regular Pedicure [PERSON_NAME], TK03, 1…" at bounding box center [618, 305] width 916 height 372
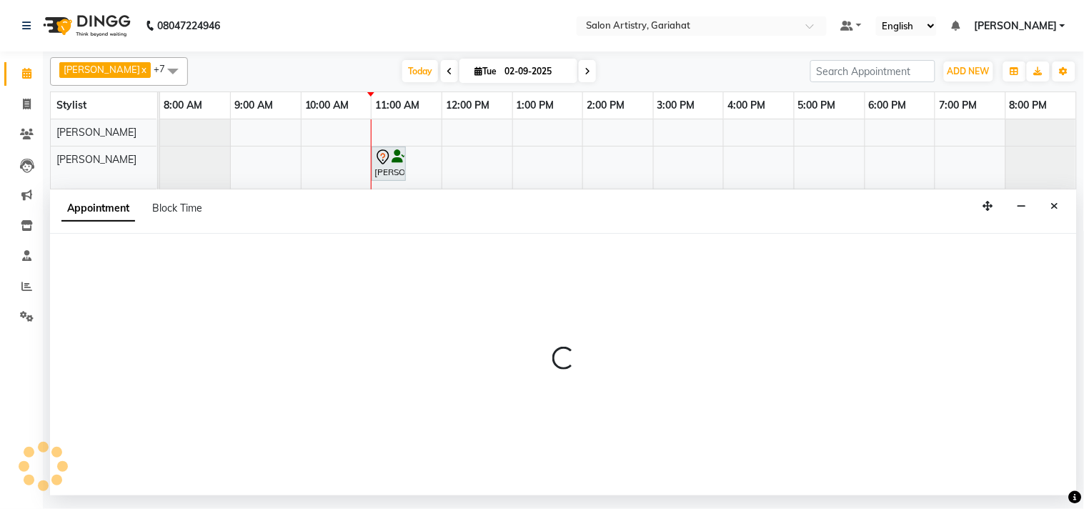
select select "82200"
select select "tentative"
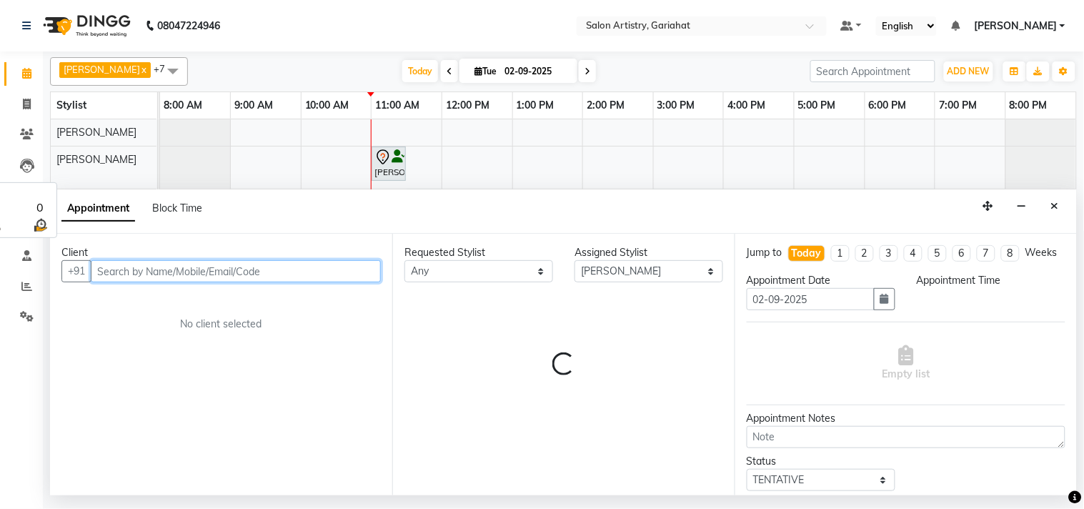
select select "720"
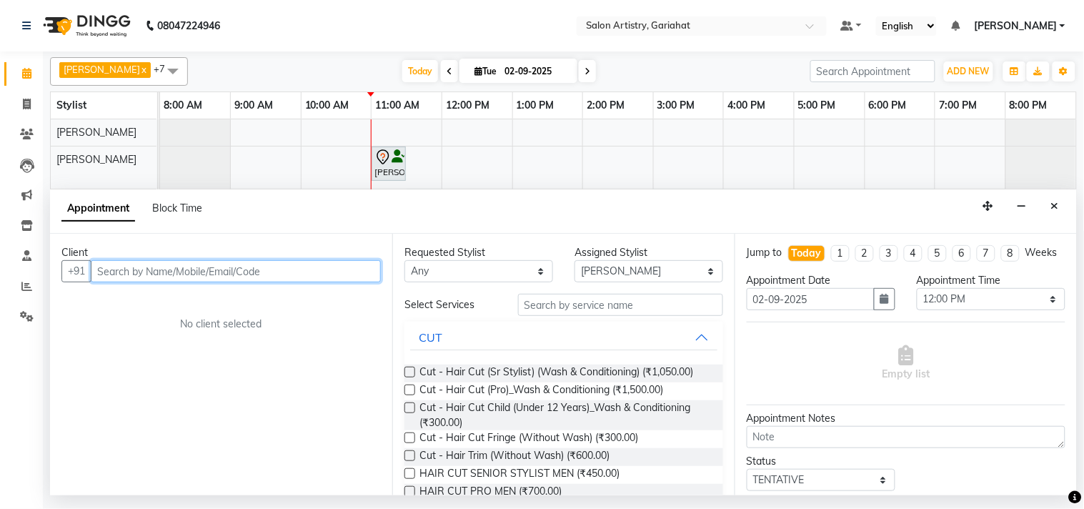
click at [221, 269] on input "text" at bounding box center [236, 271] width 290 height 22
click at [340, 274] on input "text" at bounding box center [236, 271] width 290 height 22
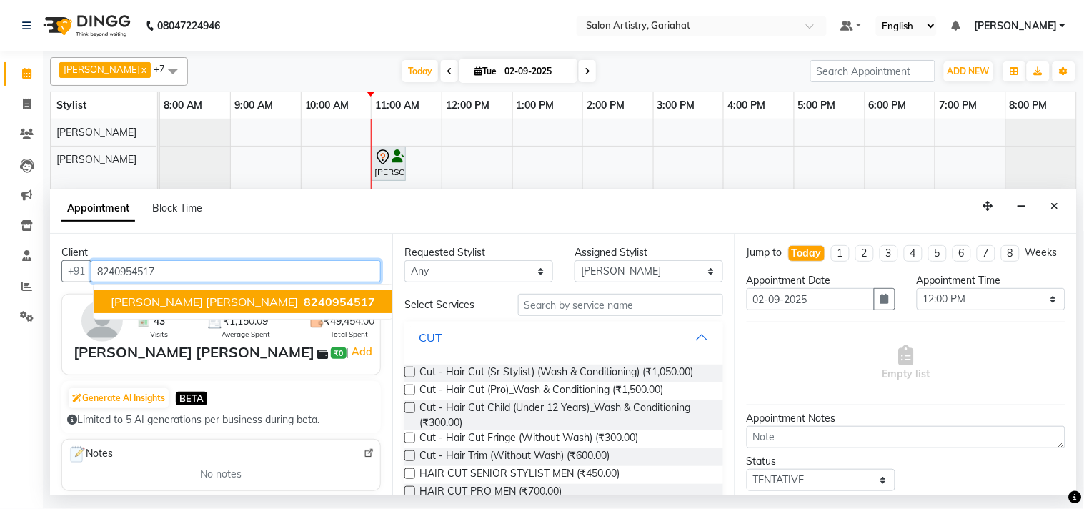
click at [208, 301] on span "[PERSON_NAME] [PERSON_NAME]" at bounding box center [204, 301] width 187 height 14
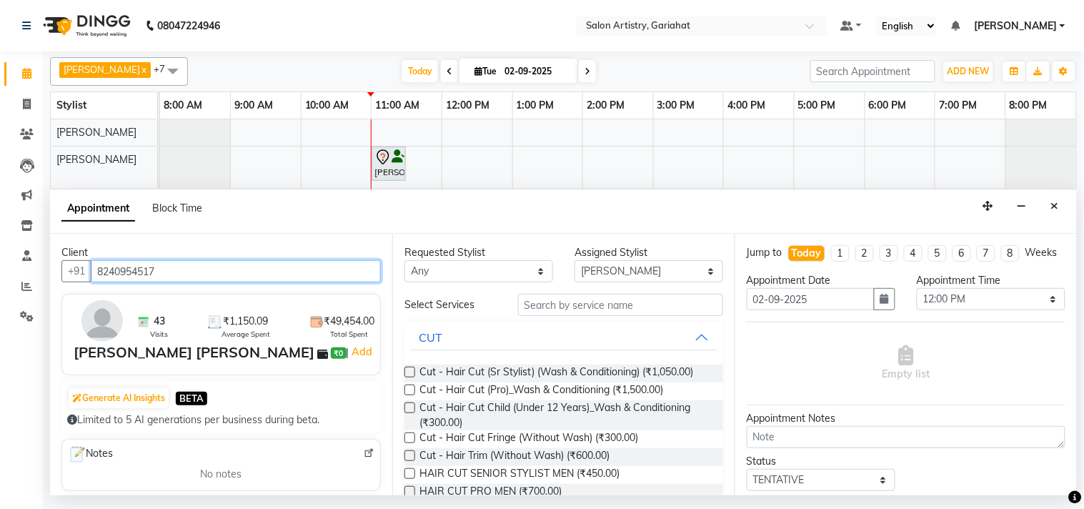
type input "8240954517"
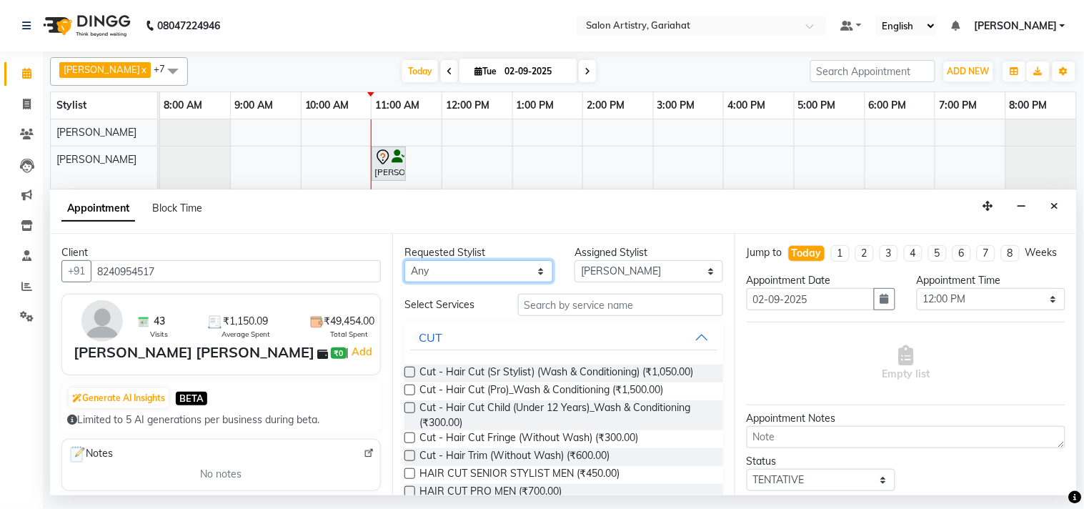
click at [517, 272] on select "Any [PERSON_NAME] [PERSON_NAME] Puja [PERSON_NAME] [PERSON_NAME] [PERSON_NAME] …" at bounding box center [478, 271] width 149 height 22
select select "82200"
click at [404, 260] on select "Any [PERSON_NAME] [PERSON_NAME] Puja [PERSON_NAME] [PERSON_NAME] [PERSON_NAME] …" at bounding box center [478, 271] width 149 height 22
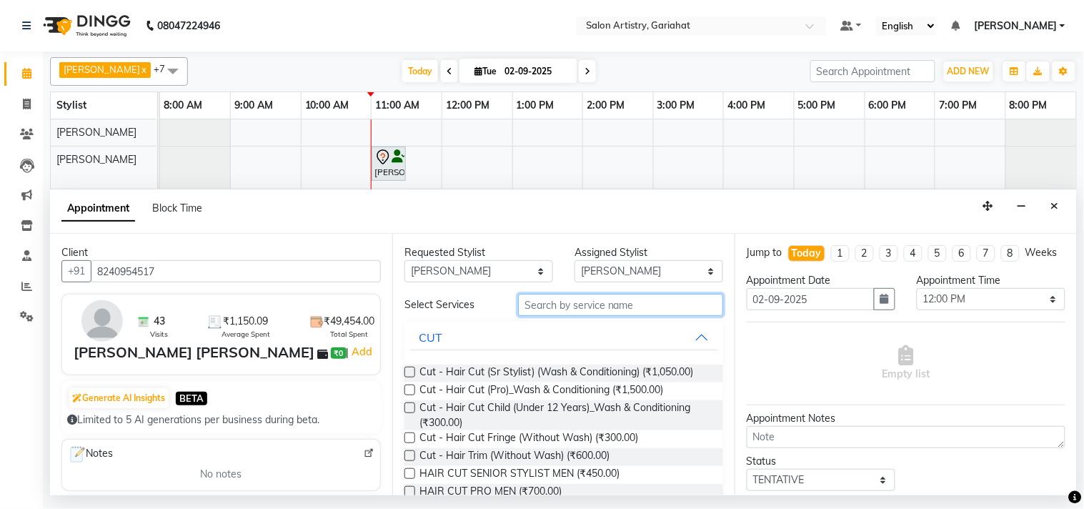
click at [558, 309] on input "text" at bounding box center [620, 305] width 205 height 22
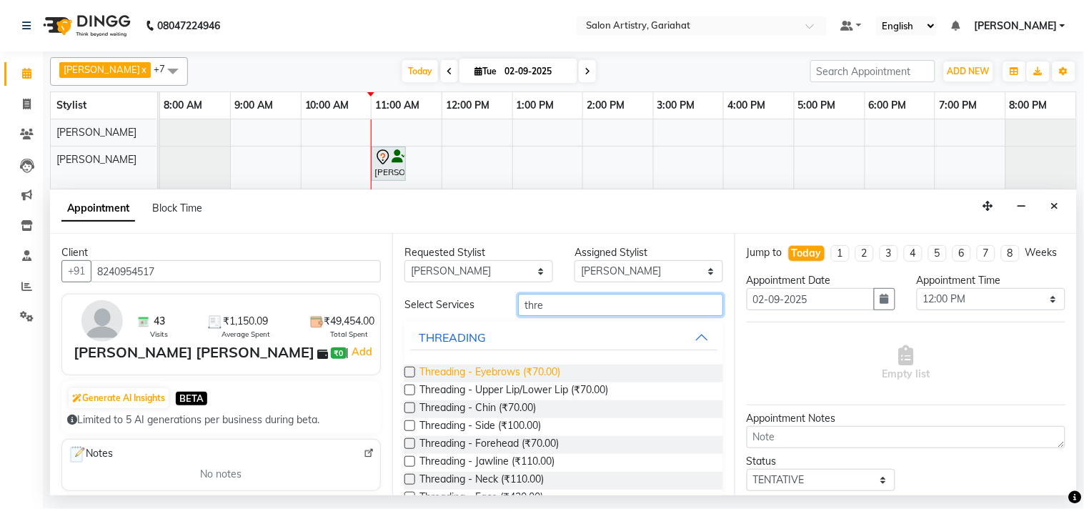
type input "thre"
click at [431, 367] on span "Threading - Eyebrows (₹70.00)" at bounding box center [489, 373] width 141 height 18
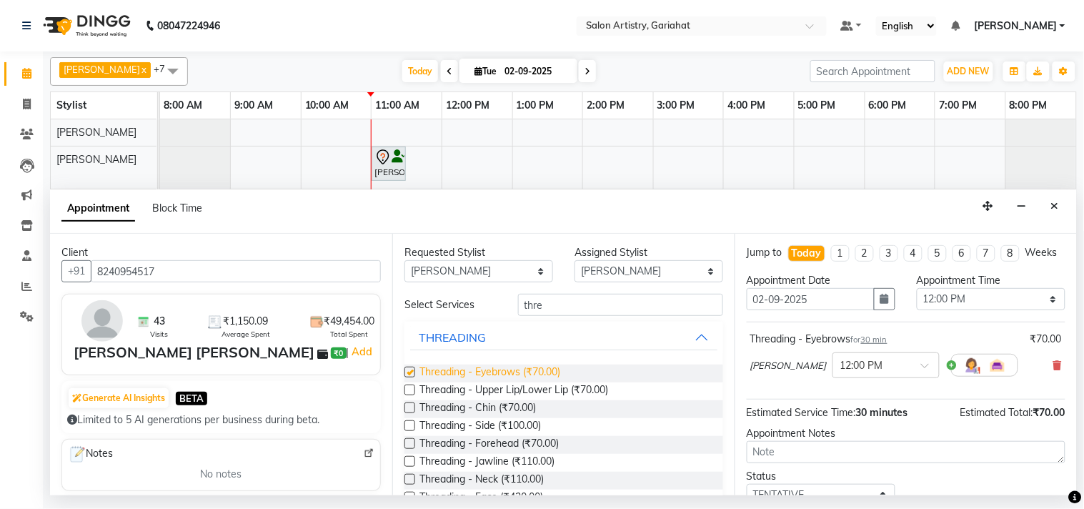
checkbox input "false"
click at [863, 372] on input "text" at bounding box center [871, 364] width 63 height 15
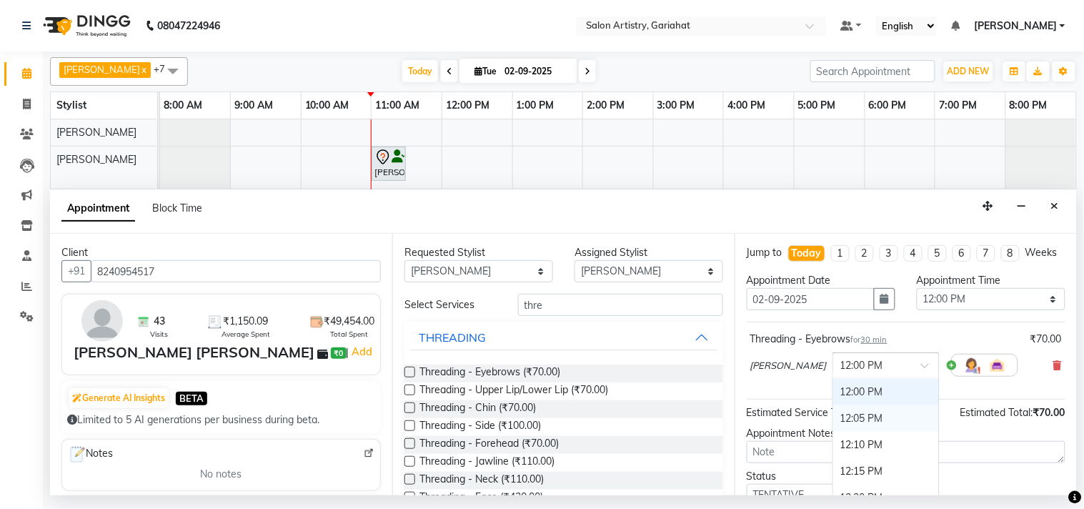
scroll to position [872, 0]
click at [849, 405] on div "11:45 AM" at bounding box center [886, 392] width 106 height 26
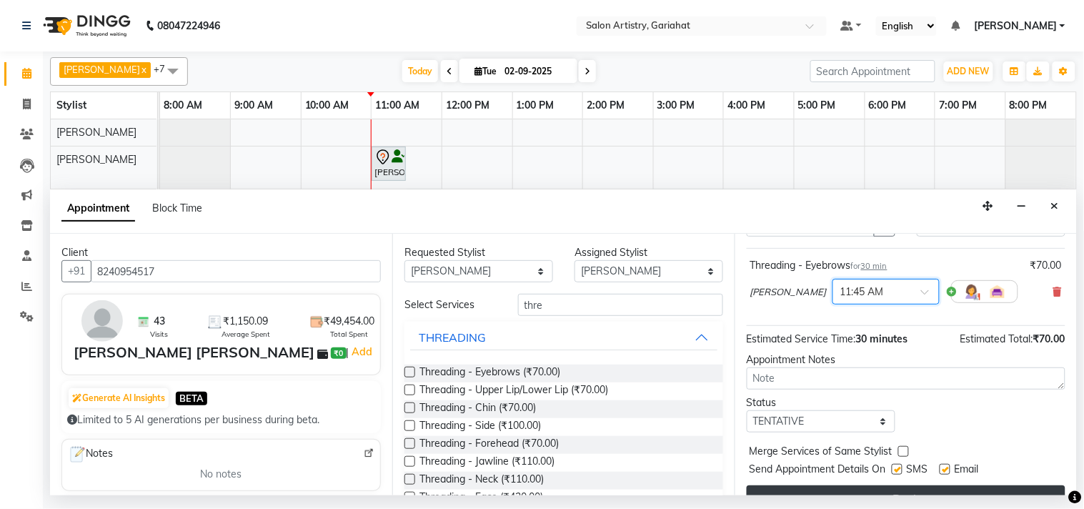
scroll to position [115, 0]
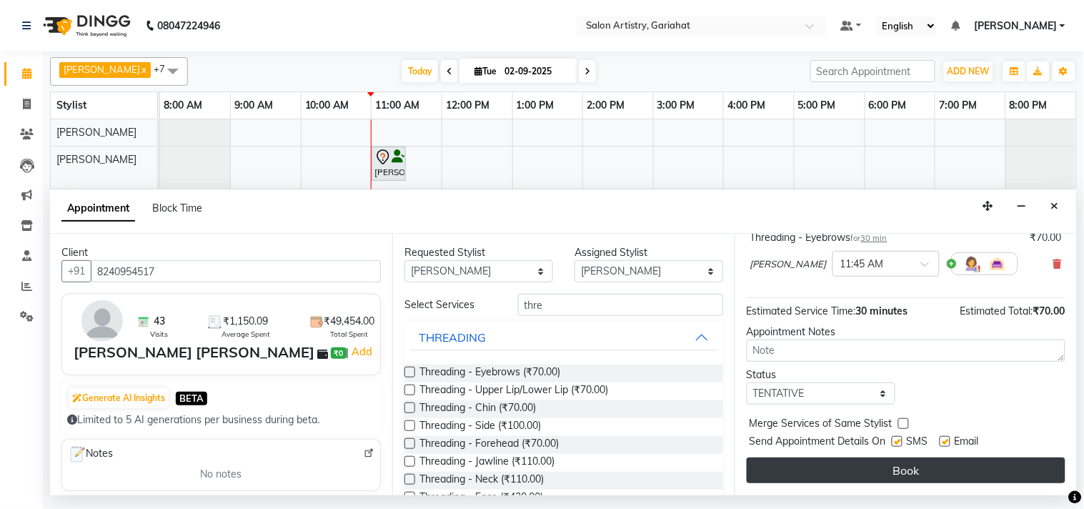
click at [854, 474] on button "Book" at bounding box center [906, 470] width 319 height 26
